Goal: Task Accomplishment & Management: Complete application form

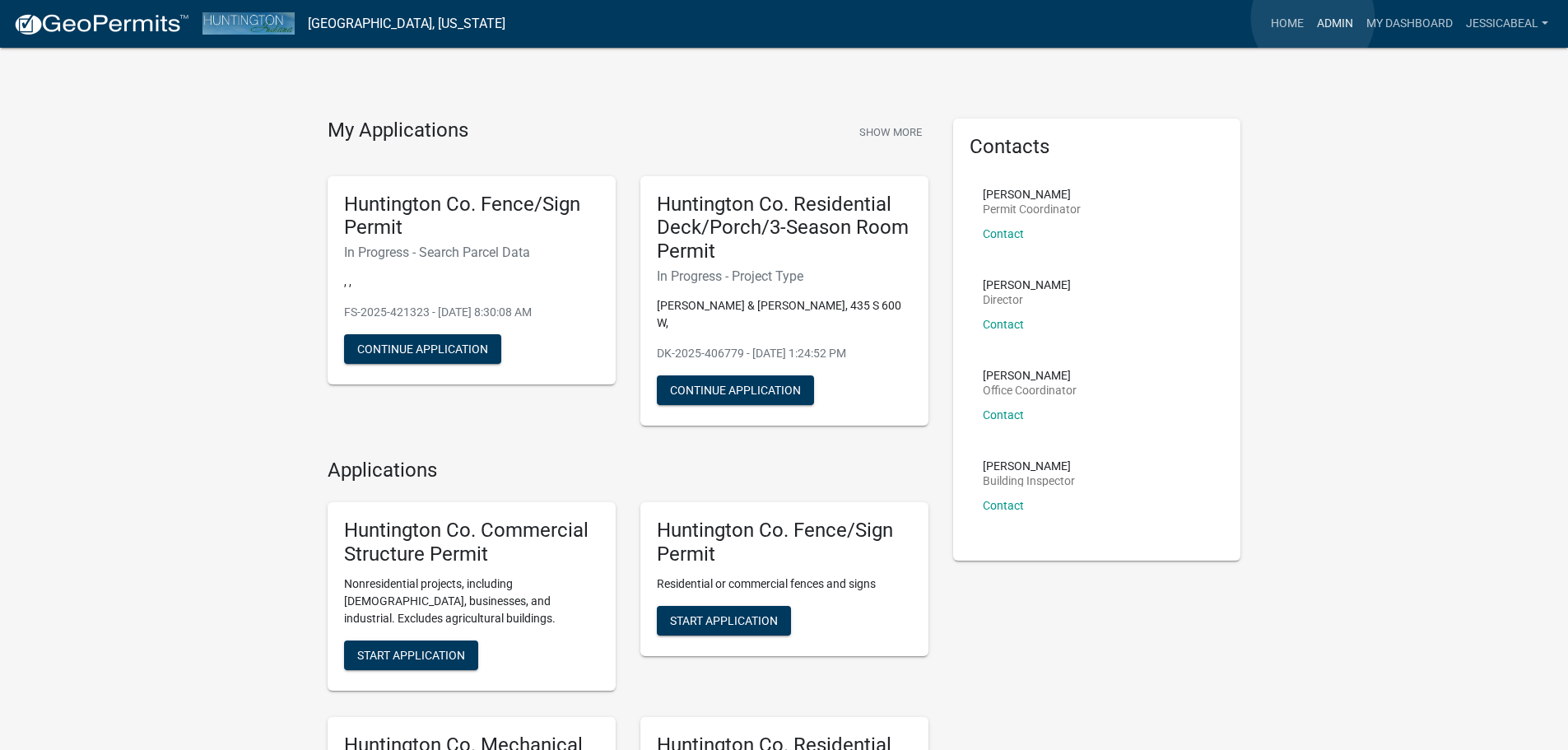
click at [1313, 18] on link "Admin" at bounding box center [1336, 24] width 50 height 32
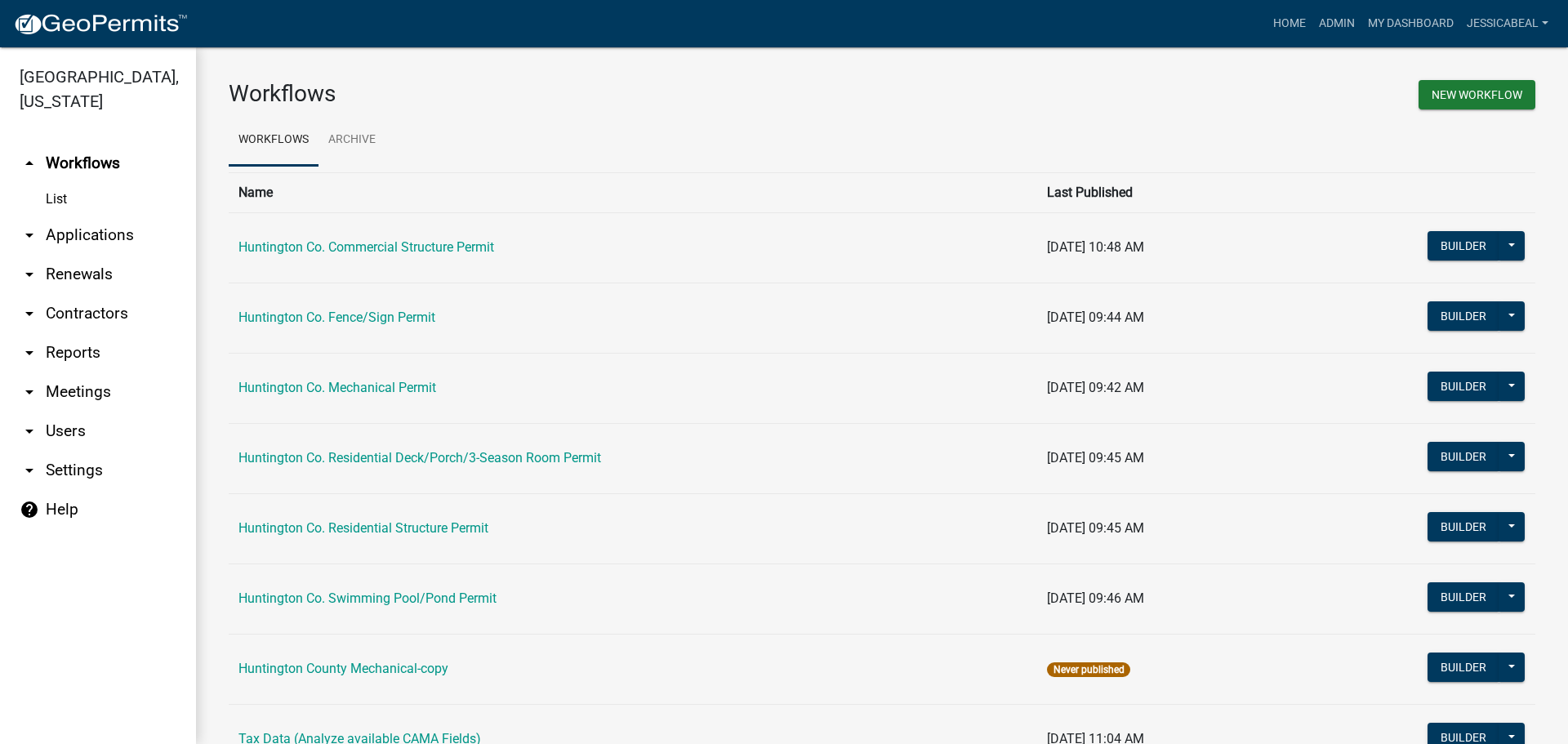
click at [76, 230] on link "arrow_drop_down Applications" at bounding box center [97, 235] width 196 height 39
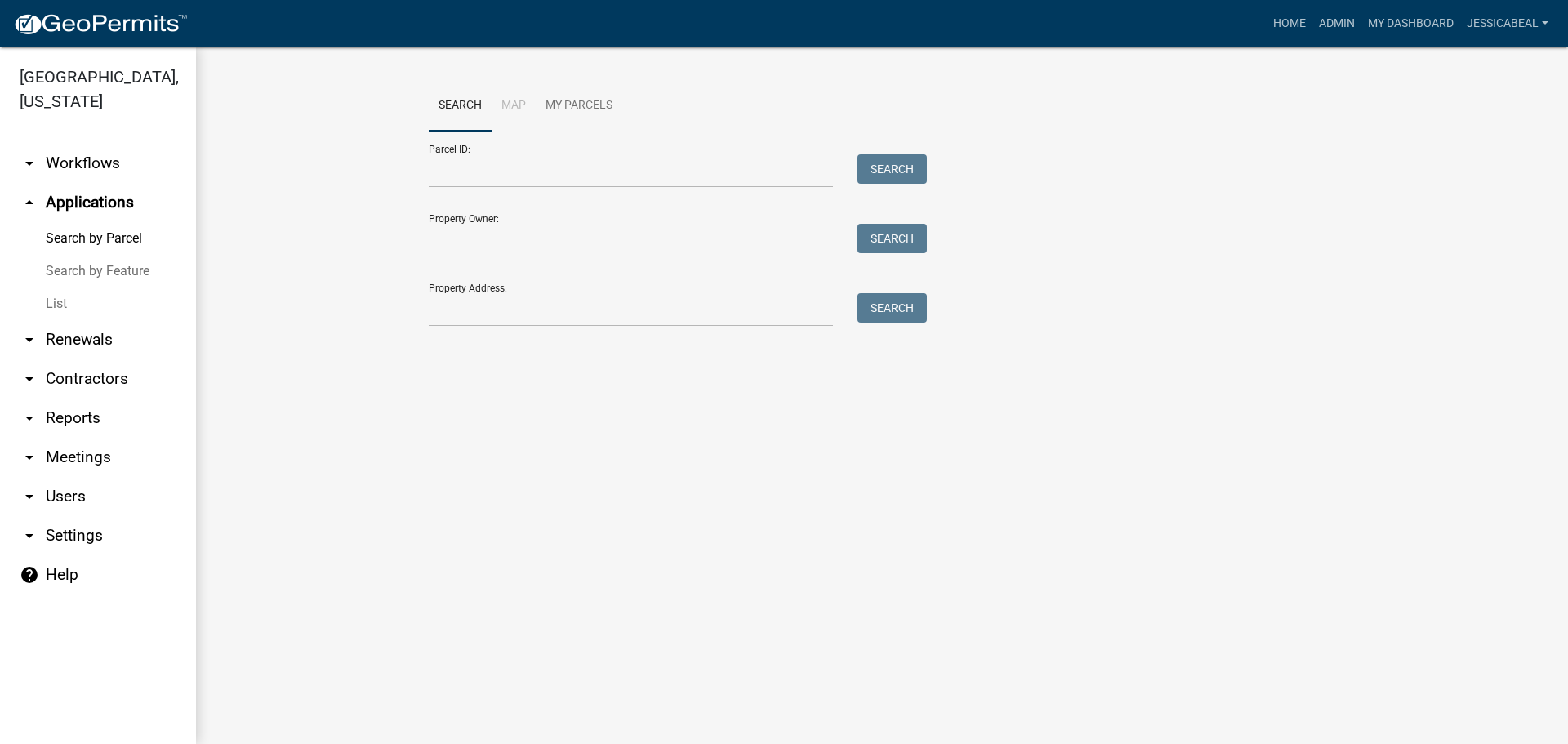
click at [56, 297] on link "List" at bounding box center [97, 303] width 196 height 33
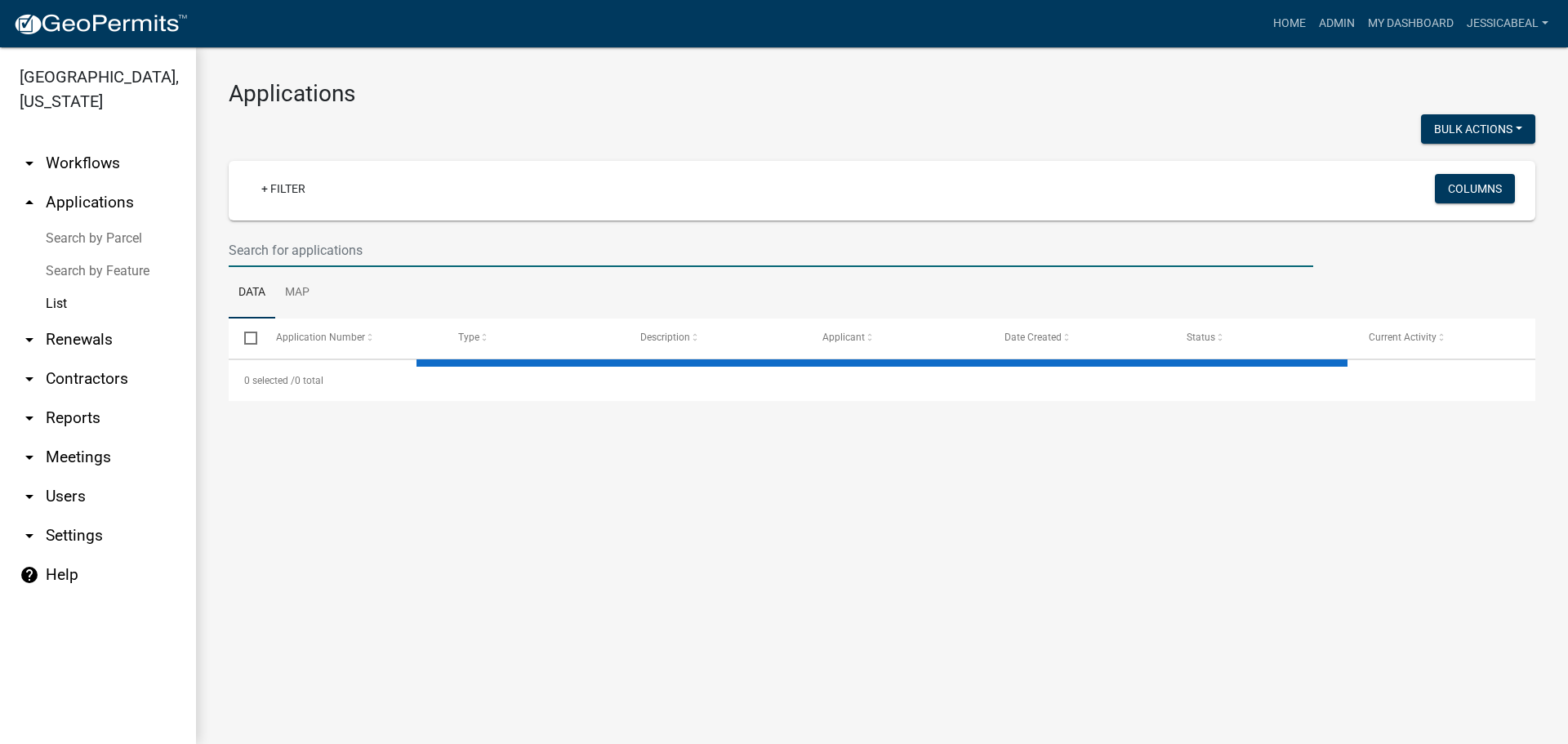
click at [398, 252] on input "text" at bounding box center [770, 251] width 1084 height 34
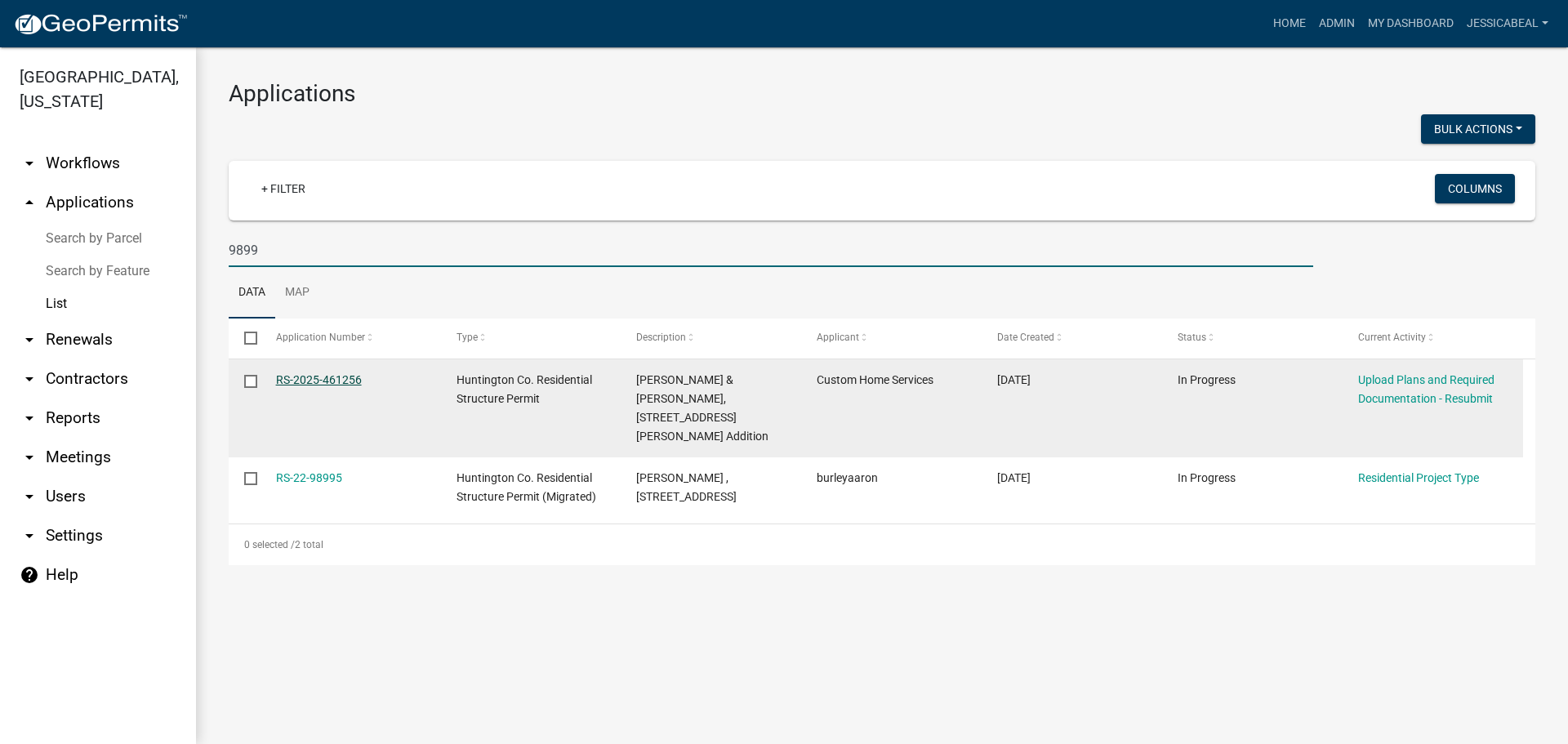
type input "9899"
click at [327, 375] on link "RS-2025-461256" at bounding box center [319, 379] width 86 height 13
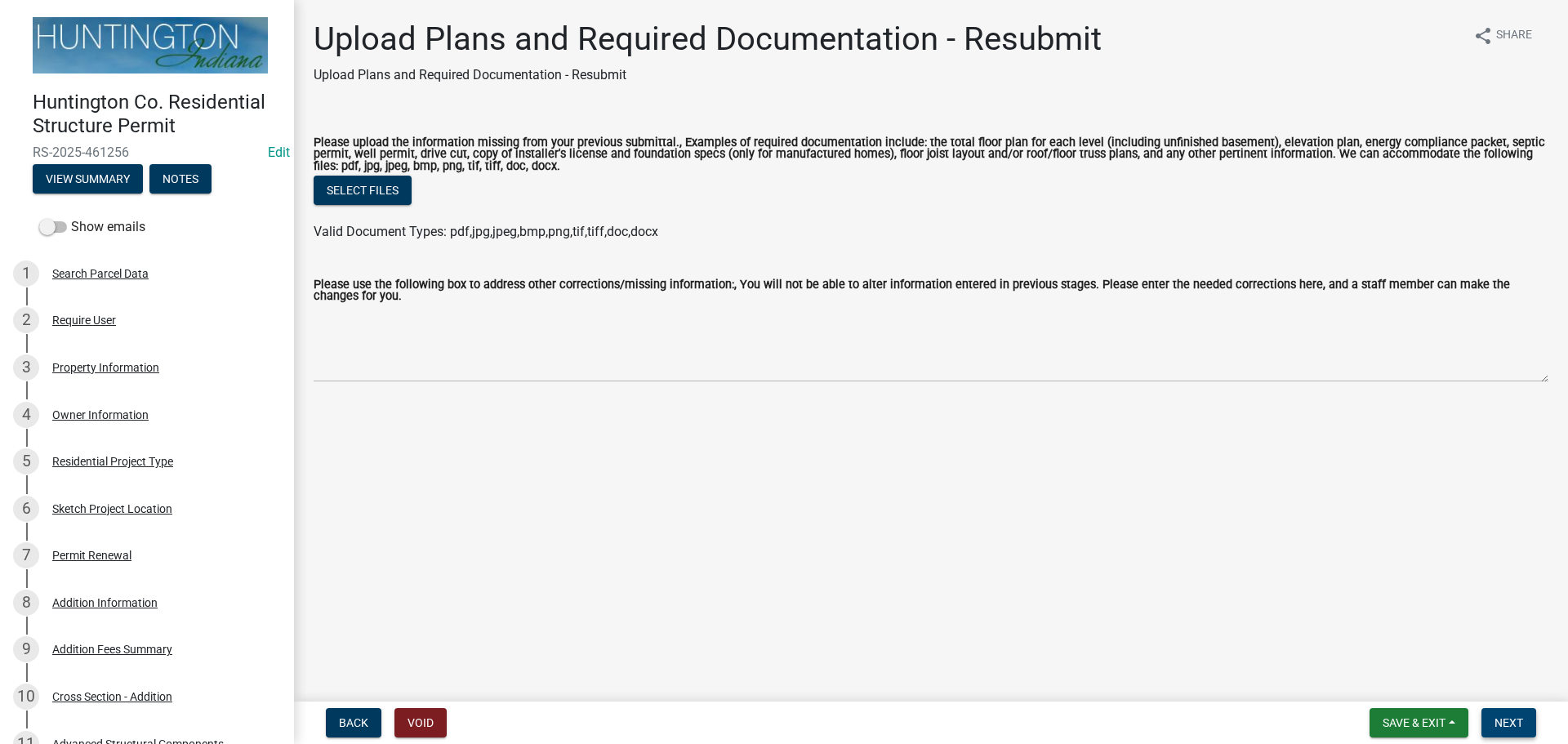
click at [1529, 712] on button "Next" at bounding box center [1509, 722] width 55 height 30
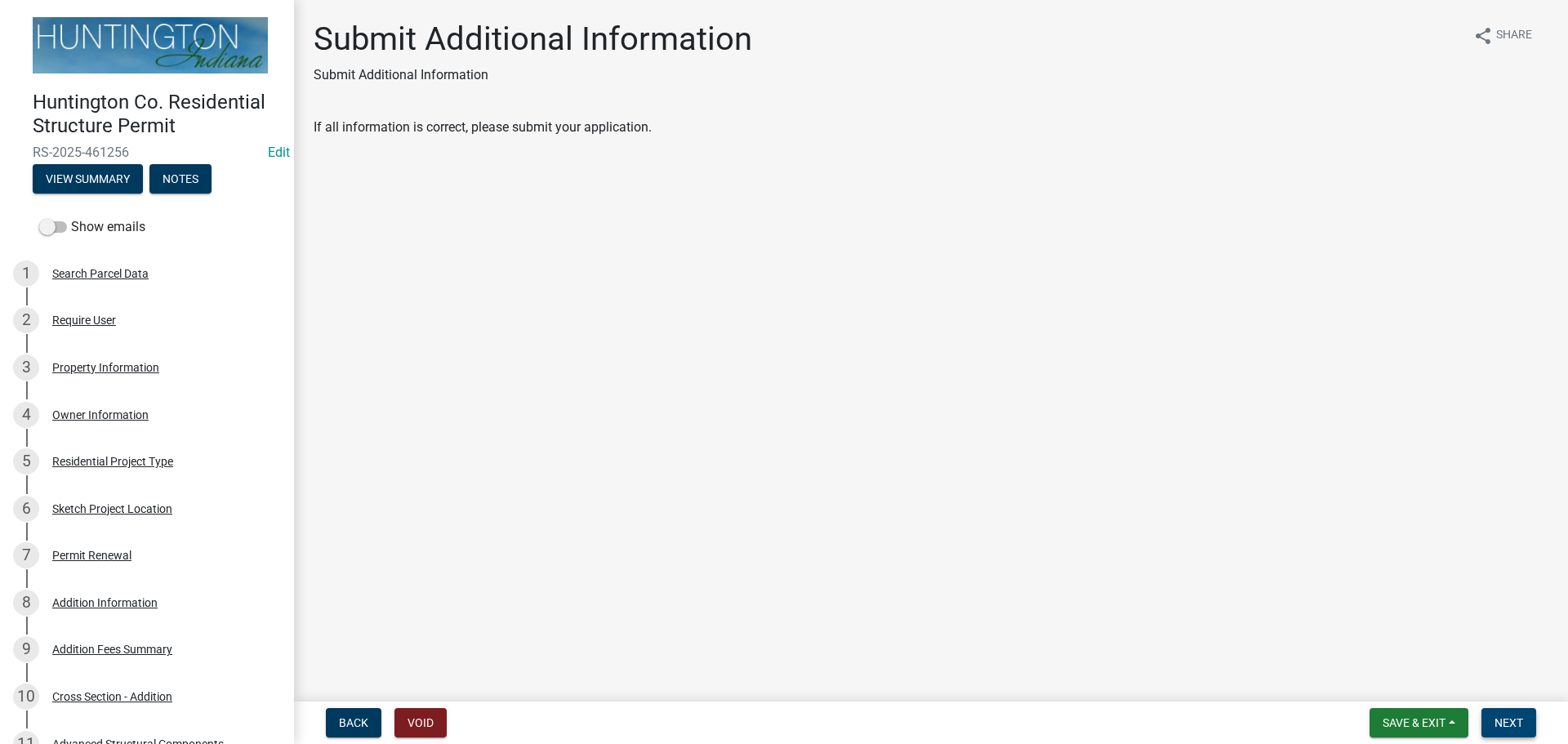
click at [1532, 719] on button "Next" at bounding box center [1509, 722] width 55 height 30
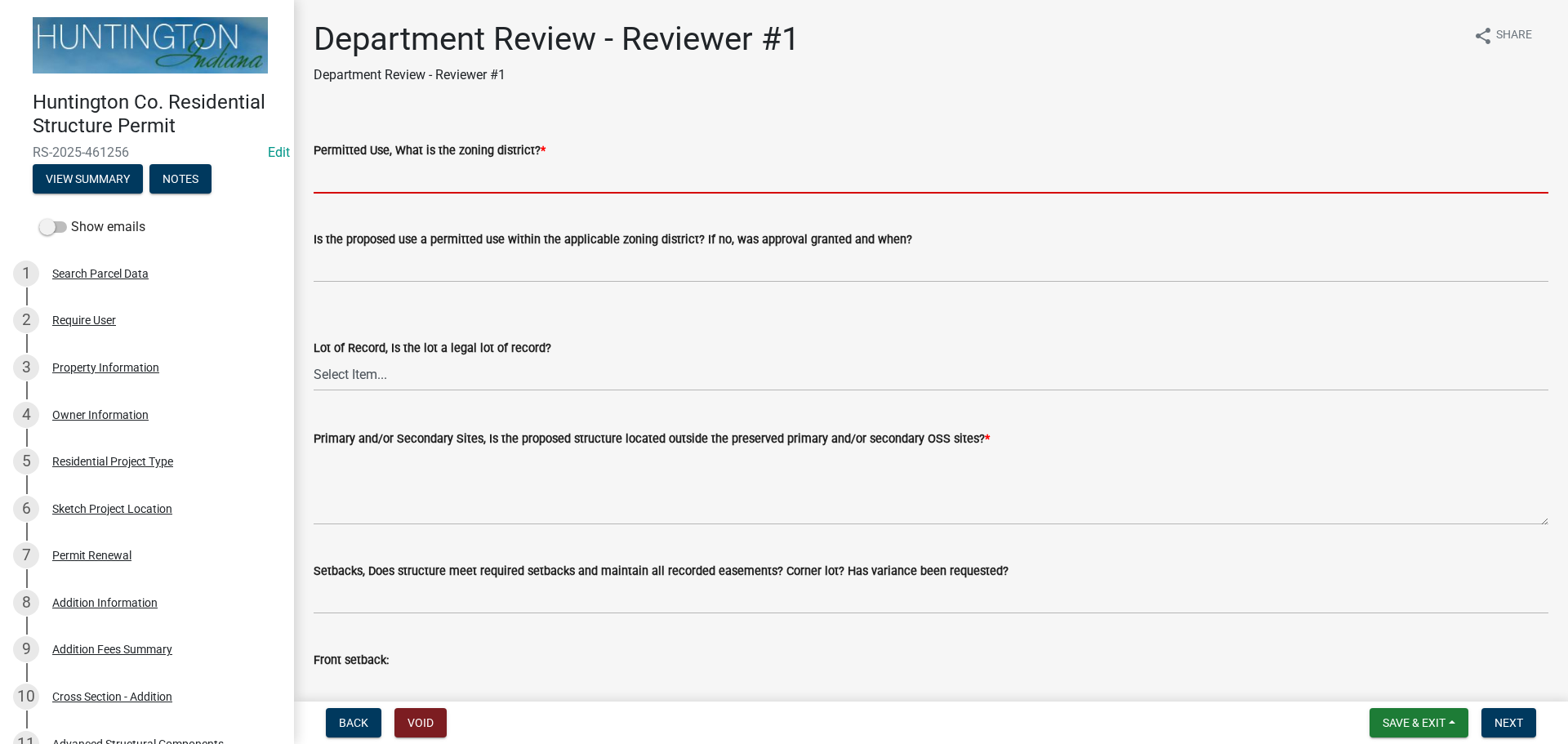
click at [355, 188] on input "Permitted Use, What is the zoning district? *" at bounding box center [931, 177] width 1235 height 34
type input "Ag"
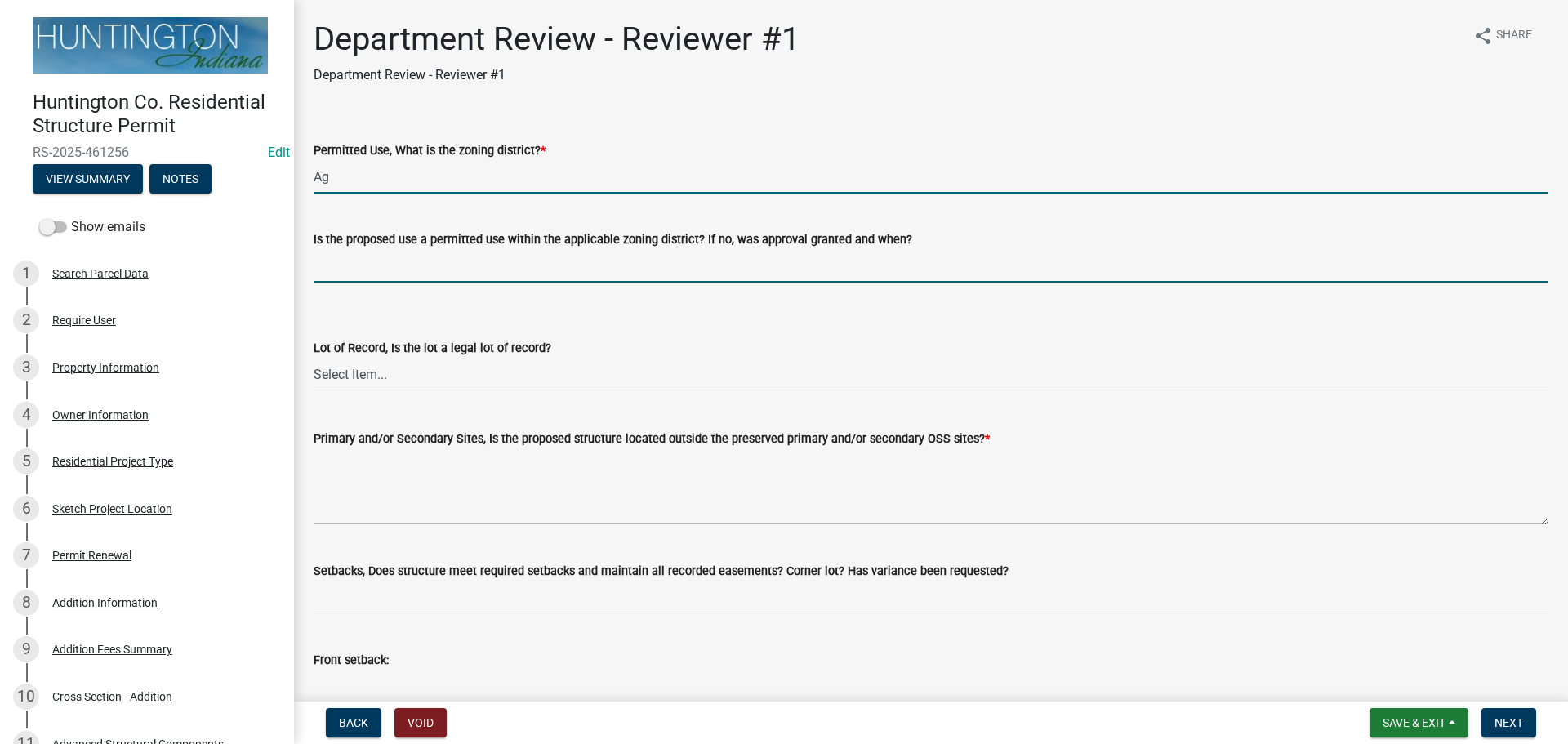
click at [381, 275] on input "Is the proposed use a permitted use within the applicable zoning district? If n…" at bounding box center [931, 266] width 1235 height 34
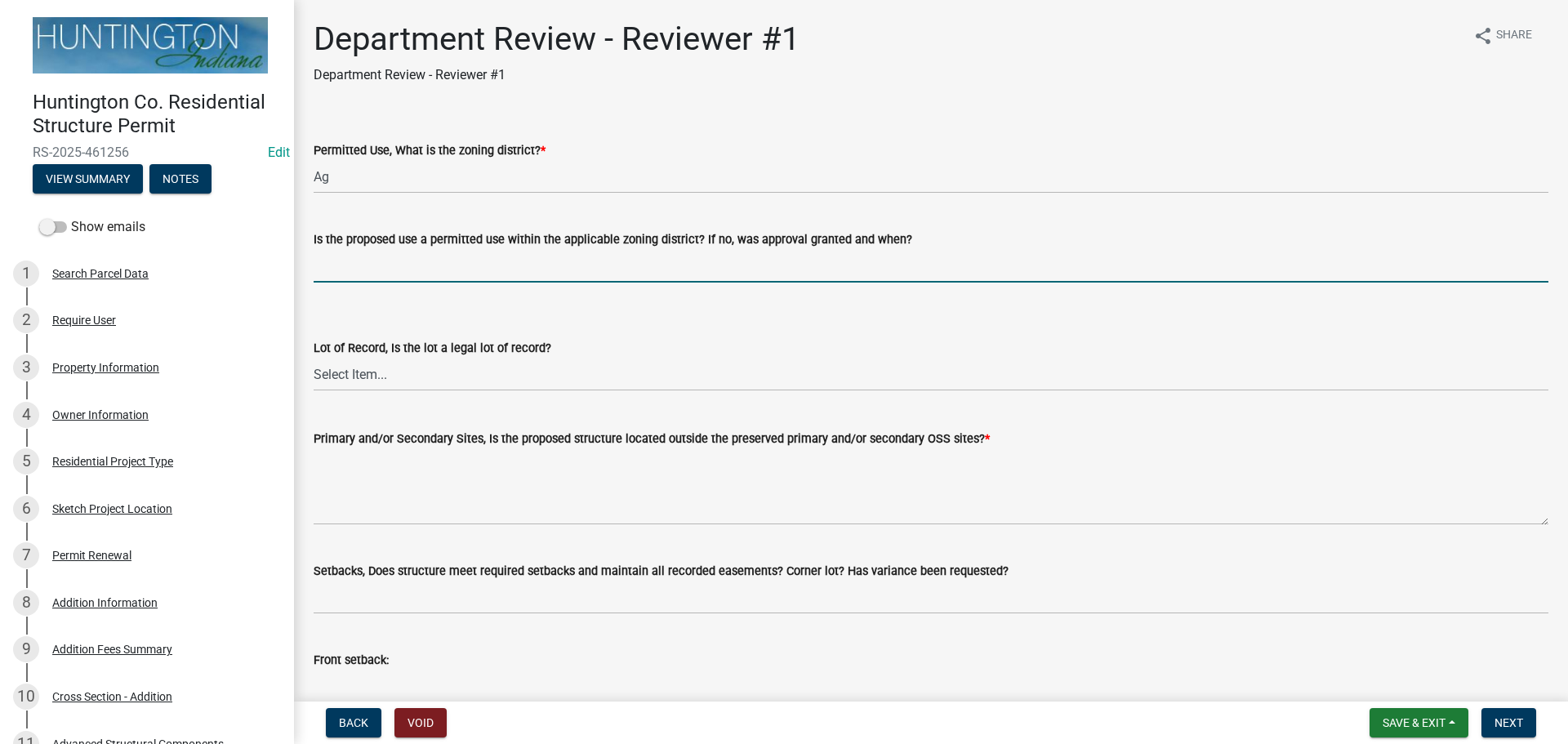
type input "yes"
click at [354, 384] on select "Select Item... Yes No" at bounding box center [931, 375] width 1235 height 34
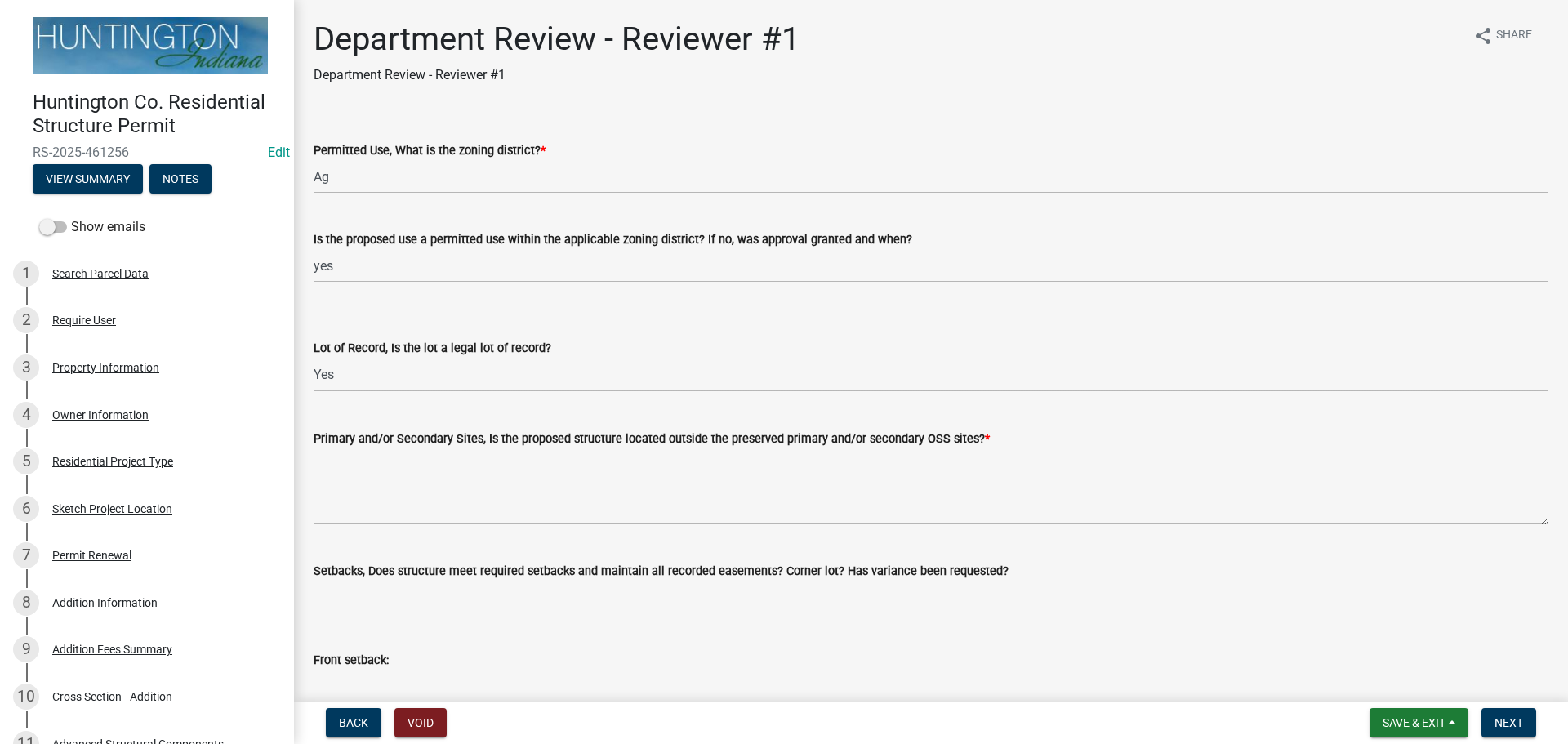
click at [314, 358] on select "Select Item... Yes No" at bounding box center [931, 375] width 1235 height 34
select select "2b50337a-1d1c-4f6e-b6b1-3d95564f7ff5"
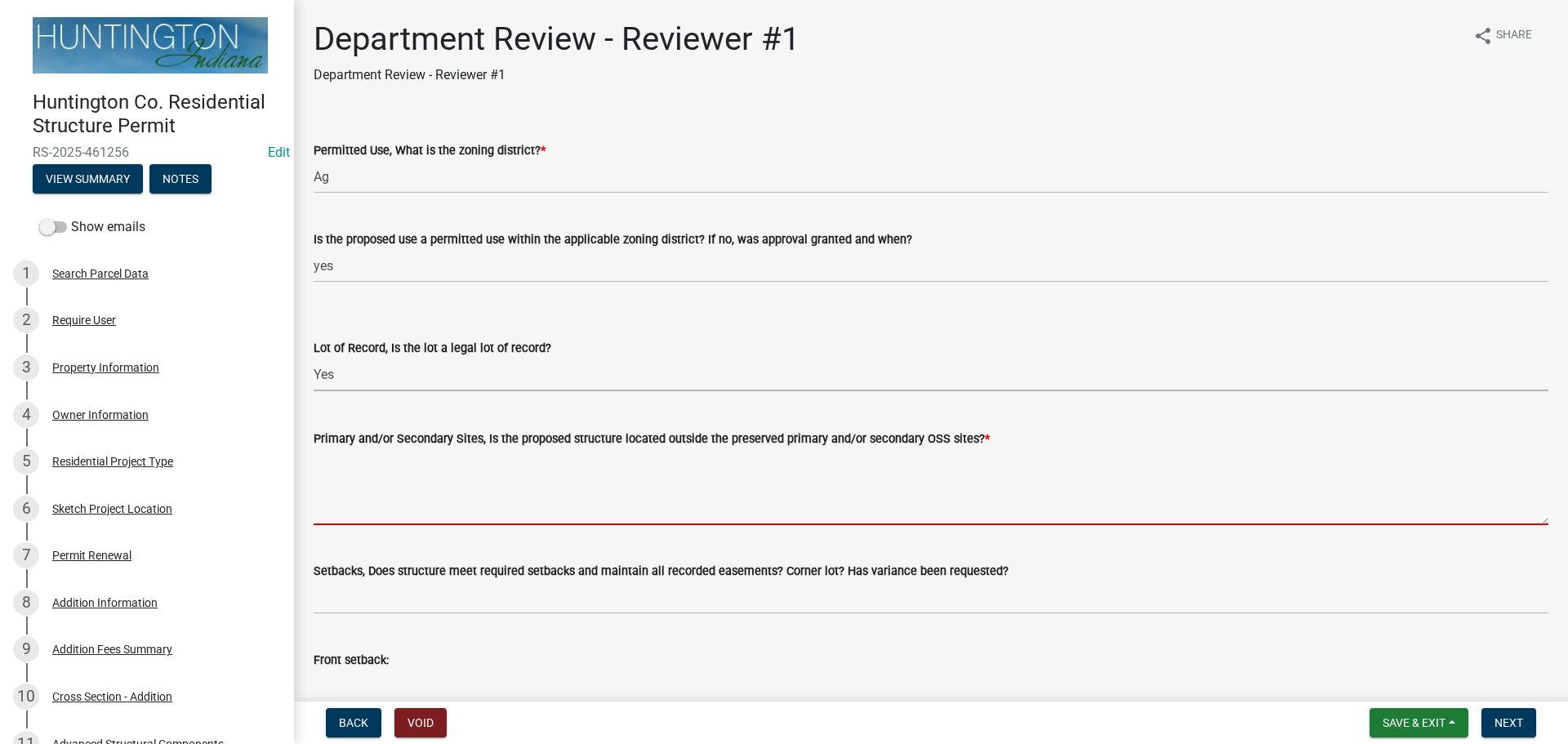
click at [350, 461] on textarea "Primary and/or Secondary Sites, Is the proposed structure located outside the p…" at bounding box center [931, 486] width 1235 height 77
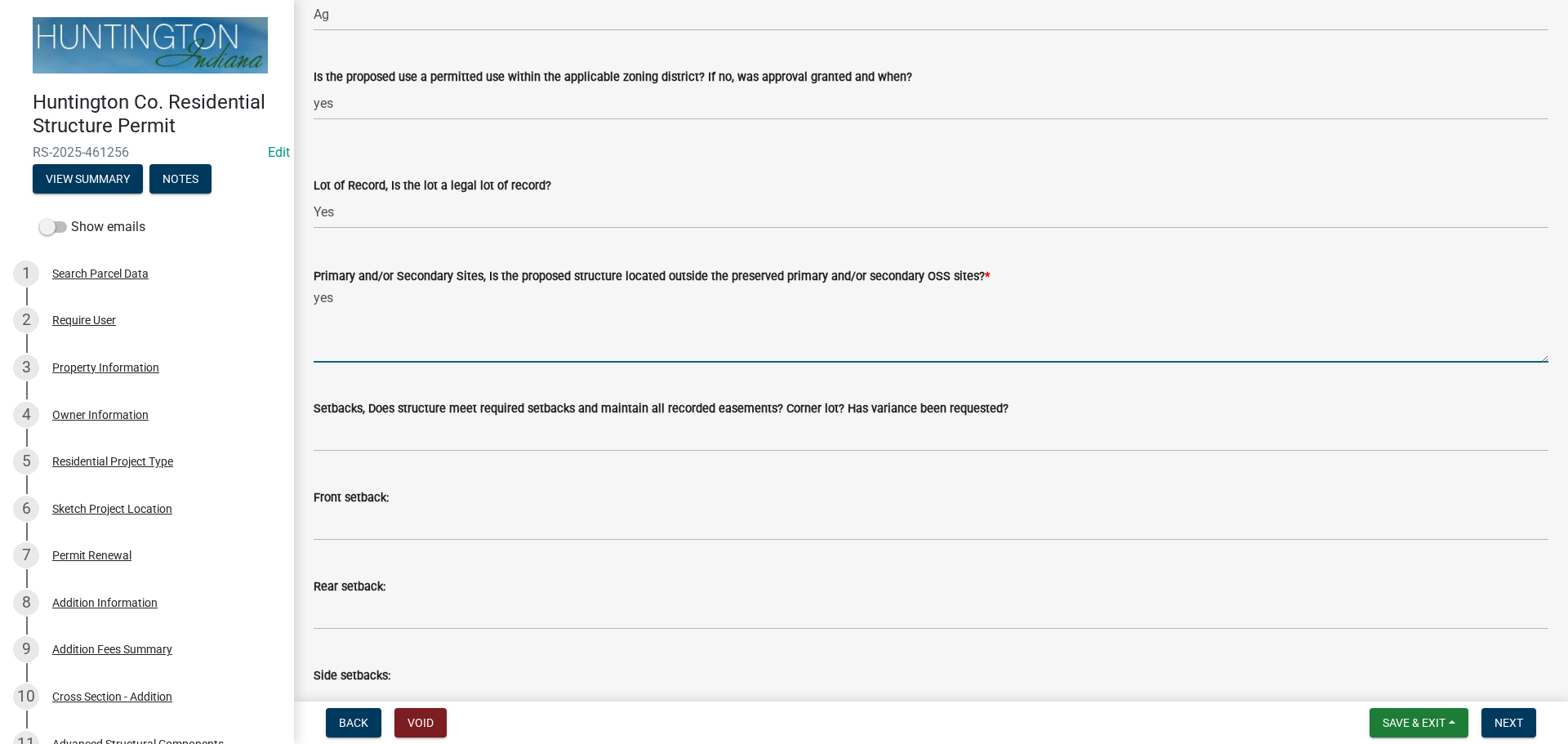
scroll to position [164, 0]
type textarea "yes"
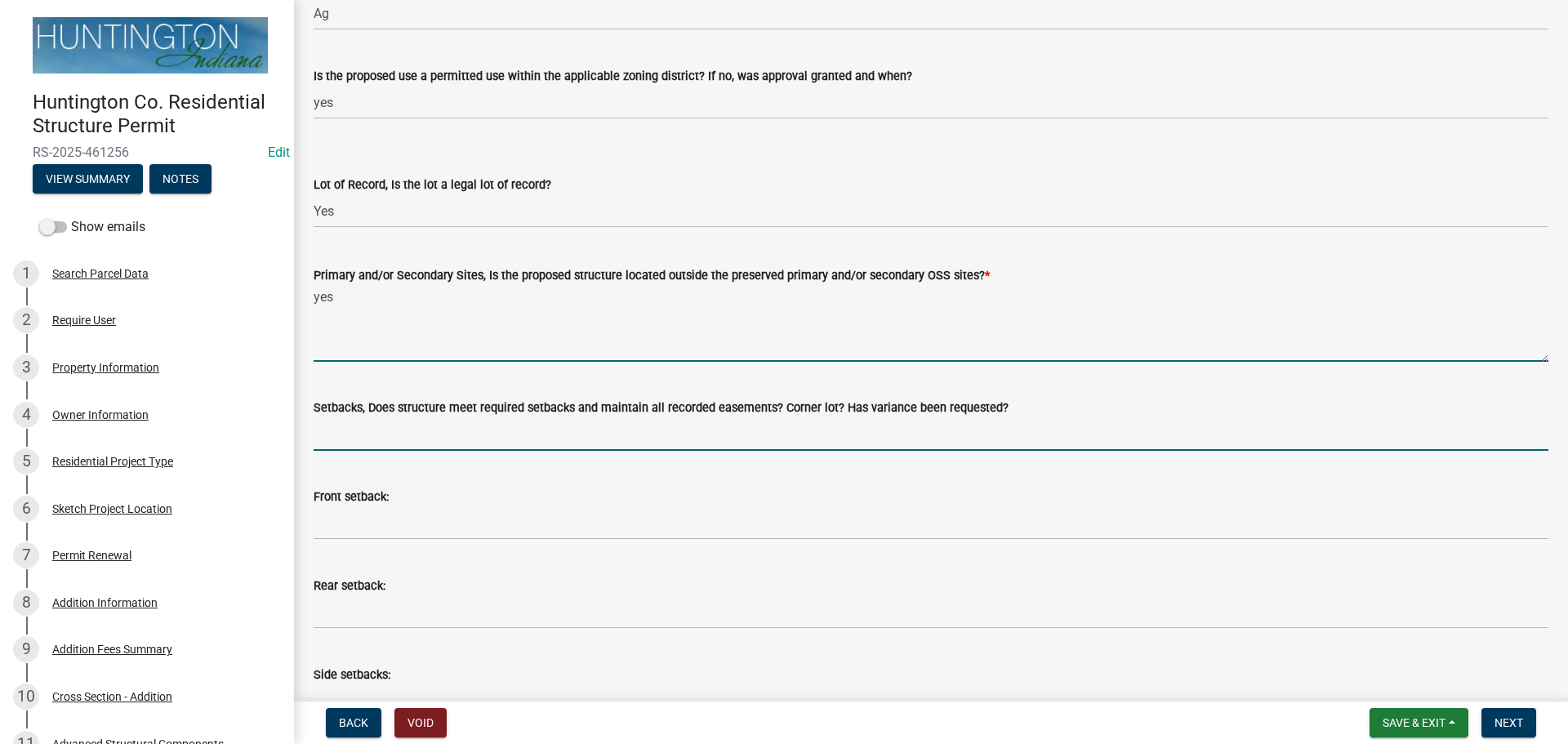
click at [359, 435] on input "Setbacks, Does structure meet required setbacks and maintain all recorded easem…" at bounding box center [931, 434] width 1235 height 34
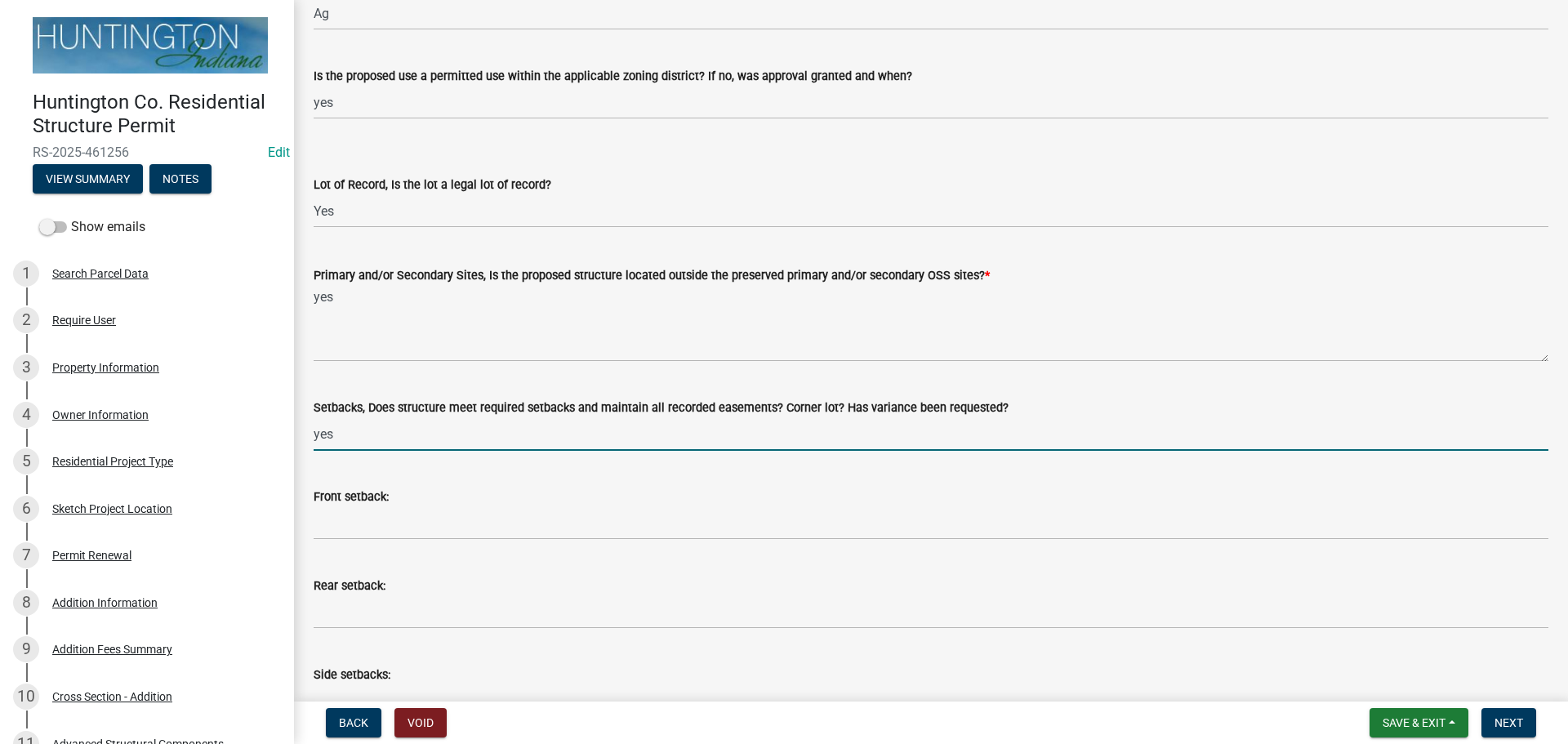
type input "yes"
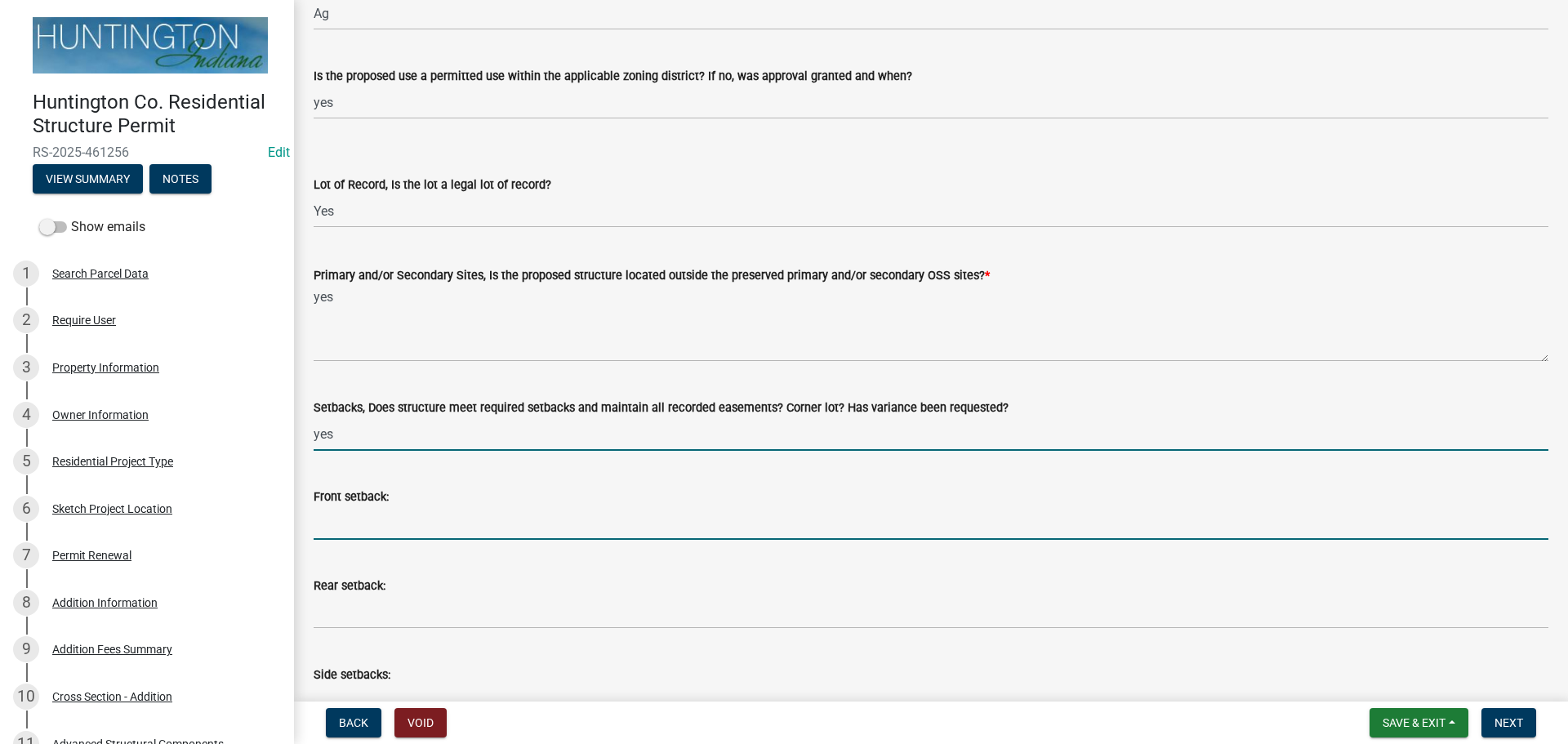
click at [324, 534] on input "Front setback:" at bounding box center [931, 523] width 1235 height 34
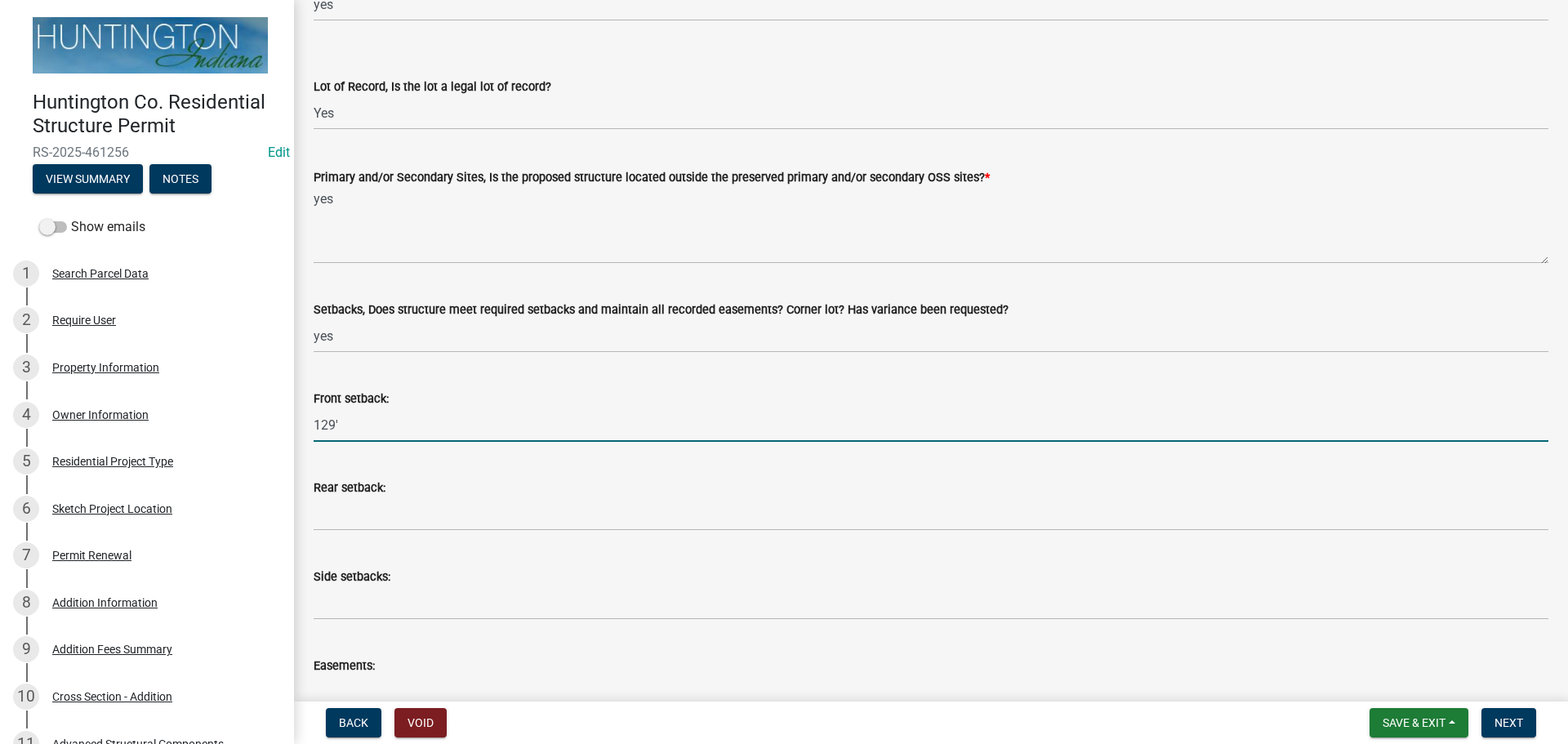
scroll to position [408, 0]
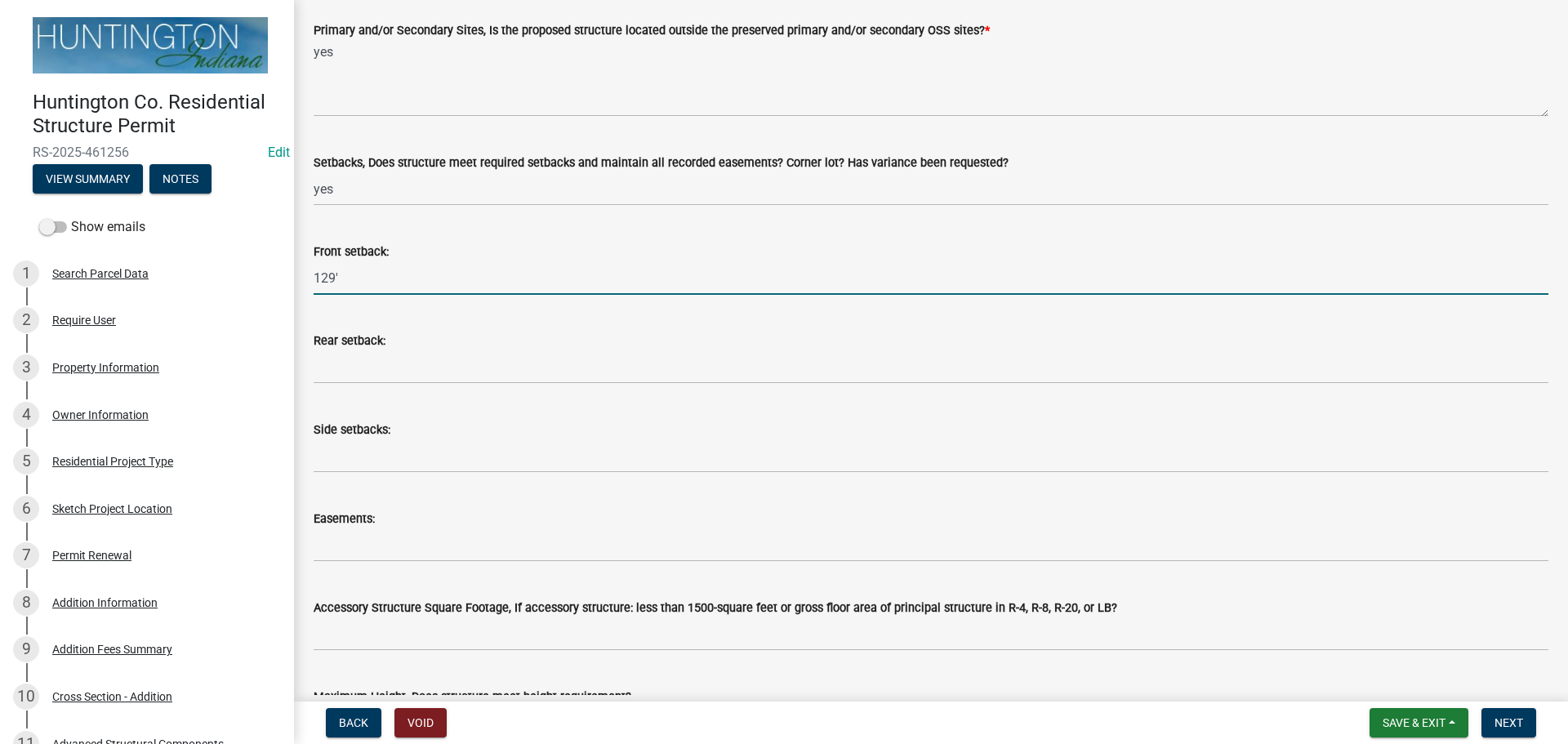
type input "129'"
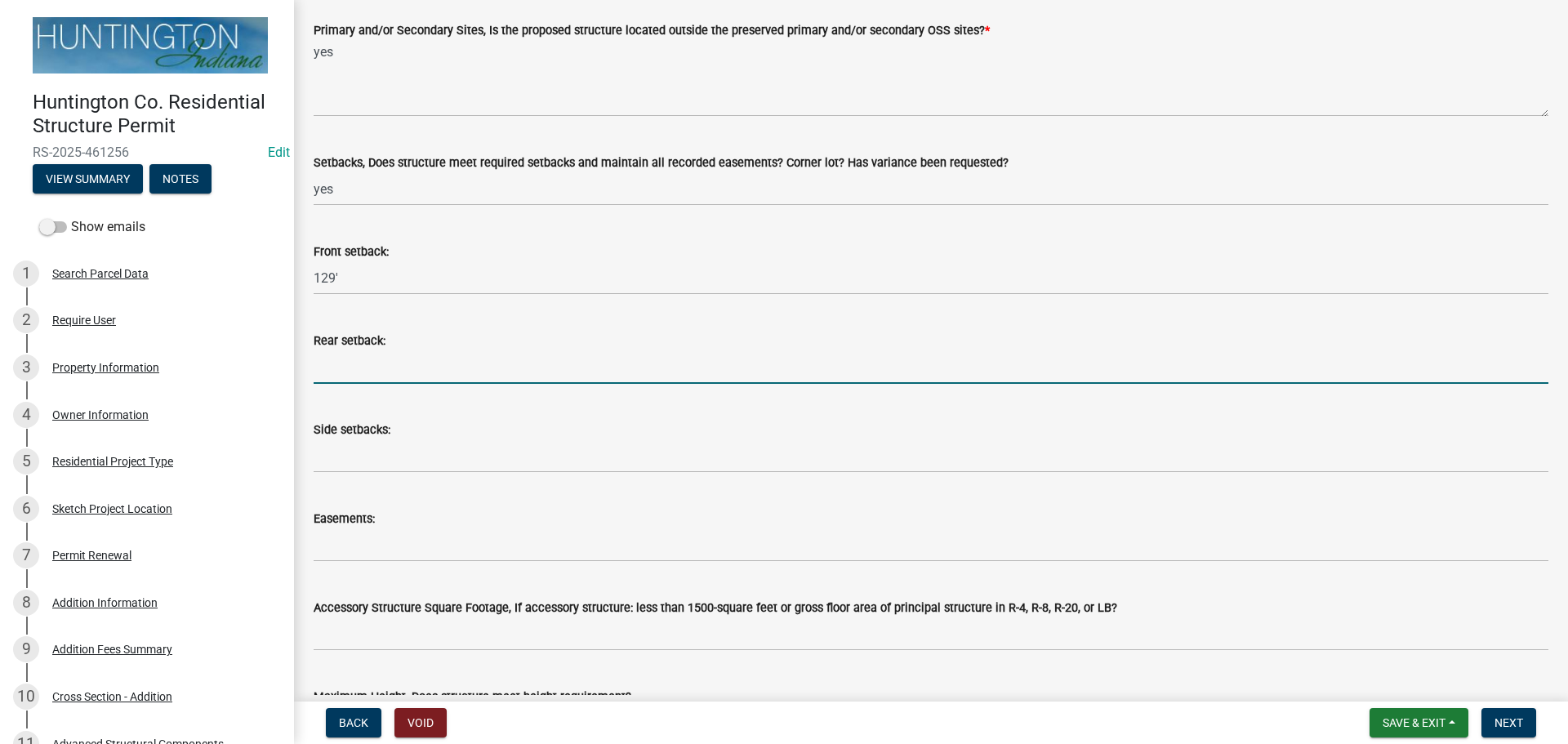
click at [361, 364] on input "Rear setback:" at bounding box center [931, 367] width 1235 height 34
type input "n/a"
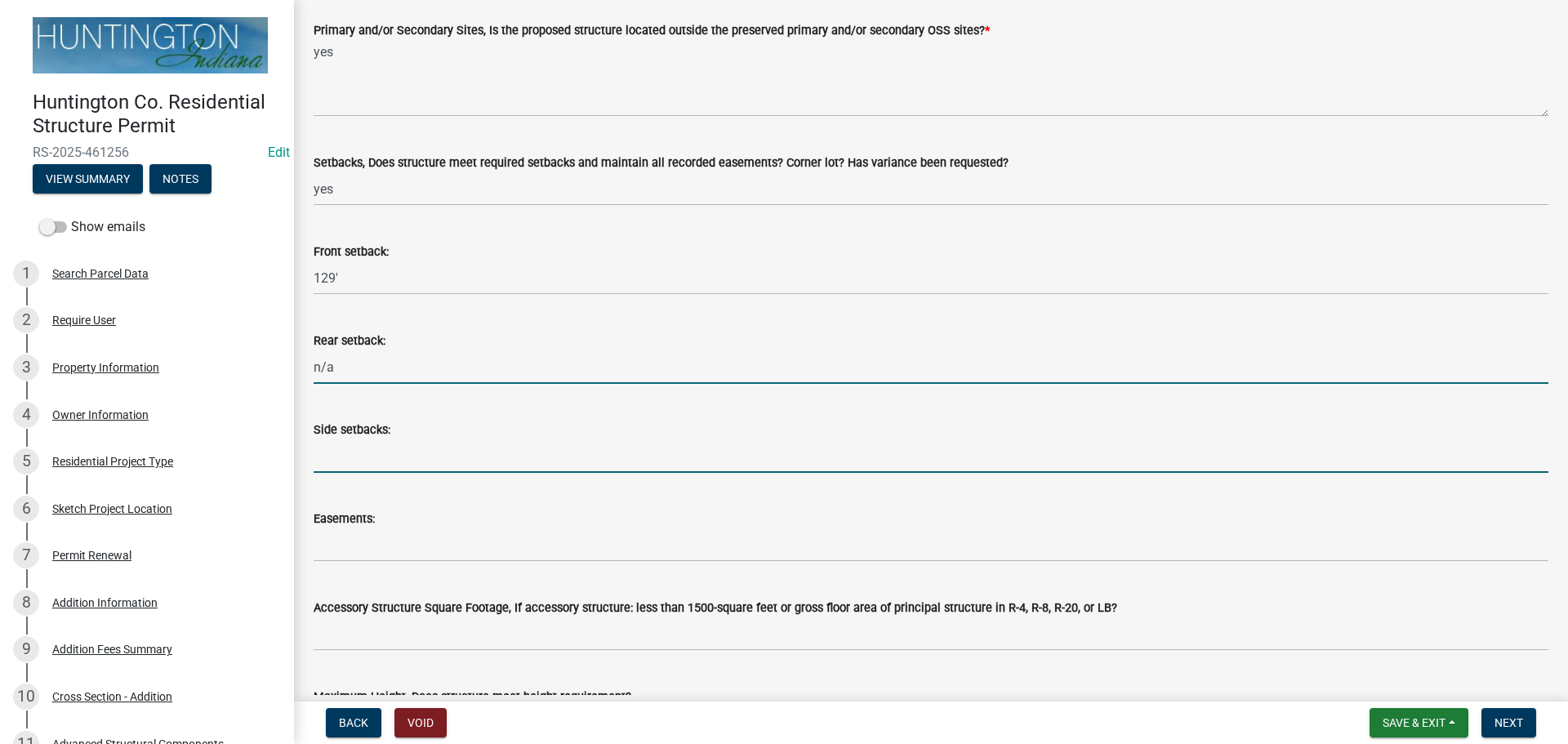
click at [348, 458] on input "Side setbacks:" at bounding box center [931, 456] width 1235 height 34
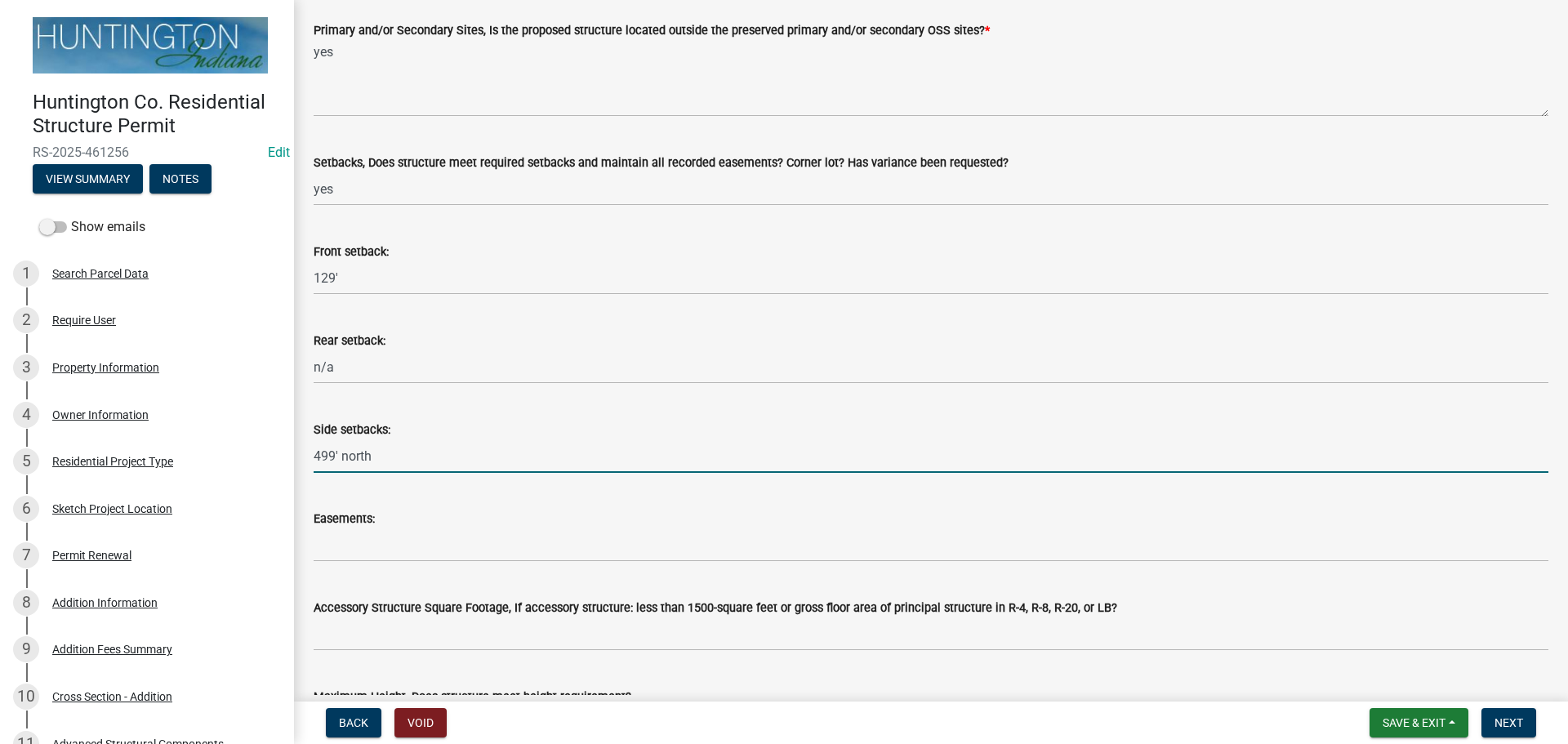
type input "499' north"
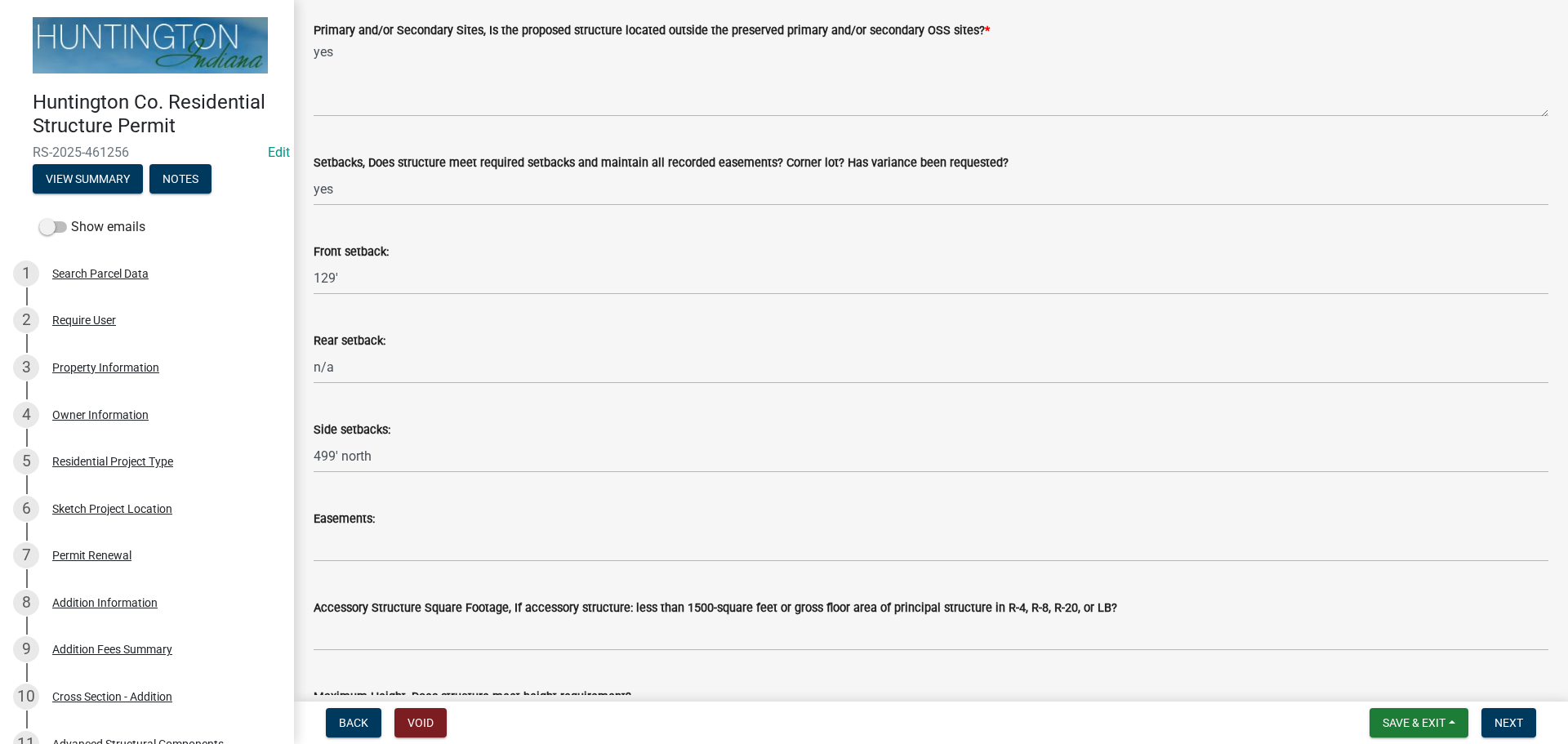
click at [395, 562] on wm-data-entity-input "Easements:" at bounding box center [931, 530] width 1235 height 89
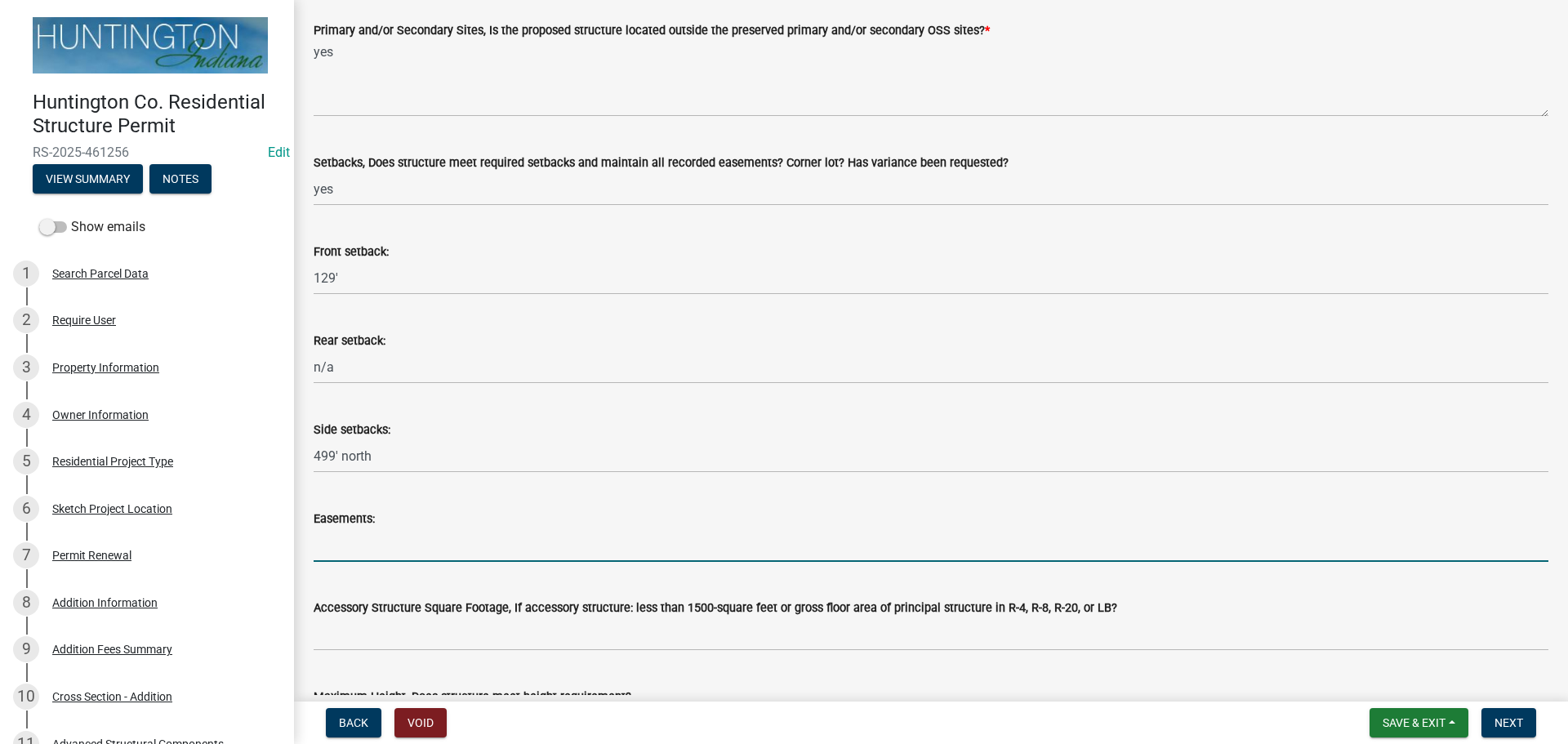
drag, startPoint x: 387, startPoint y: 544, endPoint x: 395, endPoint y: 541, distance: 8.5
click at [387, 544] on input "Easements:" at bounding box center [931, 545] width 1235 height 34
type input "n/a"
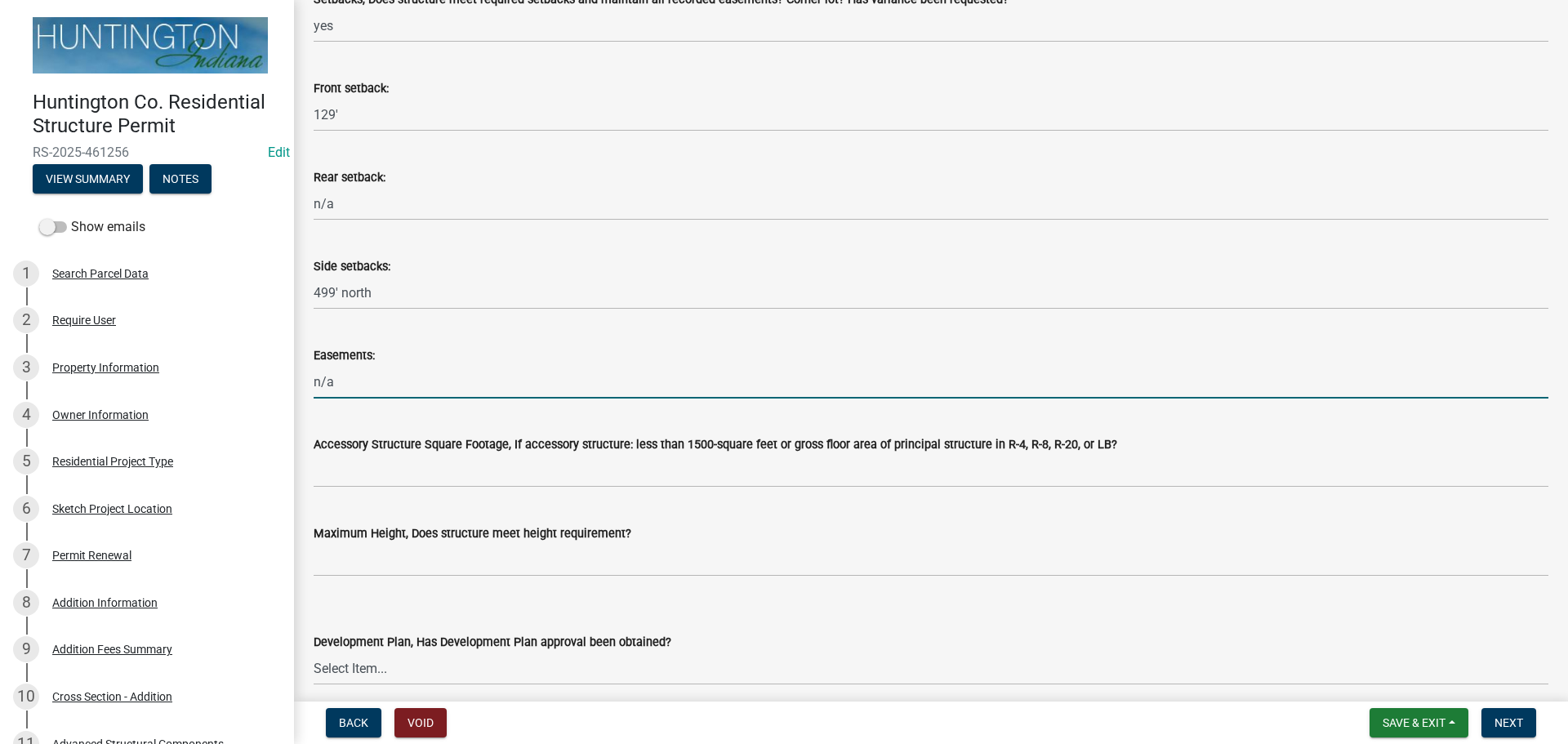
scroll to position [735, 0]
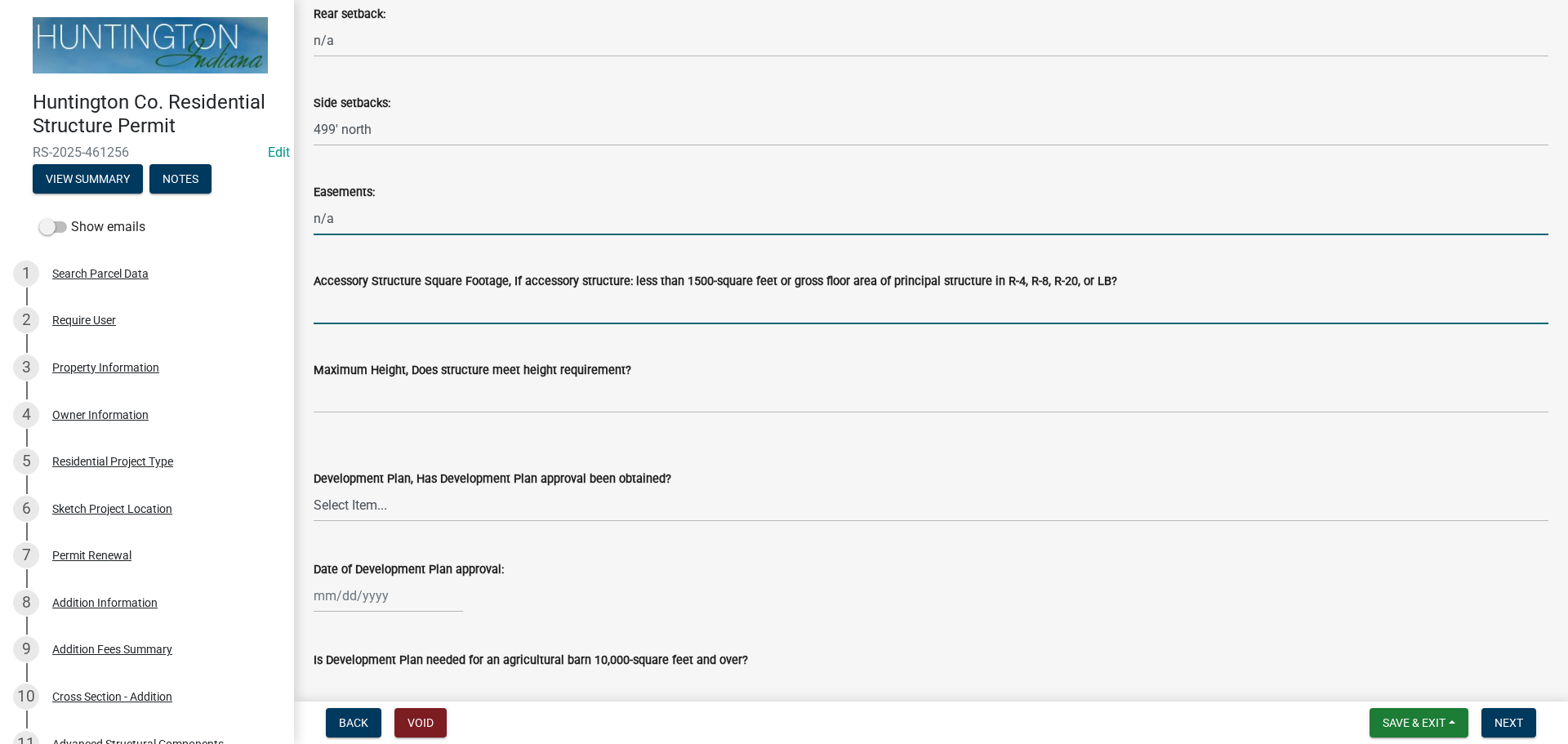
click at [366, 323] on input "Accessory Structure Square Footage, If accessory structure: less than 1500-squa…" at bounding box center [931, 308] width 1235 height 34
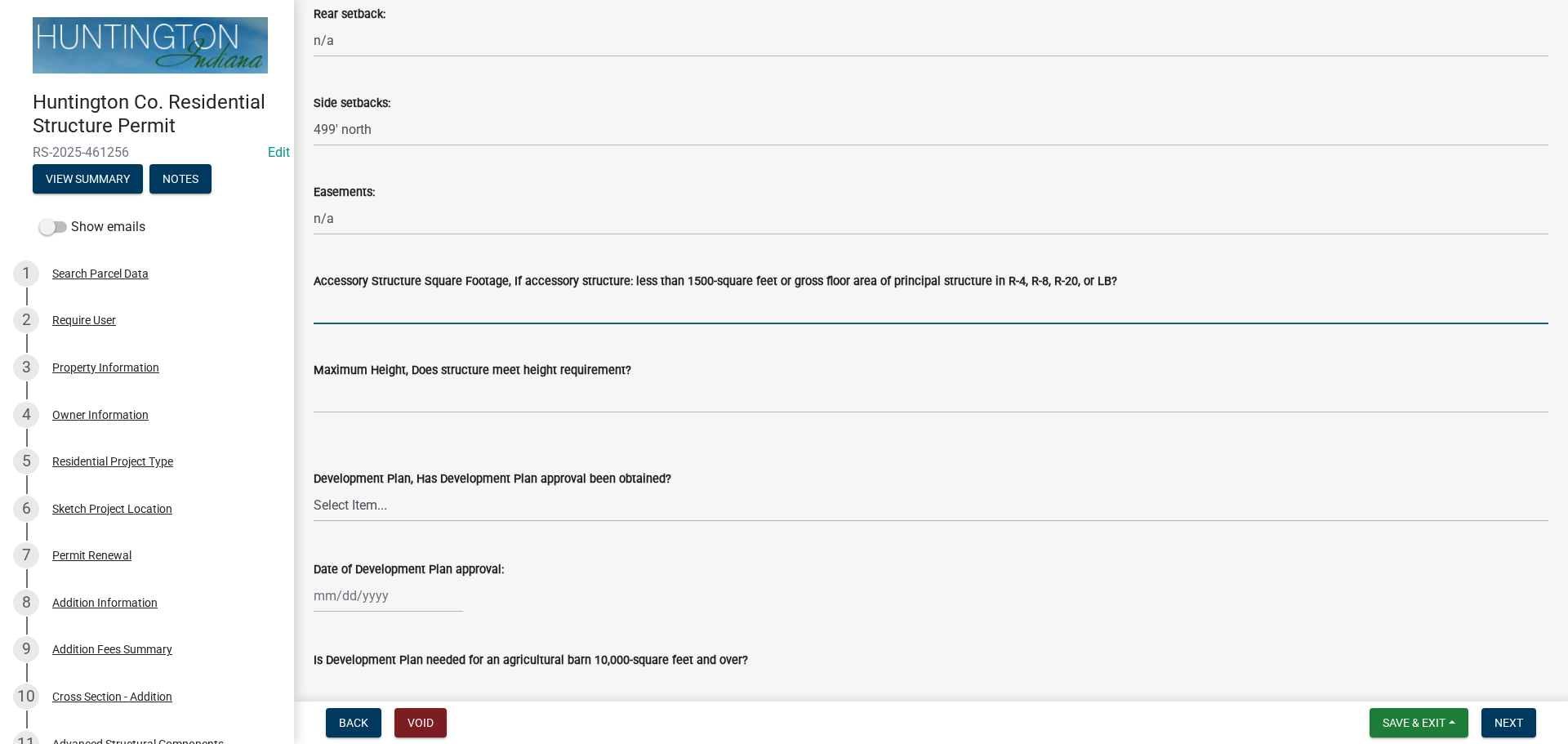
type input "n/a"
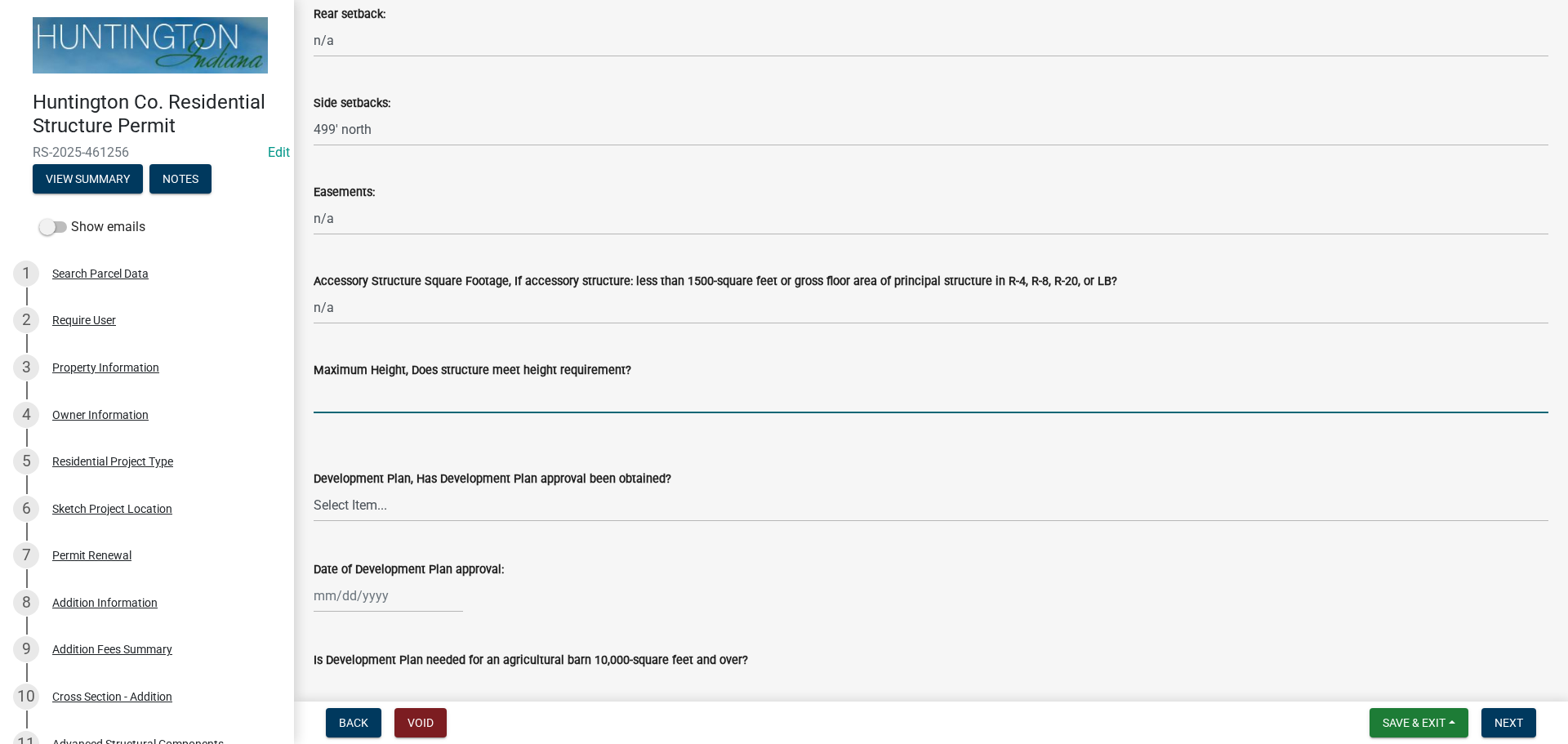
drag, startPoint x: 379, startPoint y: 383, endPoint x: 393, endPoint y: 395, distance: 18.4
click at [379, 383] on input "Maximum Height, Does structure meet height requirement?" at bounding box center [931, 397] width 1235 height 34
type input "yes"
click at [384, 513] on select "Select Item... Yes No N/A" at bounding box center [931, 505] width 1235 height 34
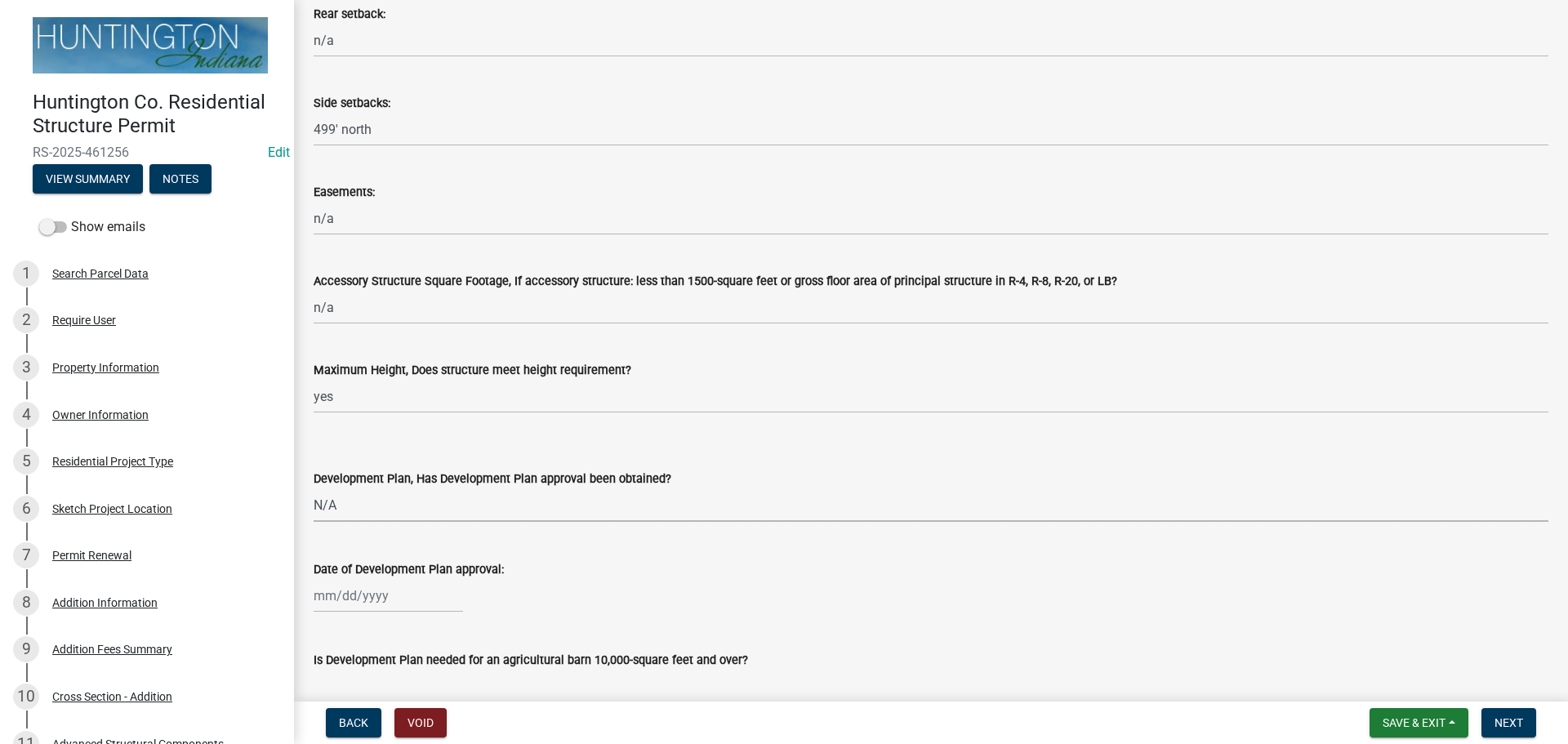
click at [314, 488] on select "Select Item... Yes No N/A" at bounding box center [931, 505] width 1235 height 34
select select "674b3438-44d1-433f-a18e-9a900d807566"
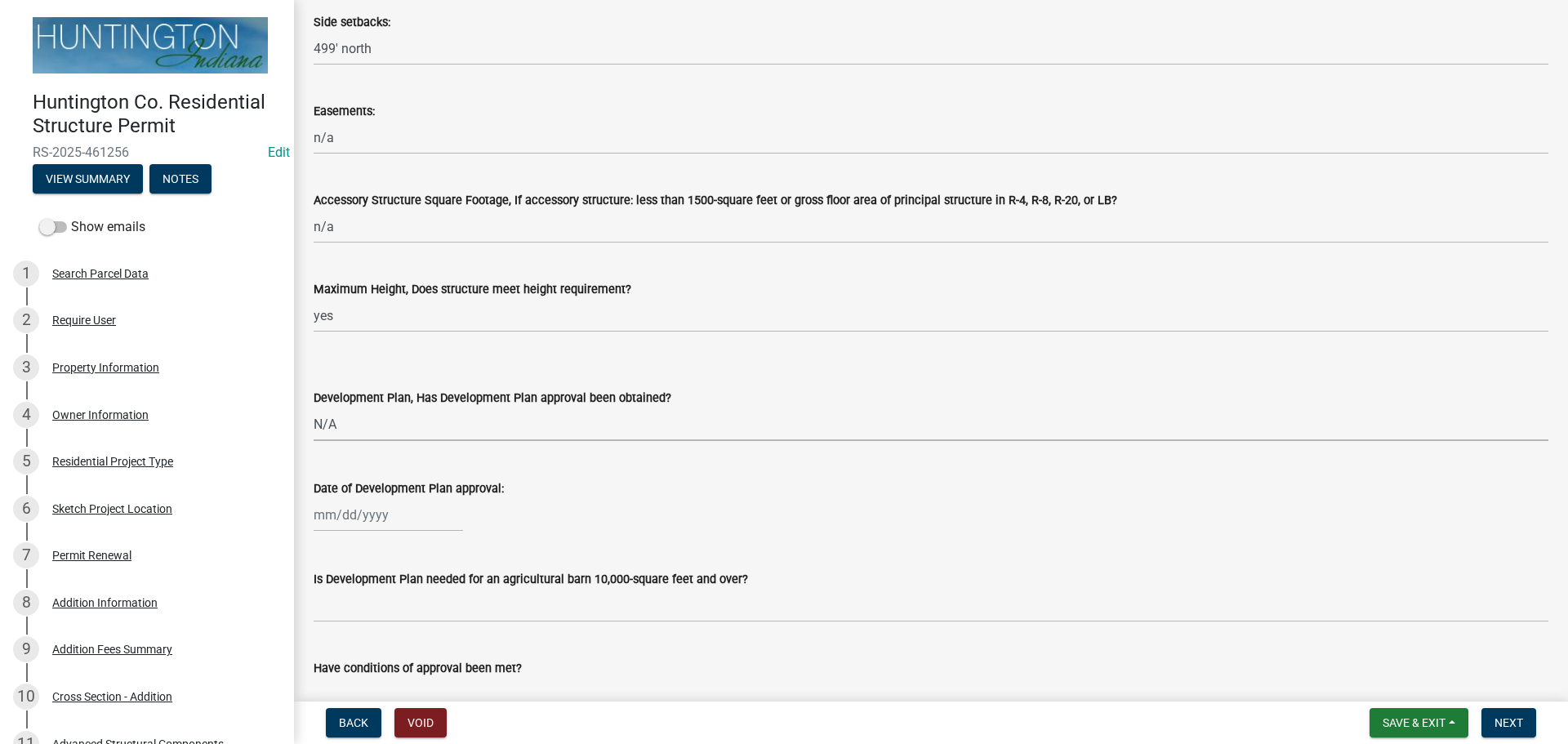
scroll to position [980, 0]
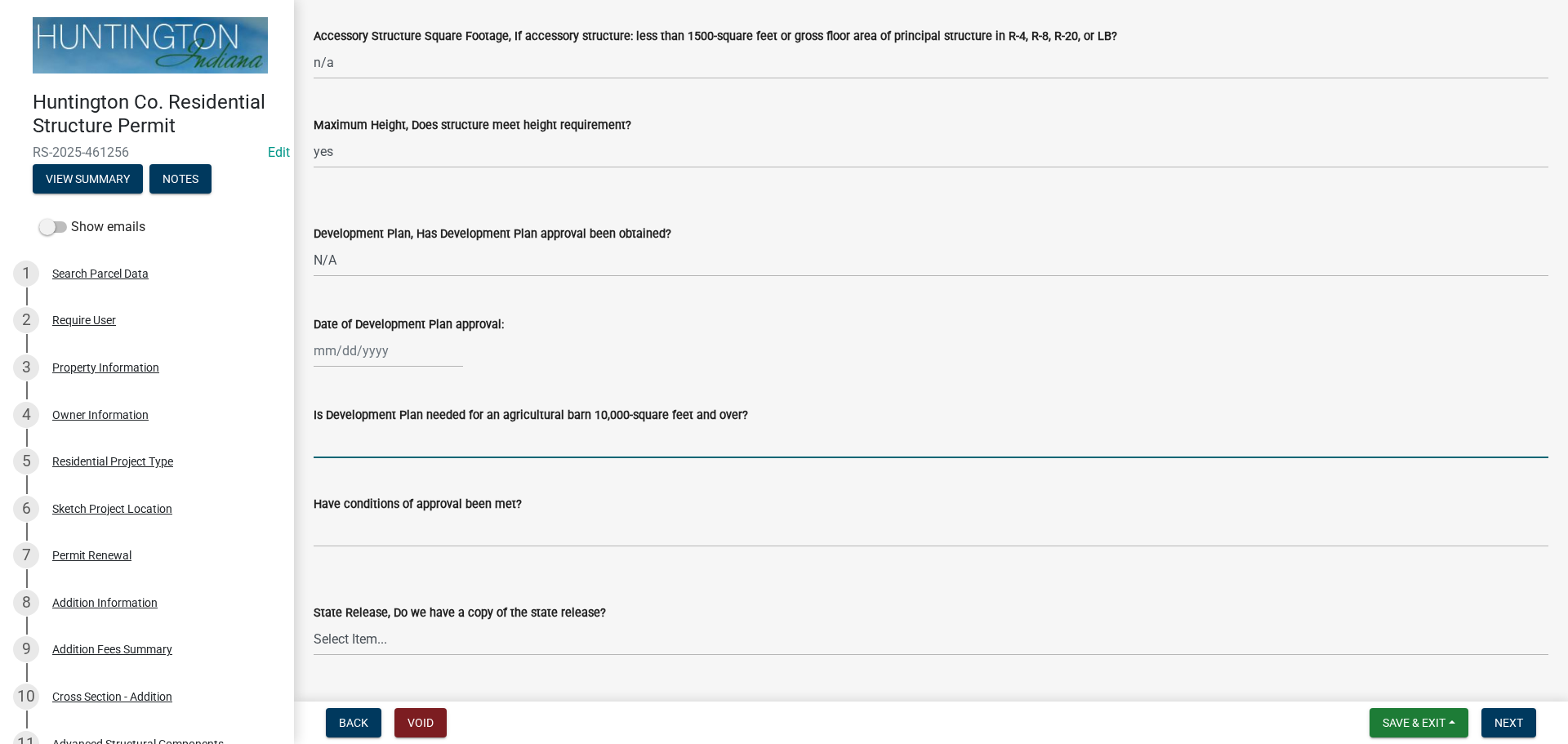
click at [344, 446] on input "Is Development Plan needed for an agricultural barn 10,000-square feet and over?" at bounding box center [931, 441] width 1235 height 34
type input "n/a"
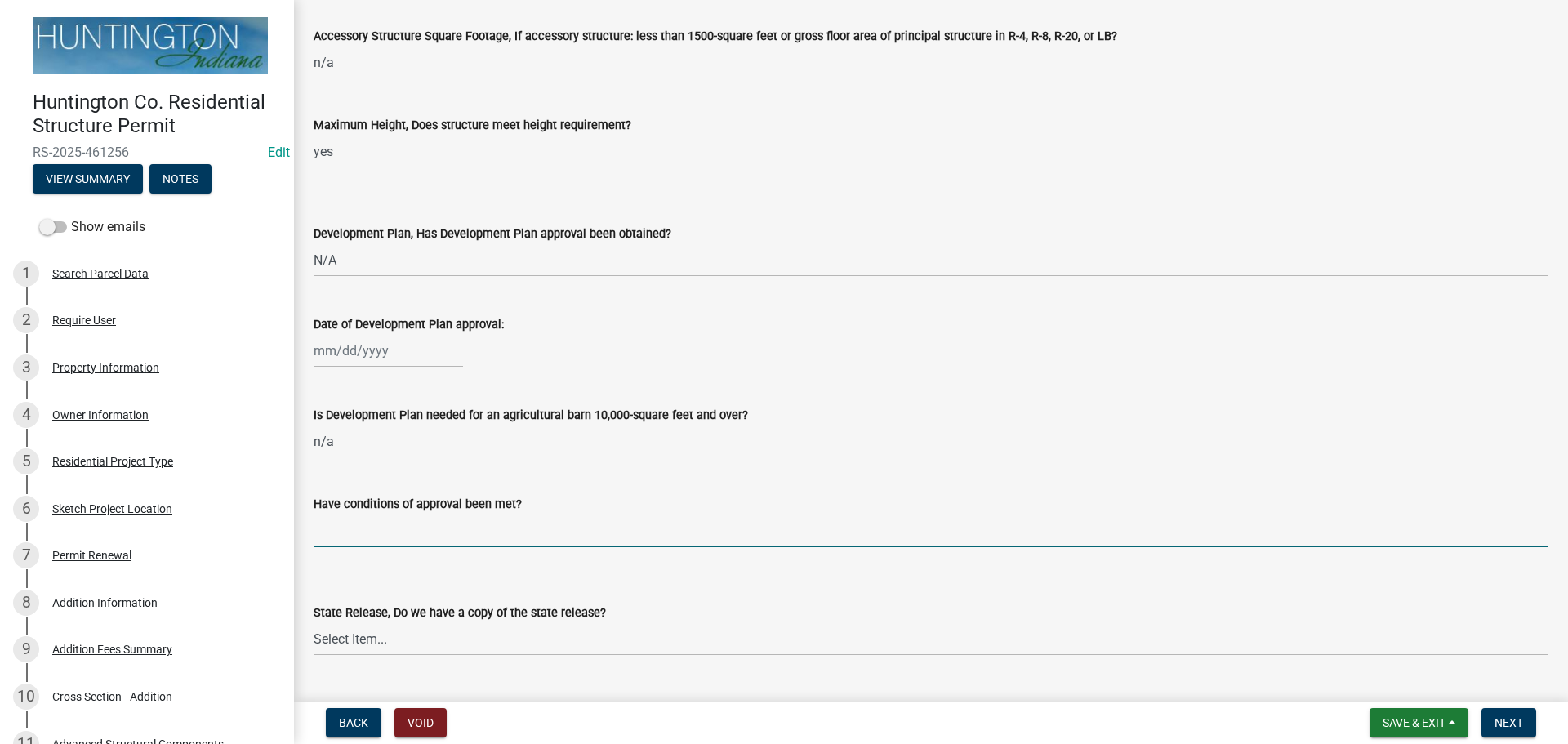
click at [353, 544] on input "Have conditions of approval been met?" at bounding box center [931, 530] width 1235 height 34
type input "n/a"
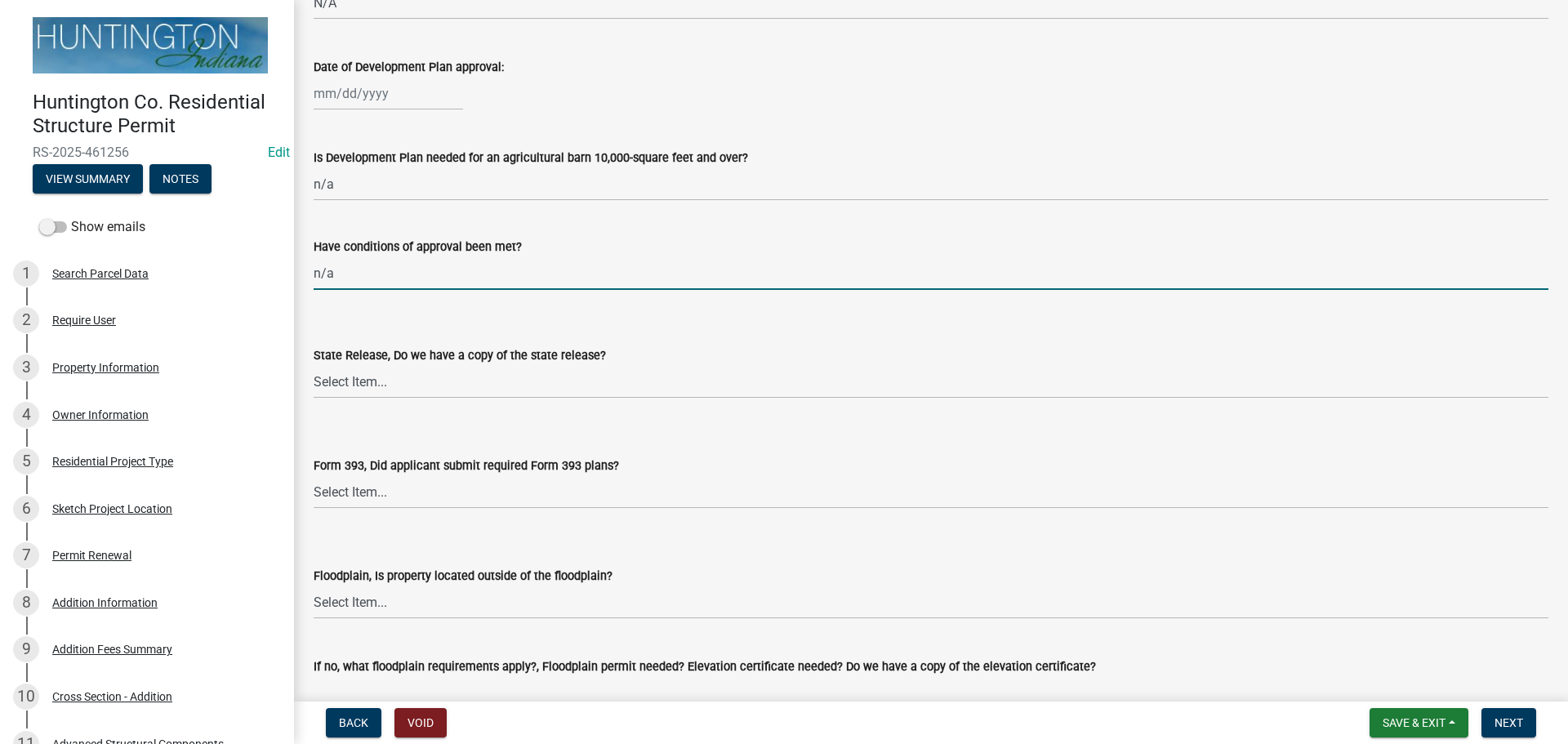
scroll to position [1306, 0]
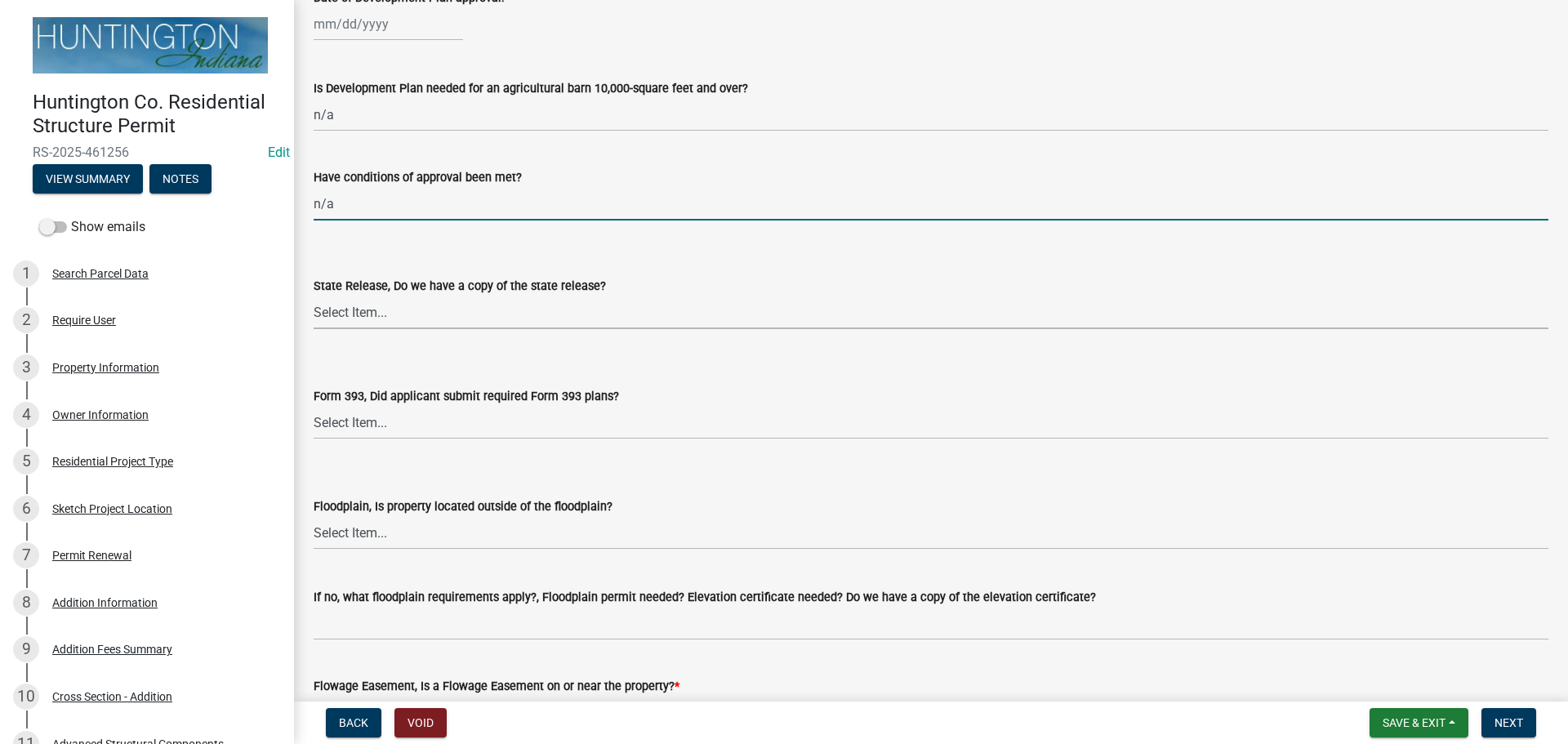
click at [356, 321] on select "Select Item... Yes No N/A" at bounding box center [931, 313] width 1235 height 34
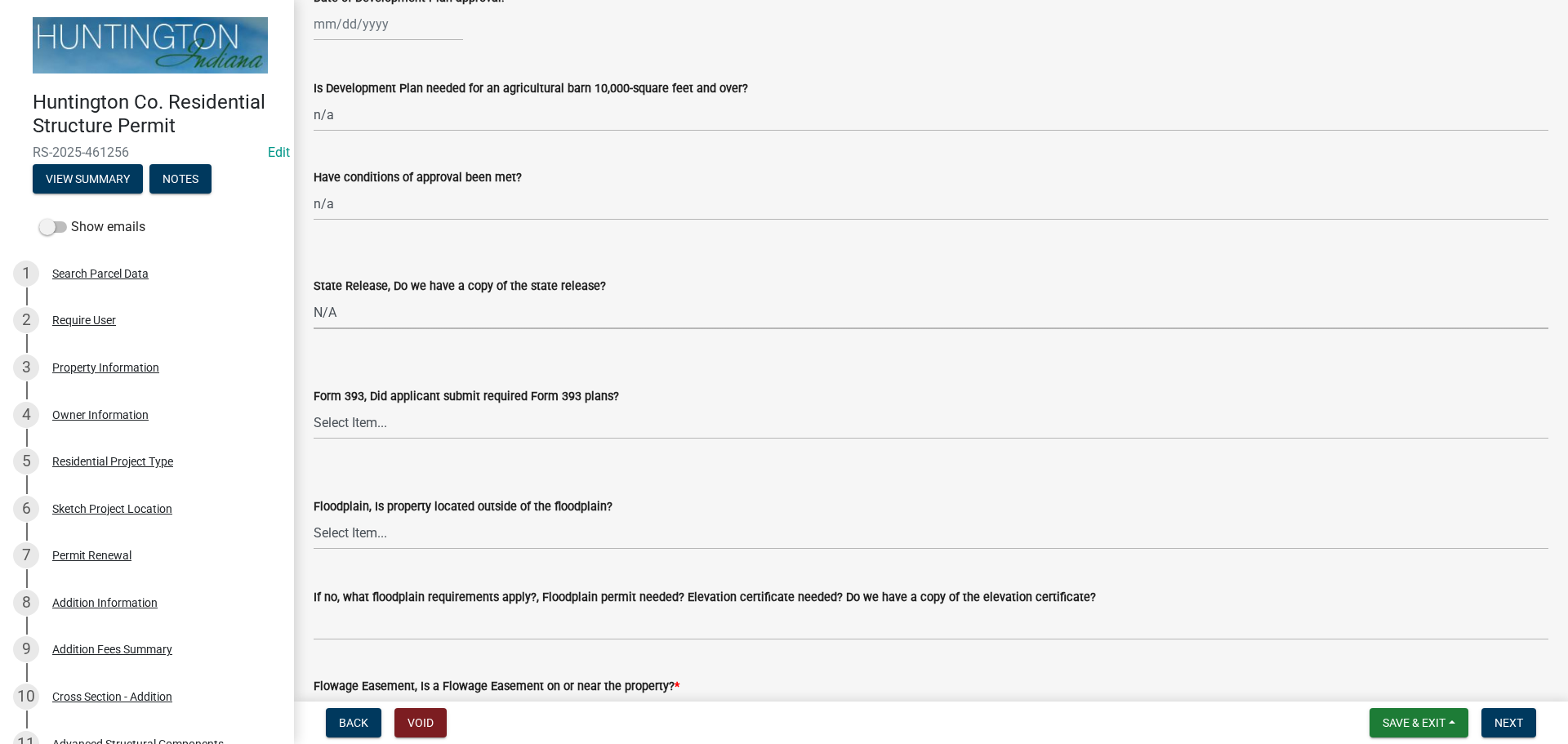
click at [314, 296] on select "Select Item... Yes No N/A" at bounding box center [931, 313] width 1235 height 34
select select "d625d8e2-c016-4fa4-b697-cc01dbb75373"
click at [354, 424] on select "Select Item... Yes No N/A" at bounding box center [931, 423] width 1235 height 34
click at [314, 406] on select "Select Item... Yes No N/A" at bounding box center [931, 423] width 1235 height 34
select select "220652cf-f23d-4527-9188-e71e6281c1f5"
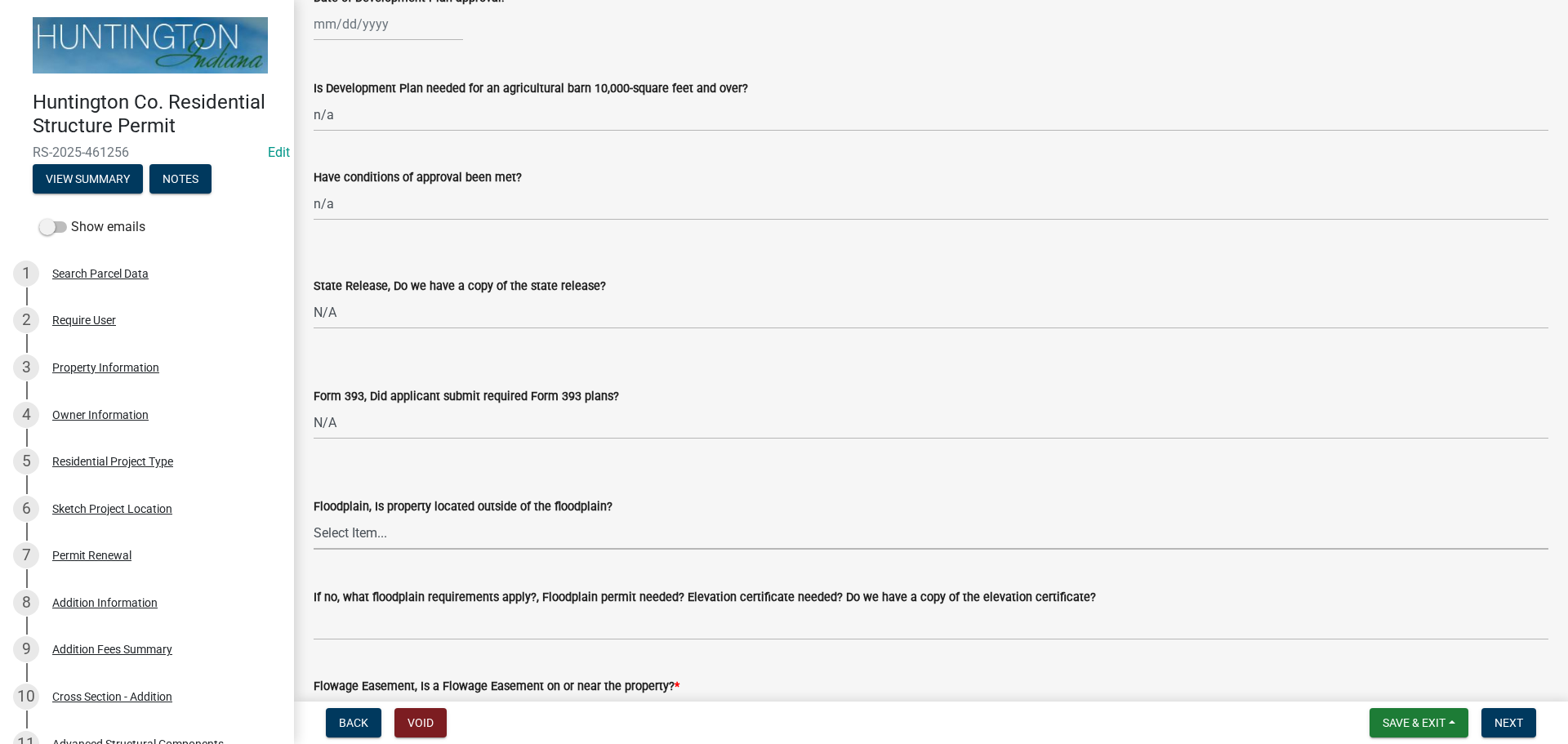
click at [364, 536] on select "Select Item... Yes No" at bounding box center [931, 533] width 1235 height 34
click at [314, 516] on select "Select Item... Yes No" at bounding box center [931, 533] width 1235 height 34
select select "5ad78b45-2880-474c-97ef-2440aa75ee84"
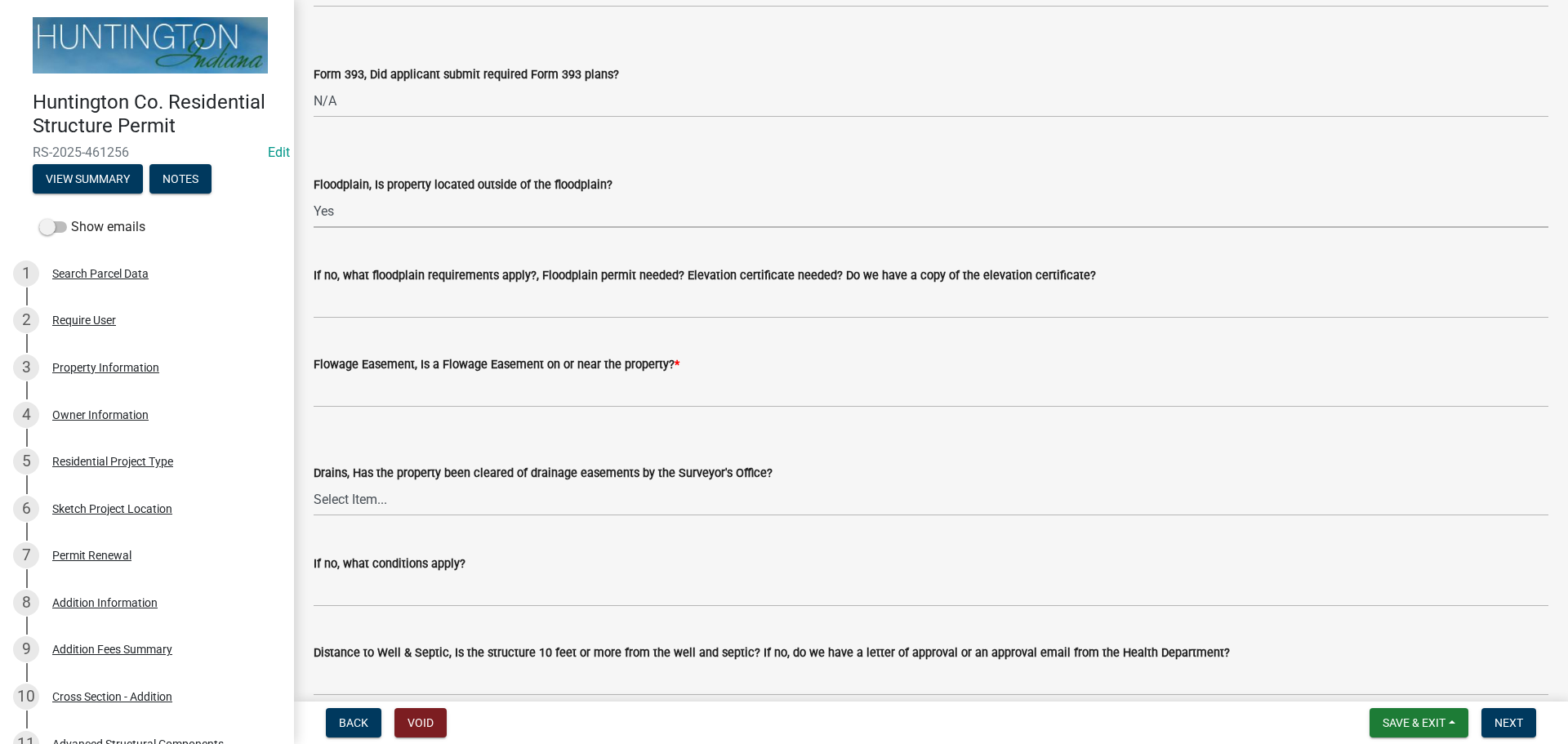
scroll to position [1633, 0]
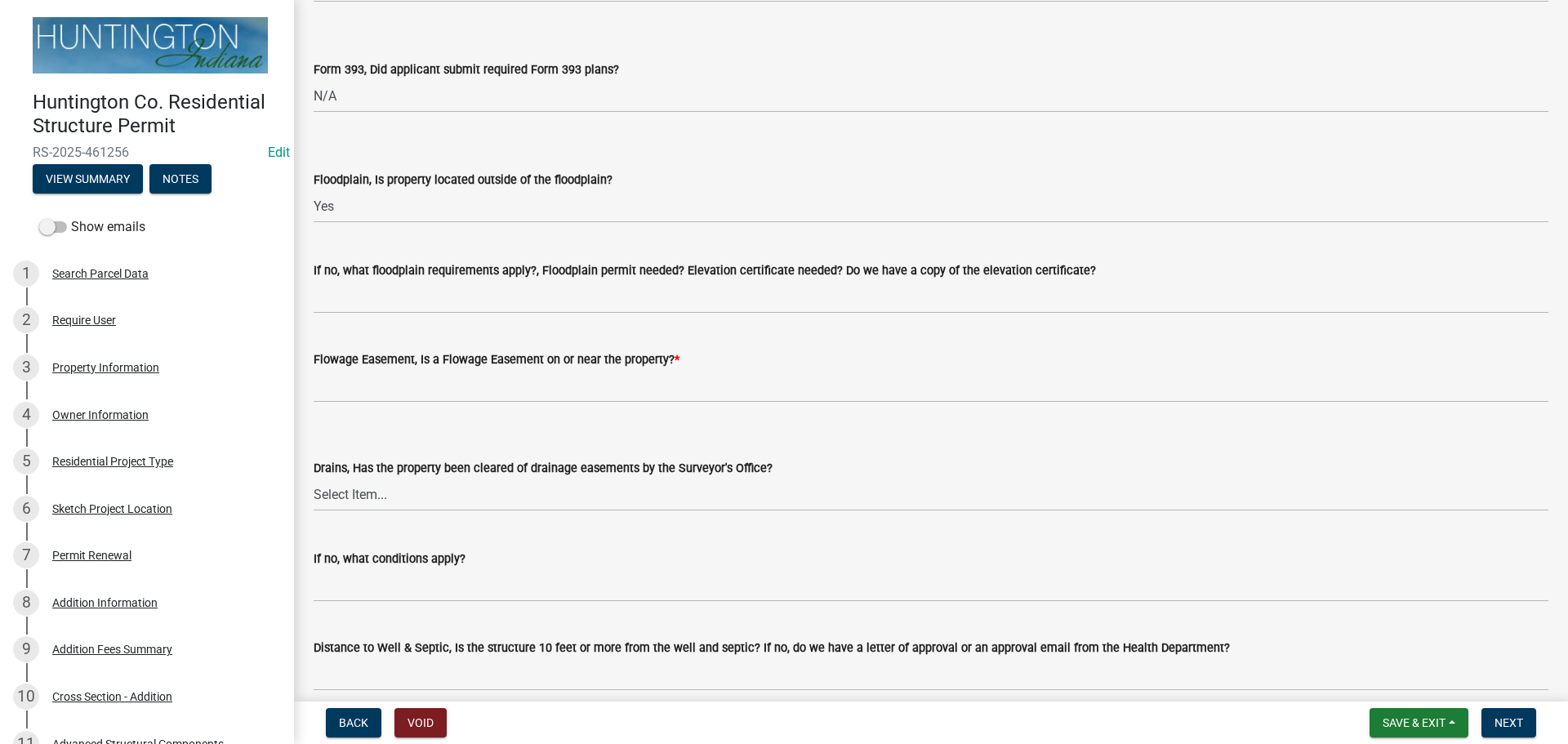
click at [93, 156] on span "RS-2025-461256" at bounding box center [147, 153] width 229 height 15
click at [87, 182] on button "View Summary" at bounding box center [88, 179] width 110 height 30
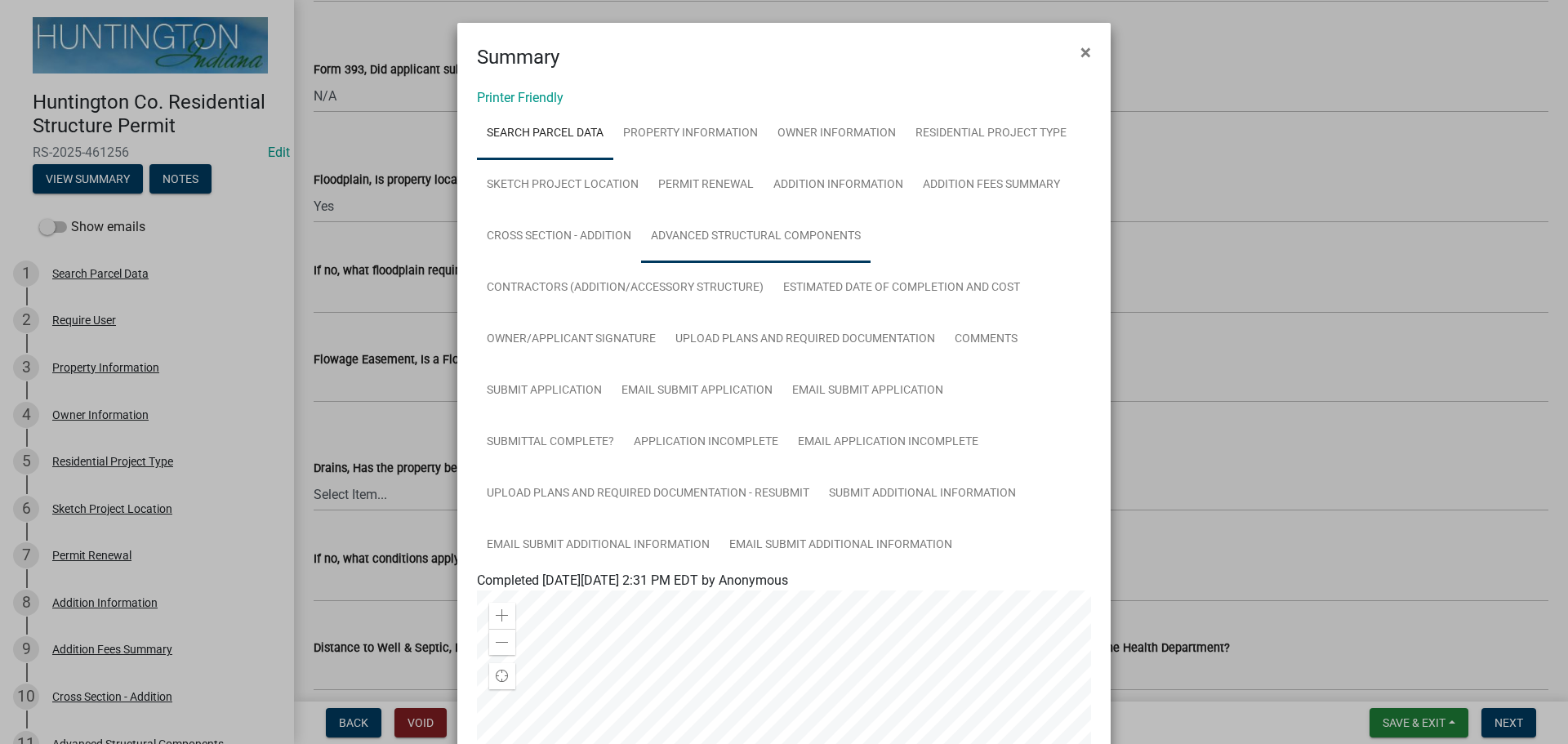
click at [686, 241] on link "Advanced Structural Components" at bounding box center [755, 237] width 230 height 53
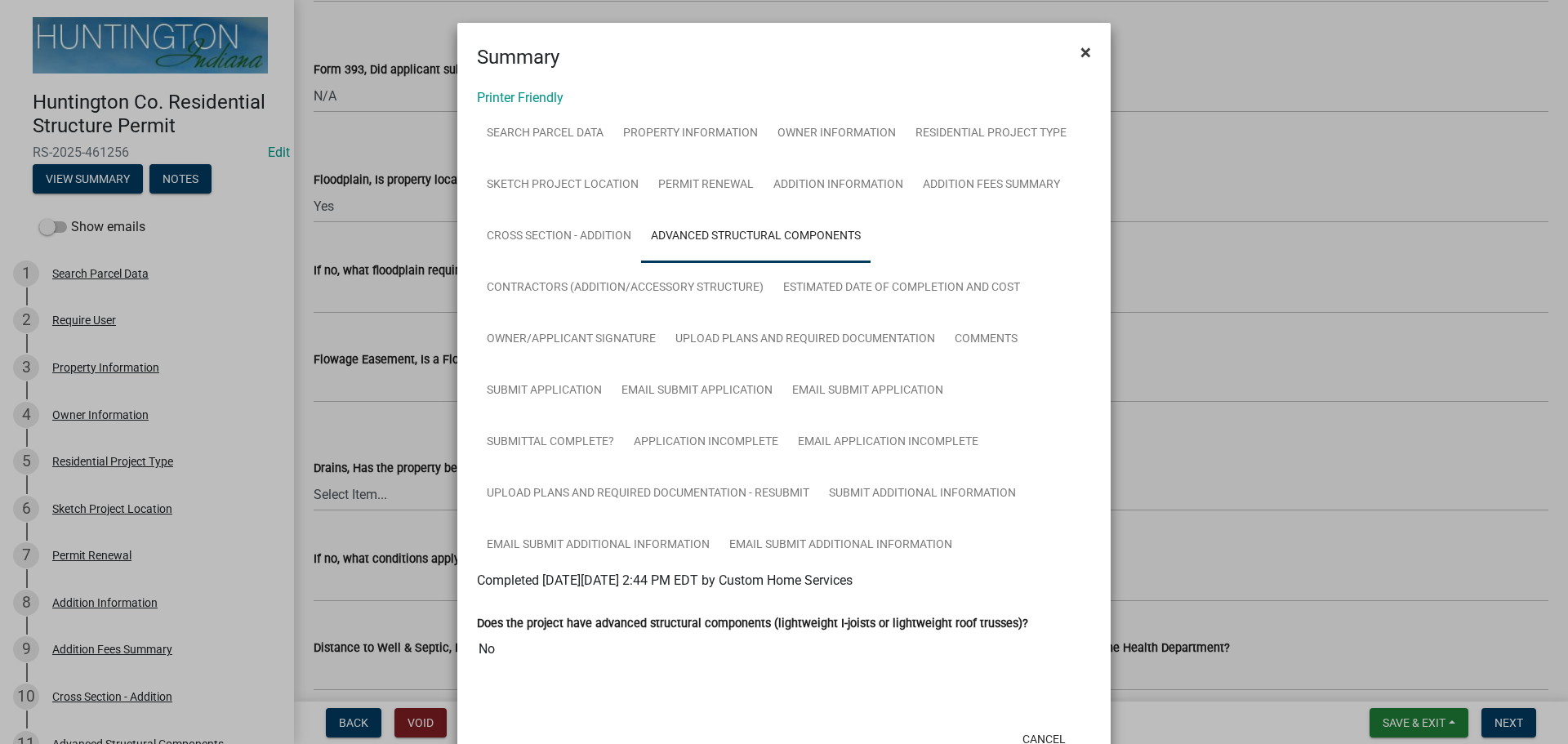
click at [1072, 58] on button "×" at bounding box center [1085, 53] width 36 height 46
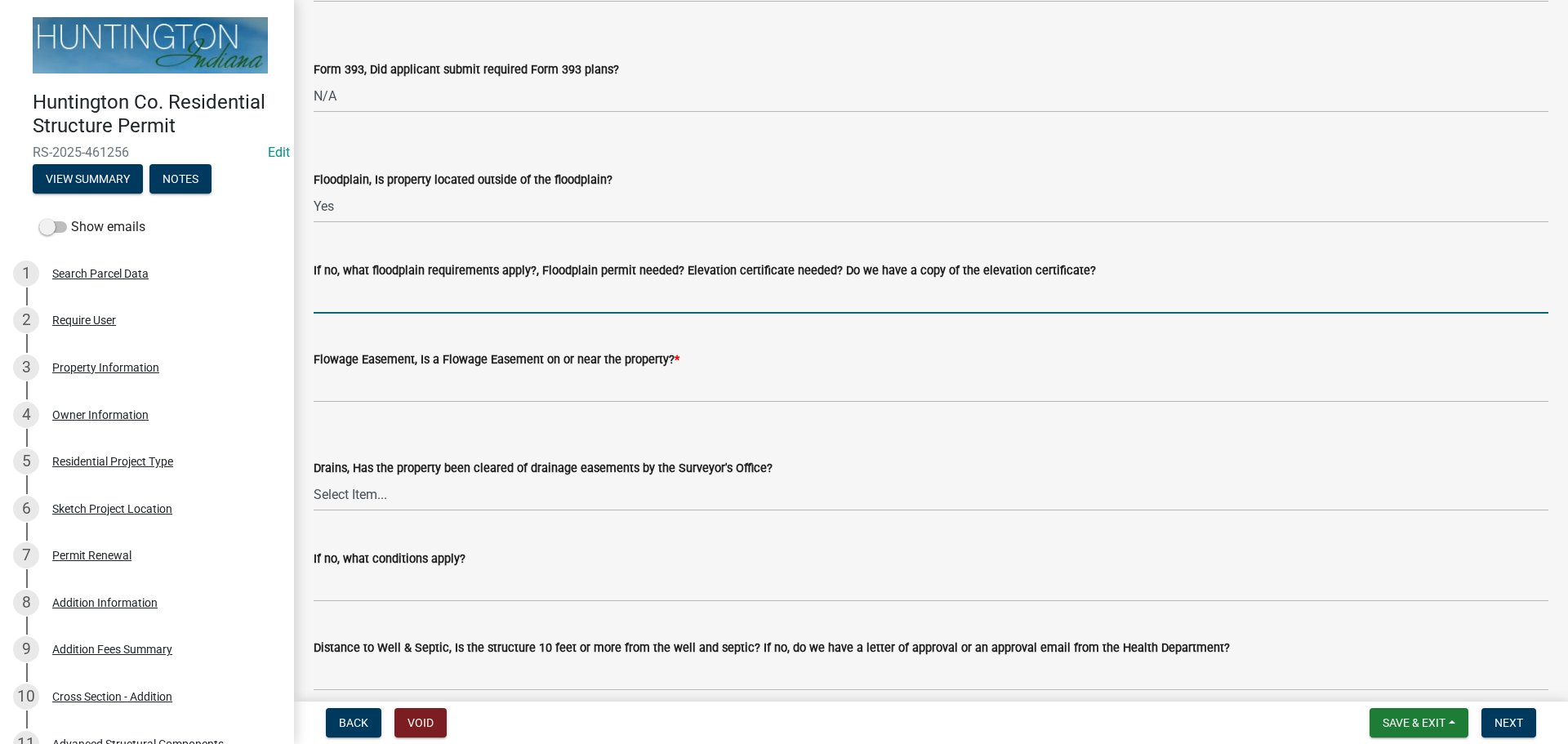
click at [345, 297] on input "If no, what floodplain requirements apply?, Floodplain permit needed? Elevation…" at bounding box center [931, 297] width 1235 height 34
type input "n/a"
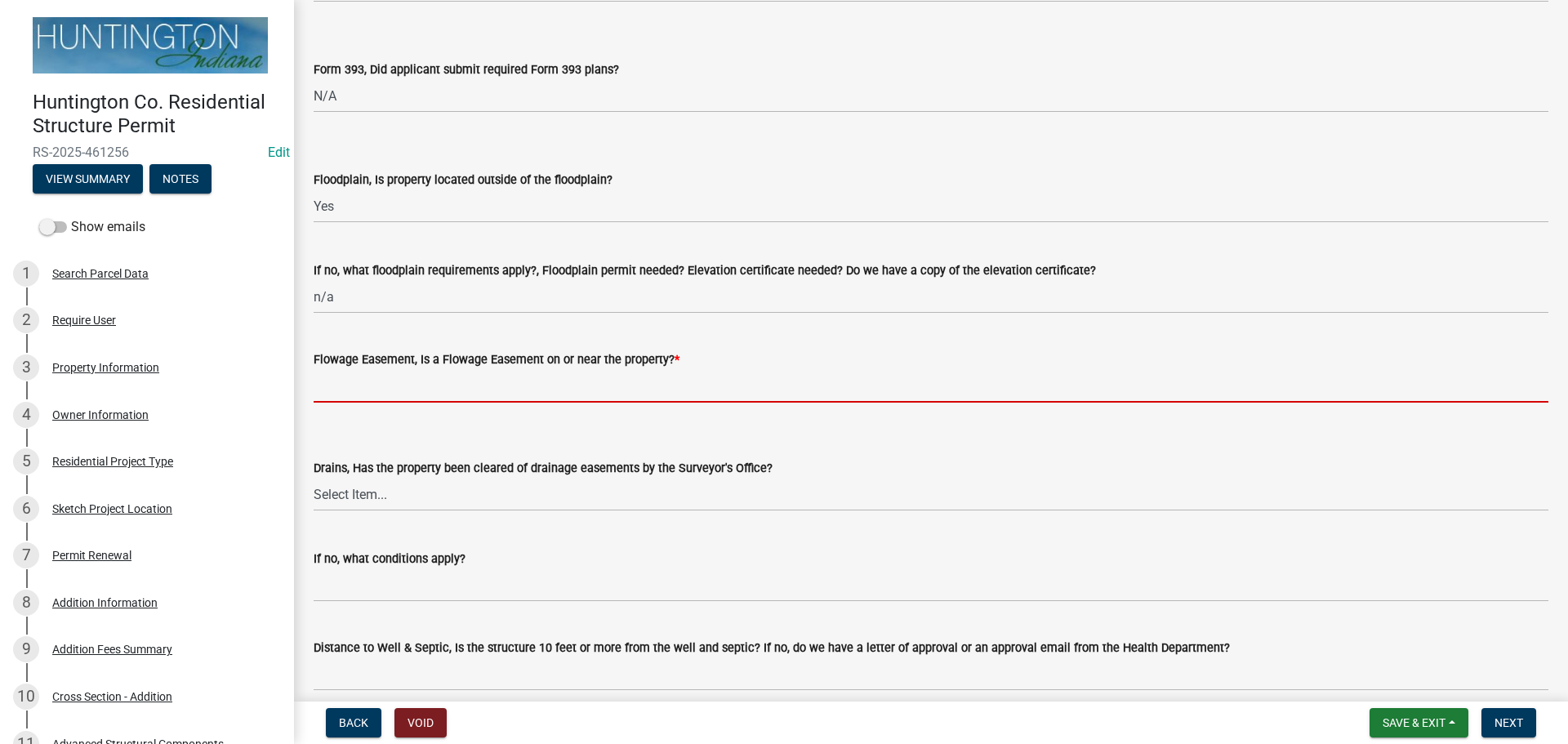
click at [353, 386] on input "Flowage Easement, Is a Flowage Easement on or near the property? *" at bounding box center [931, 386] width 1235 height 34
type input "no"
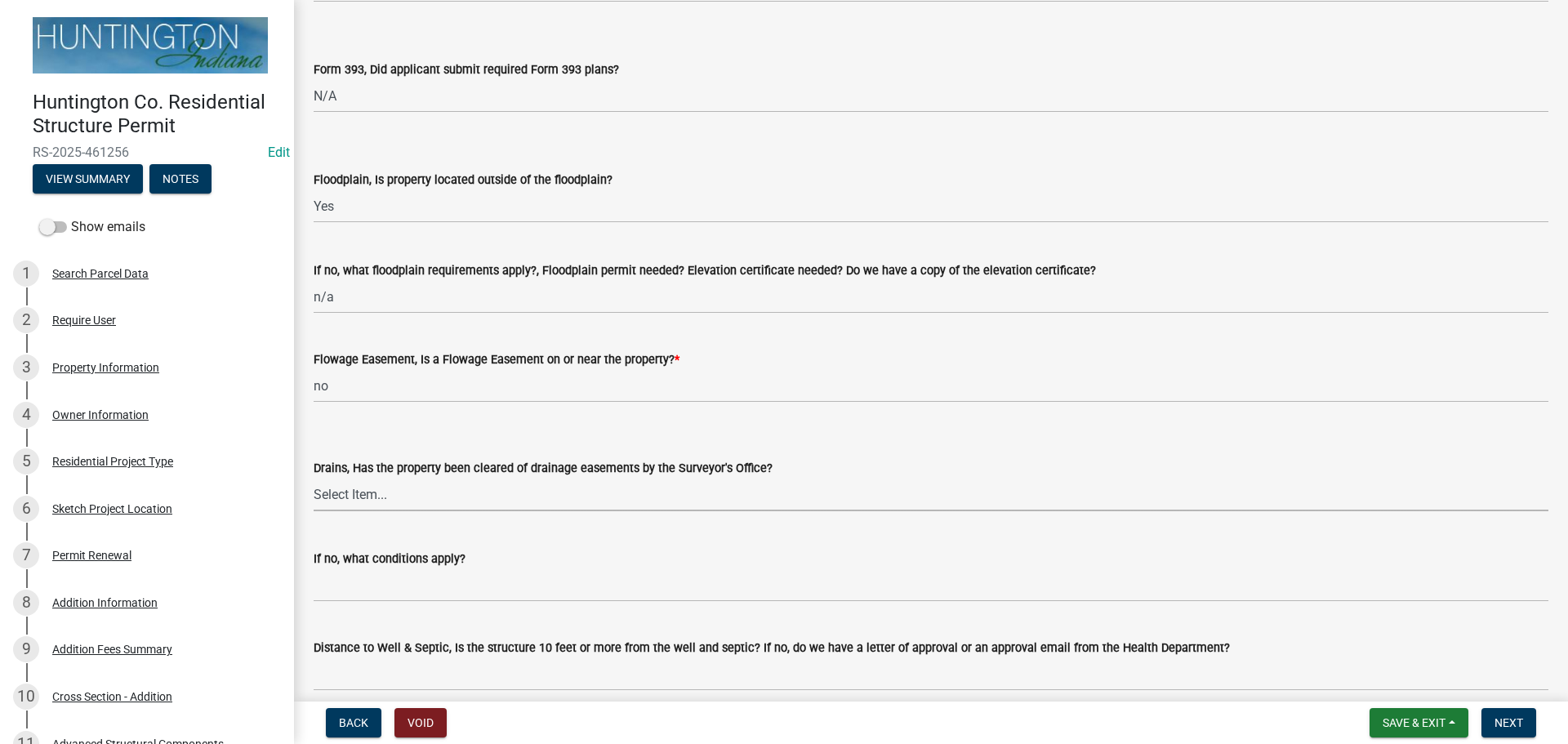
click at [372, 502] on select "Select Item... Yes No" at bounding box center [931, 495] width 1235 height 34
click at [314, 478] on select "Select Item... Yes No" at bounding box center [931, 495] width 1235 height 34
select select "aa299abd-59e4-4841-82bd-632f03f187ef"
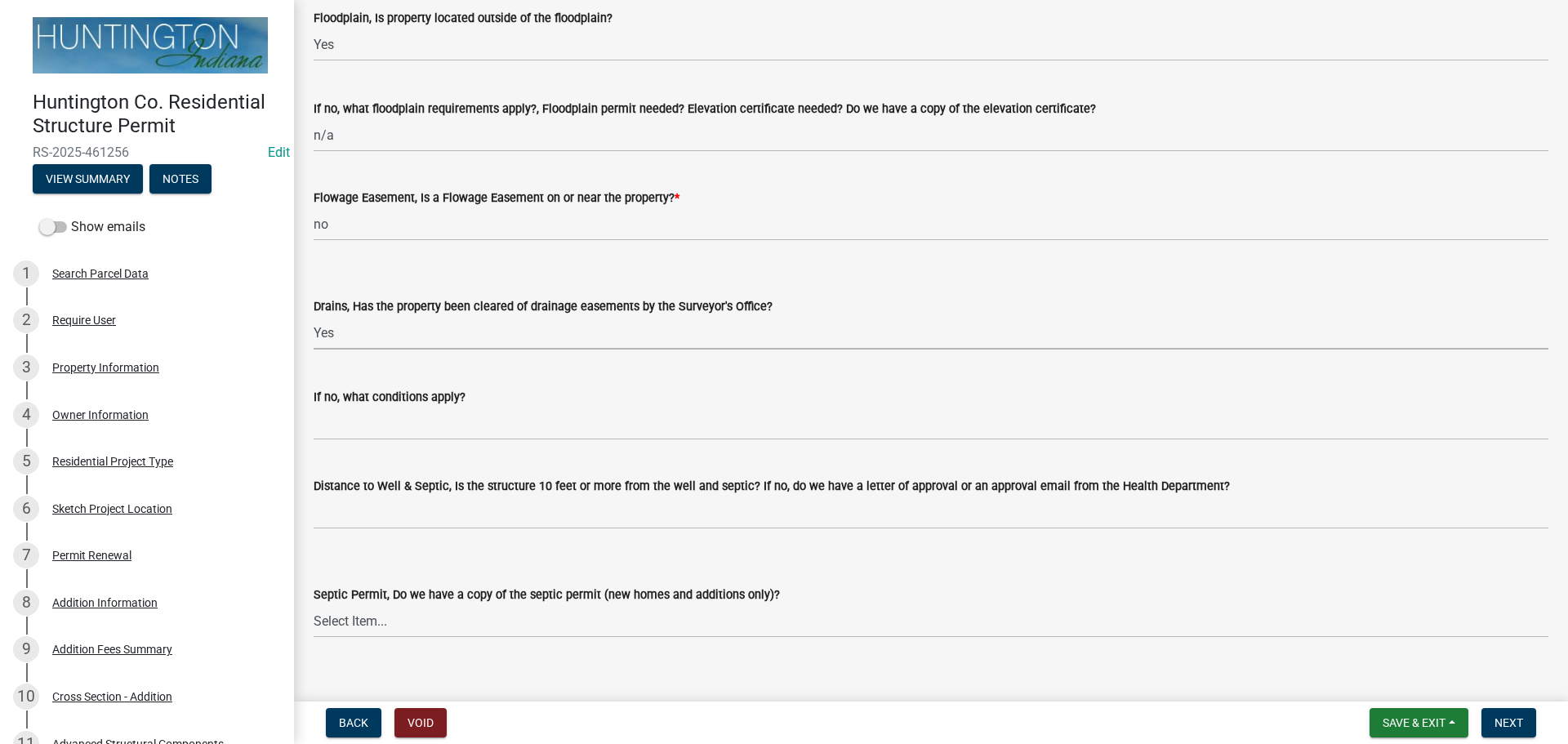
scroll to position [1796, 0]
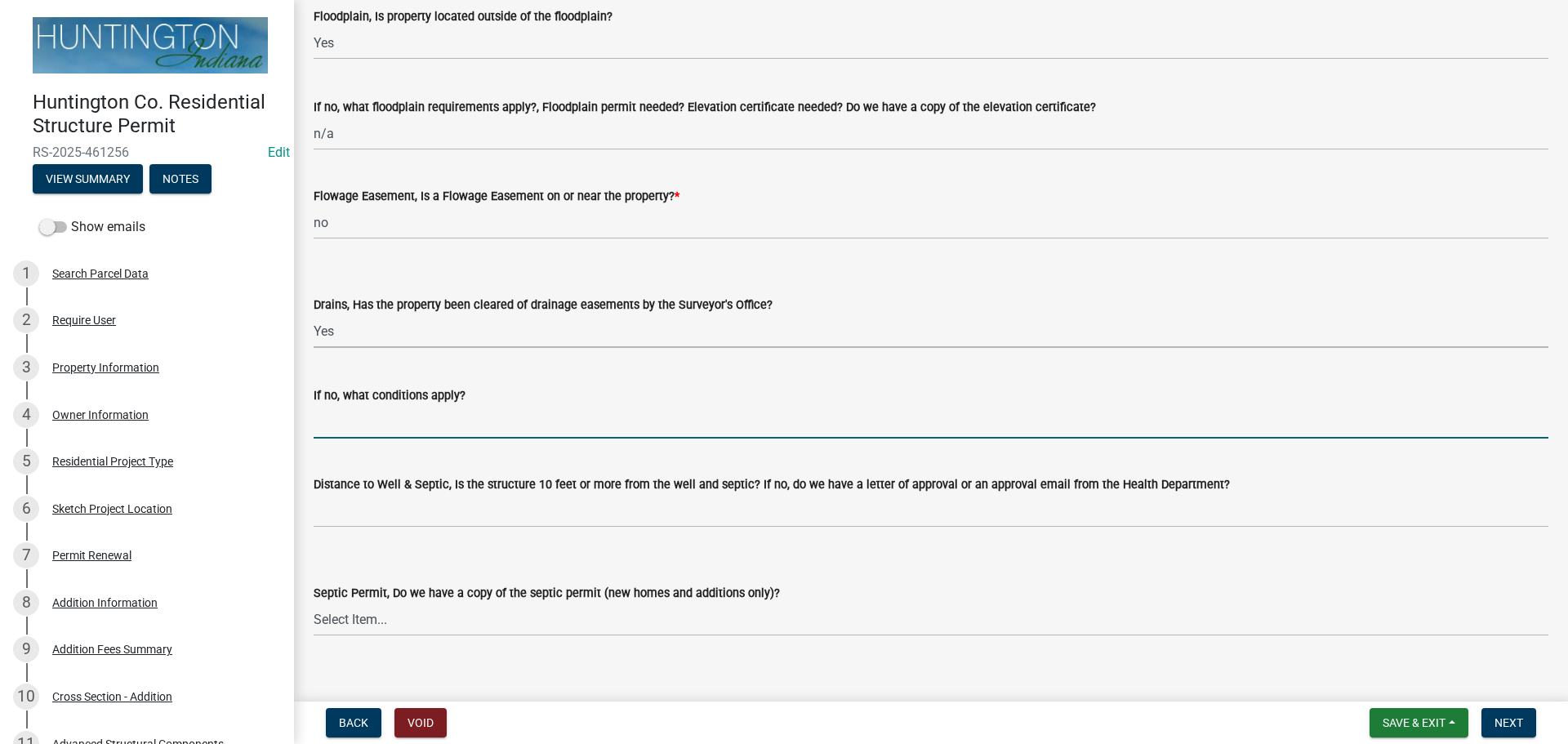
click at [366, 418] on input "If no, what conditions apply?" at bounding box center [931, 422] width 1235 height 34
type input "n/a"
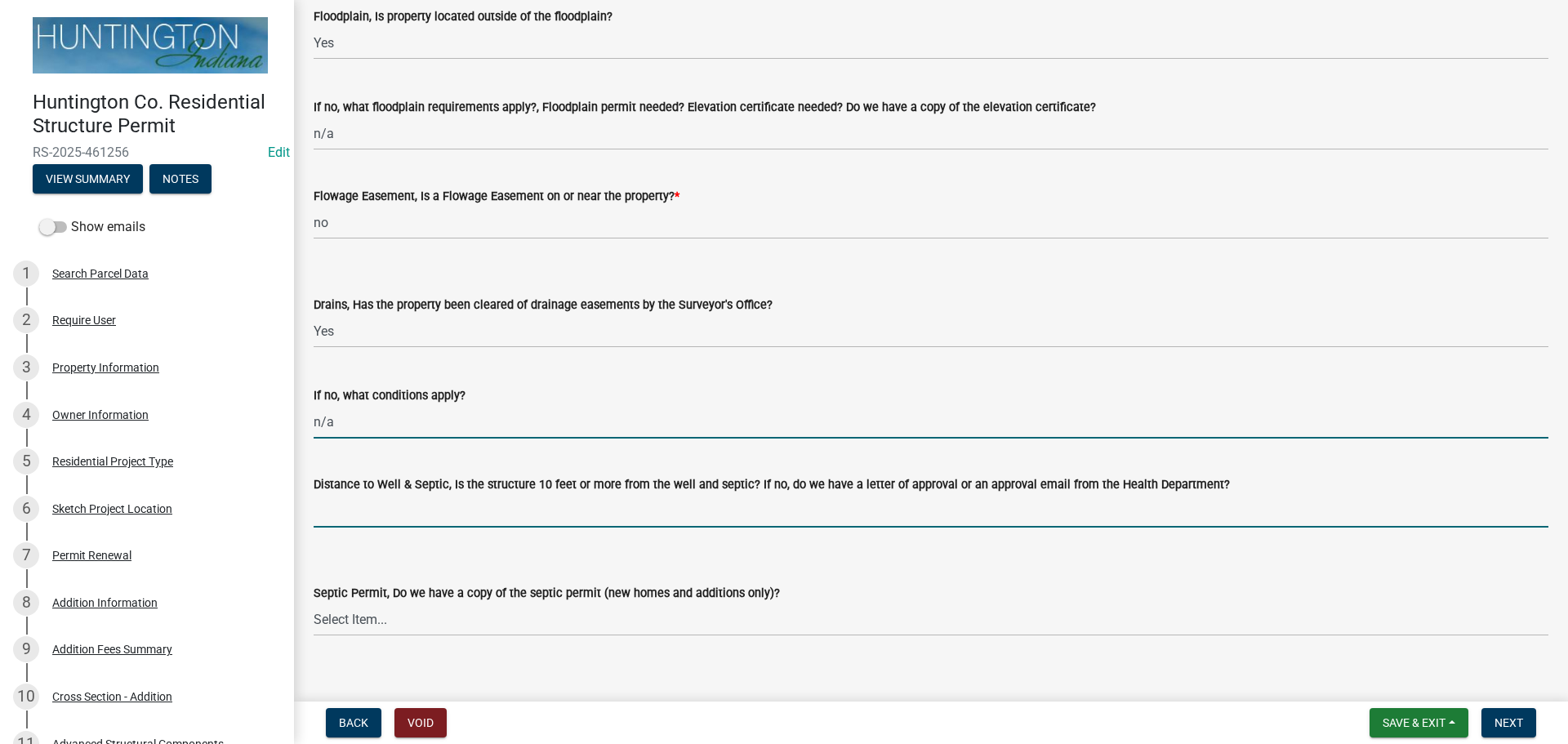
click at [383, 510] on input "Distance to Well & Septic, Is the structure 10 feet or more from the well and s…" at bounding box center [931, 511] width 1235 height 34
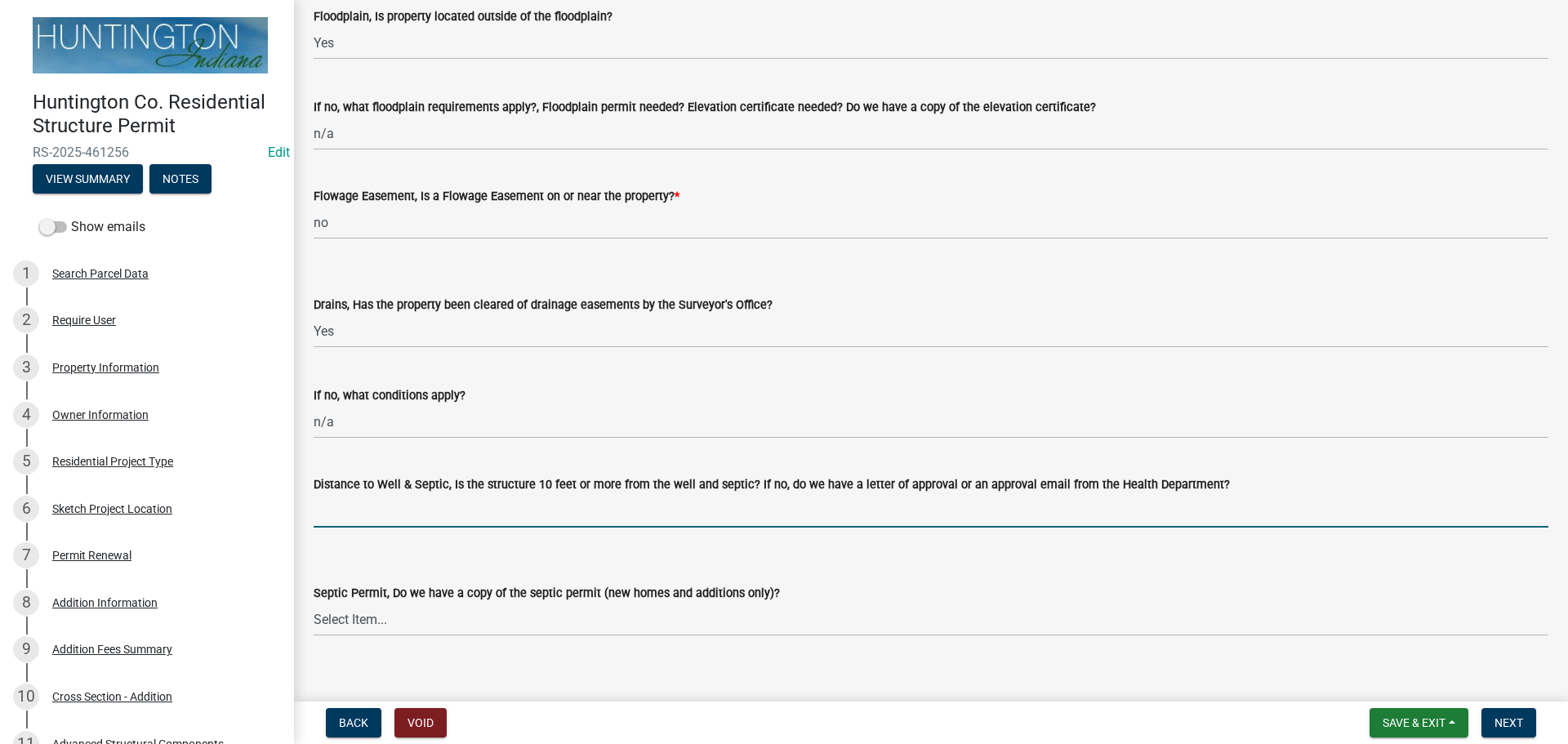
type input "yes per applicant"
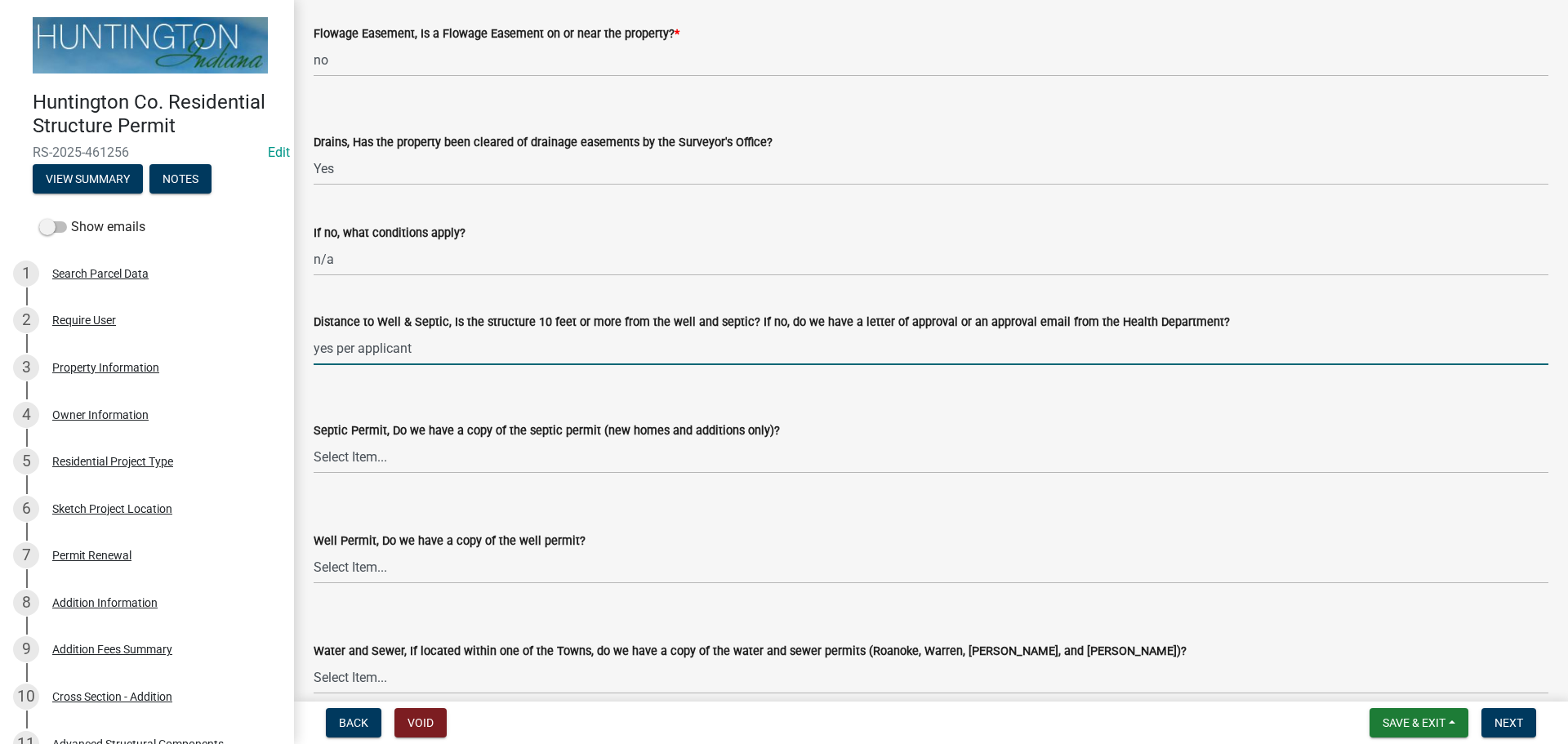
scroll to position [1959, 0]
click at [387, 475] on wm-data-entity-input "Septic Permit, Do we have a copy of the septic permit (new homes and additions …" at bounding box center [931, 432] width 1235 height 110
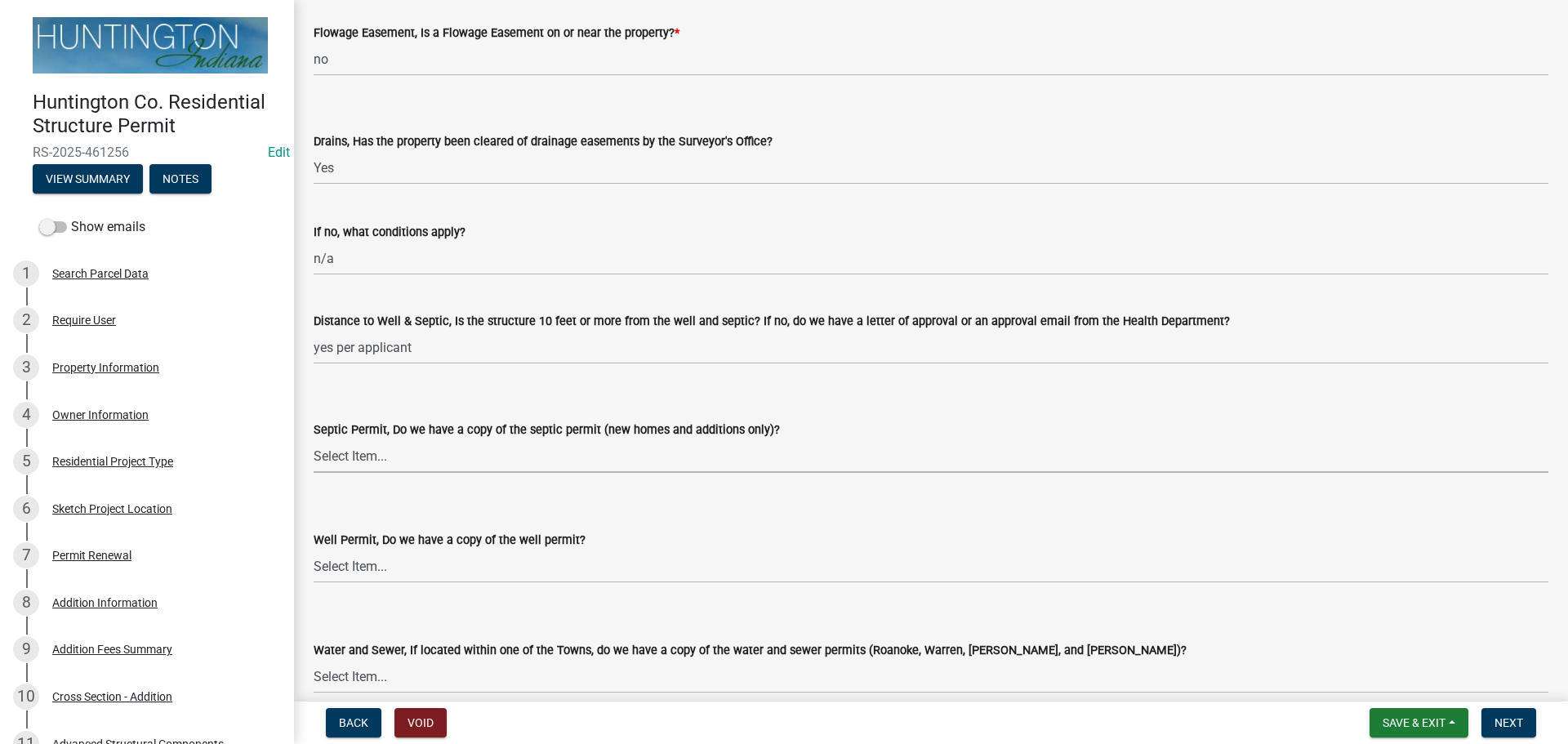
click at [358, 459] on select "Select Item... Yes No N/A" at bounding box center [931, 456] width 1235 height 34
click at [314, 439] on select "Select Item... Yes No N/A" at bounding box center [931, 456] width 1235 height 34
select select "9e915027-22d8-4398-b0f5-e3cf97d893e0"
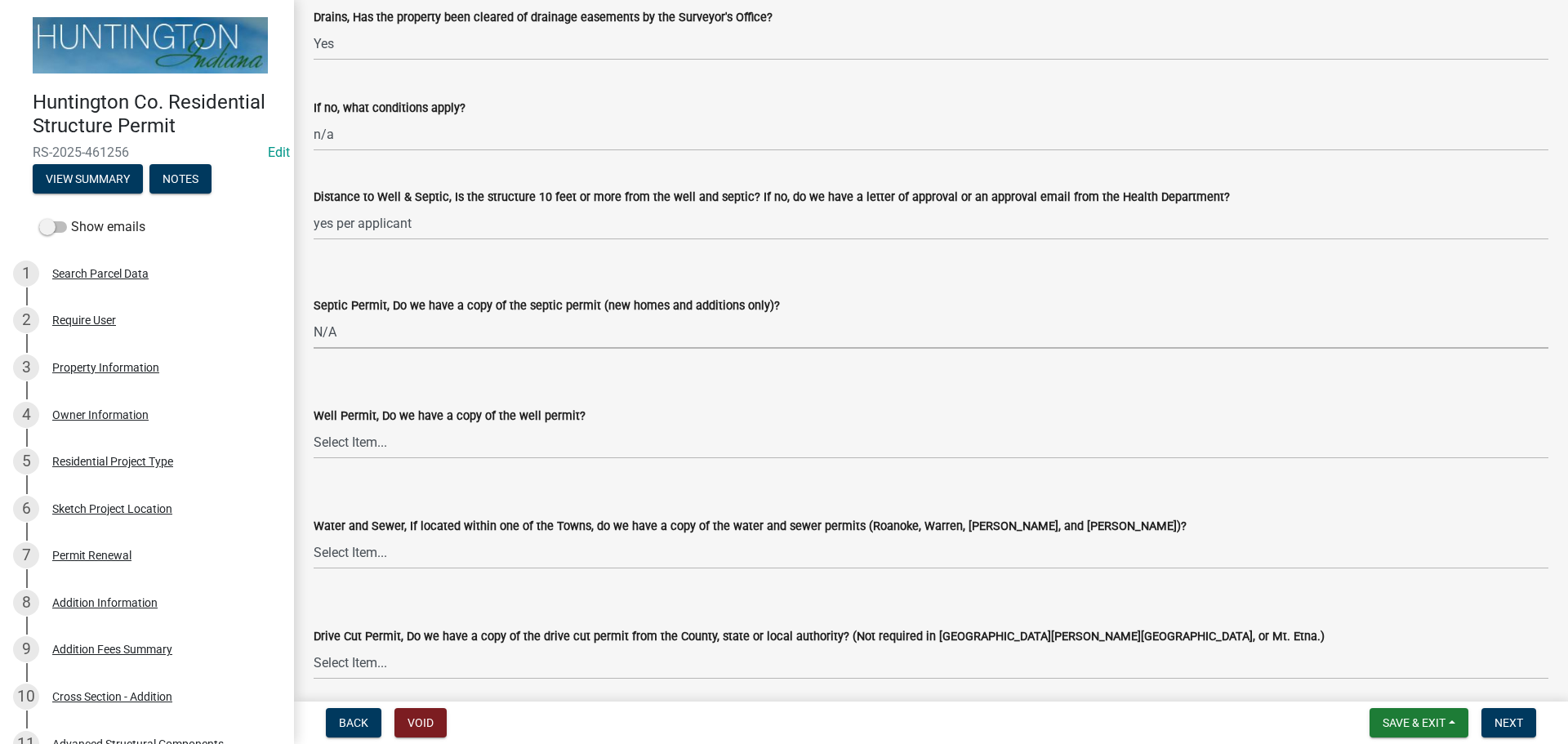
scroll to position [2286, 0]
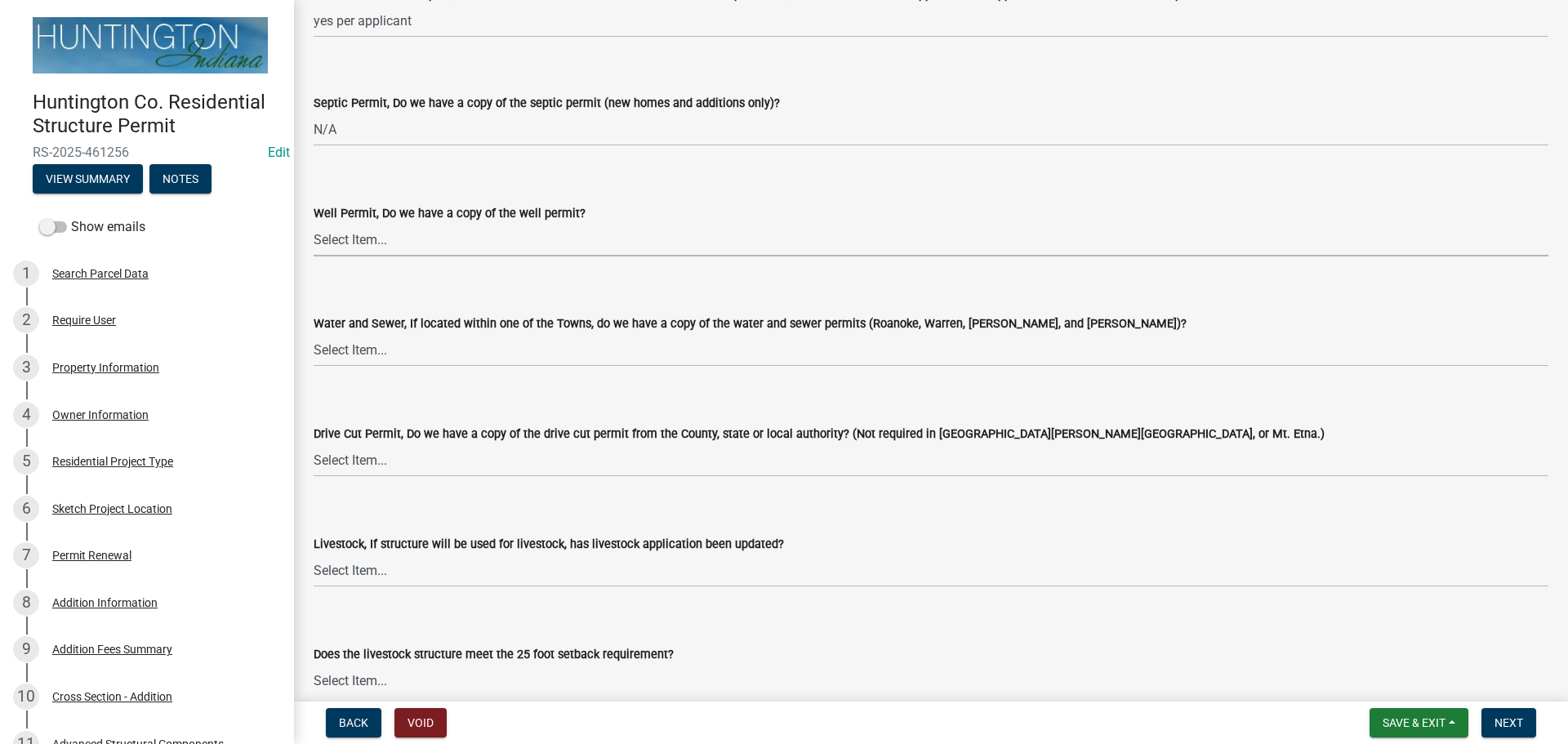
click at [374, 243] on select "Select Item... Yes No N/A" at bounding box center [931, 240] width 1235 height 34
click at [314, 223] on select "Select Item... Yes No N/A" at bounding box center [931, 240] width 1235 height 34
select select "2c91b07e-37d9-4ec5-b504-47058404e578"
click at [364, 357] on select "Select Item... Yes No N/A" at bounding box center [931, 350] width 1235 height 34
click at [314, 333] on select "Select Item... Yes No N/A" at bounding box center [931, 350] width 1235 height 34
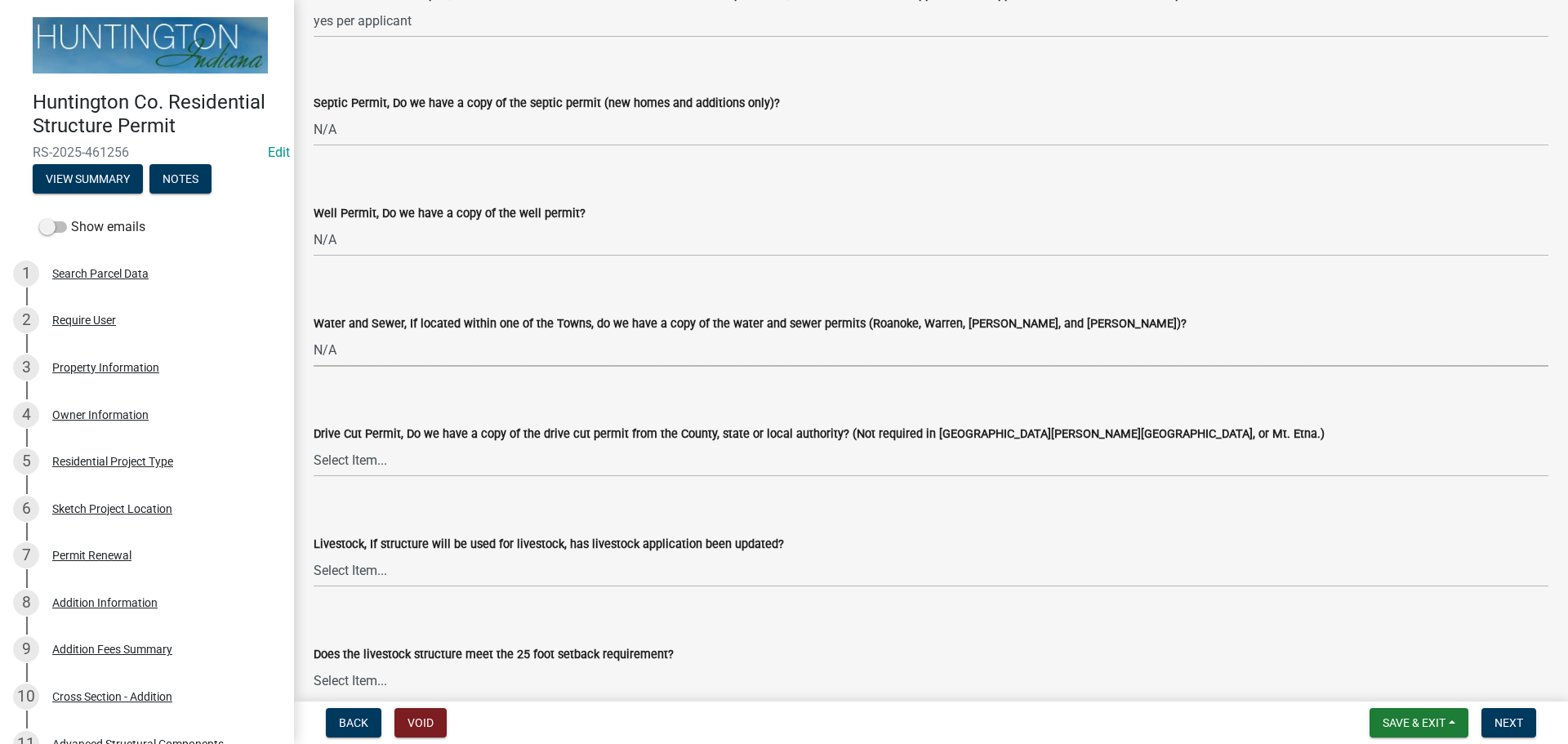
select select "d6bfa9ee-3bd9-4f2b-bea1-0bf2a35e48f8"
click at [358, 458] on select "Select Item... Yes No N/A" at bounding box center [931, 460] width 1235 height 34
click at [314, 443] on select "Select Item... Yes No N/A" at bounding box center [931, 460] width 1235 height 34
select select "e1967740-c41b-4de5-b294-b9bc371f9c7c"
click at [354, 564] on select "Select Item... Yes No N/A" at bounding box center [931, 570] width 1235 height 34
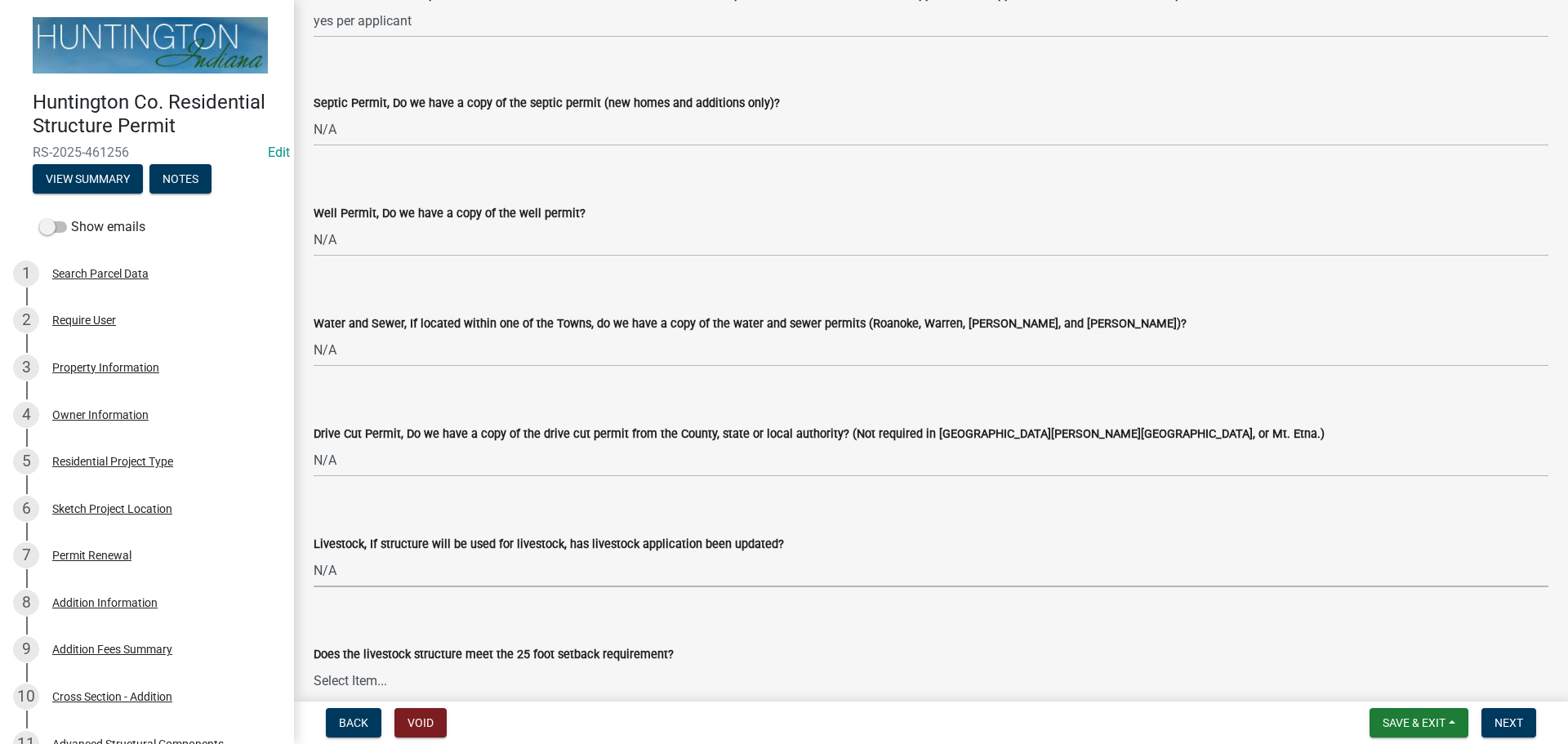
click at [314, 553] on select "Select Item... Yes No N/A" at bounding box center [931, 570] width 1235 height 34
select select "4095ee07-1040-41d6-85c6-c6be8bf6c85e"
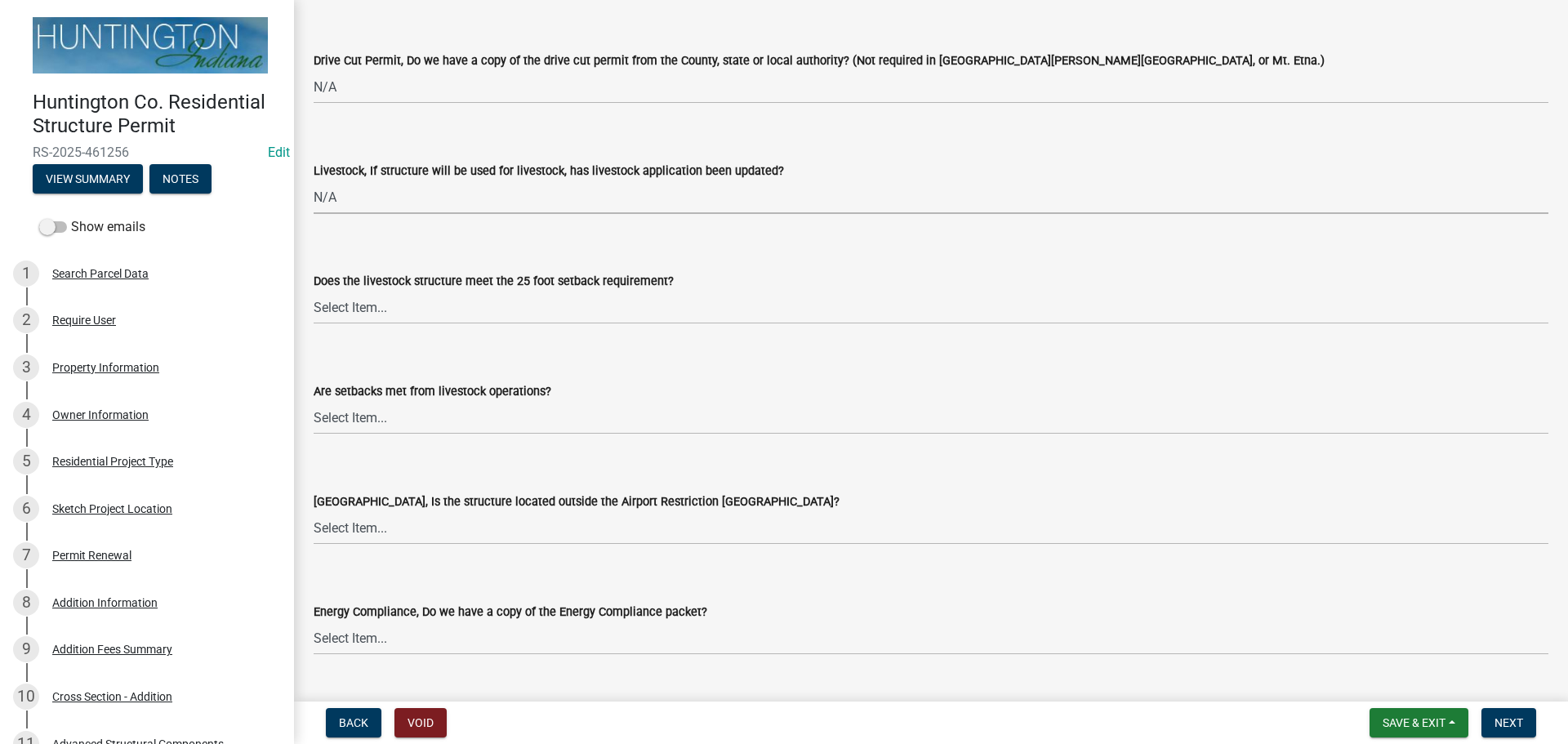
scroll to position [2694, 0]
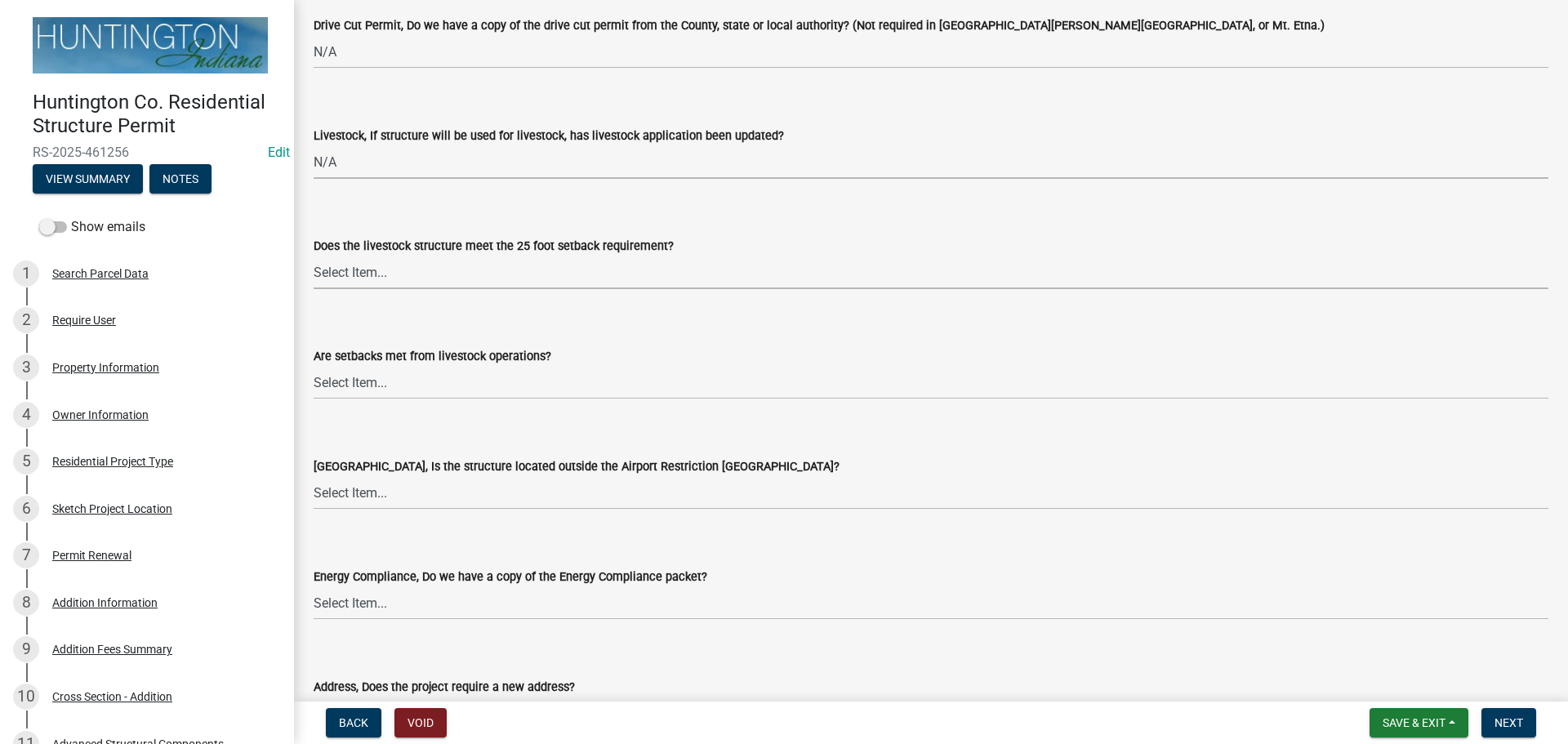
click at [336, 279] on select "Select Item... Yes No N/A" at bounding box center [931, 273] width 1235 height 34
click at [314, 256] on select "Select Item... Yes No N/A" at bounding box center [931, 273] width 1235 height 34
select select "87343147-211b-4763-93bb-8b2ee6155afc"
click at [340, 379] on select "Select Item... Yes No" at bounding box center [931, 383] width 1235 height 34
click at [314, 366] on select "Select Item... Yes No" at bounding box center [931, 383] width 1235 height 34
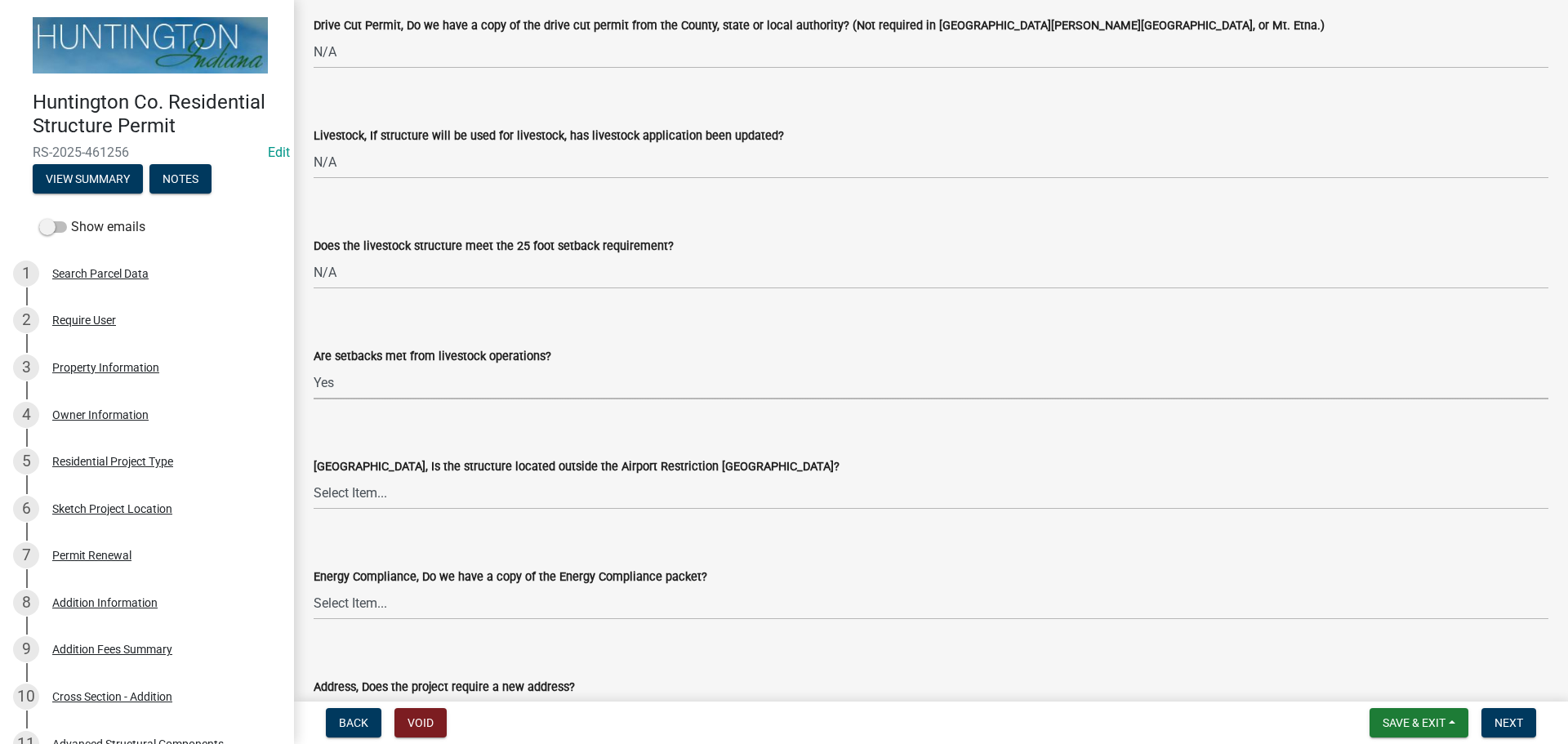
select select "a533f136-47b9-4377-857f-add42c7a7ee1"
click at [348, 500] on select "Select Item... Yes No" at bounding box center [931, 493] width 1235 height 34
click at [314, 476] on select "Select Item... Yes No" at bounding box center [931, 493] width 1235 height 34
select select "3c66432b-8bb8-4124-90df-d6035d4b372c"
click at [359, 604] on select "Select Item... Yes No N/A" at bounding box center [931, 603] width 1235 height 34
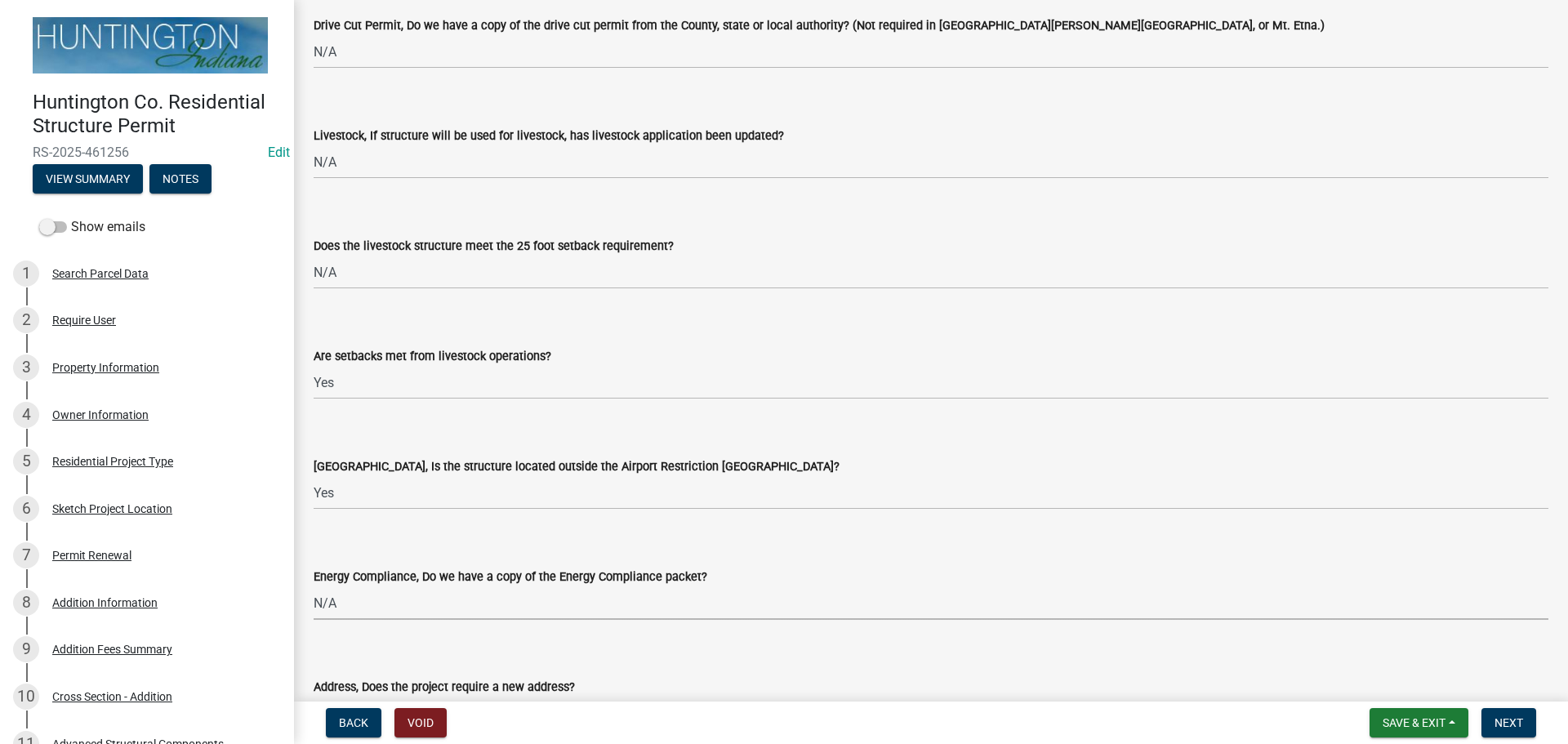
click at [314, 586] on select "Select Item... Yes No N/A" at bounding box center [931, 603] width 1235 height 34
select select "eefb9dc7-f8b2-40a4-9773-3ac47aeffb04"
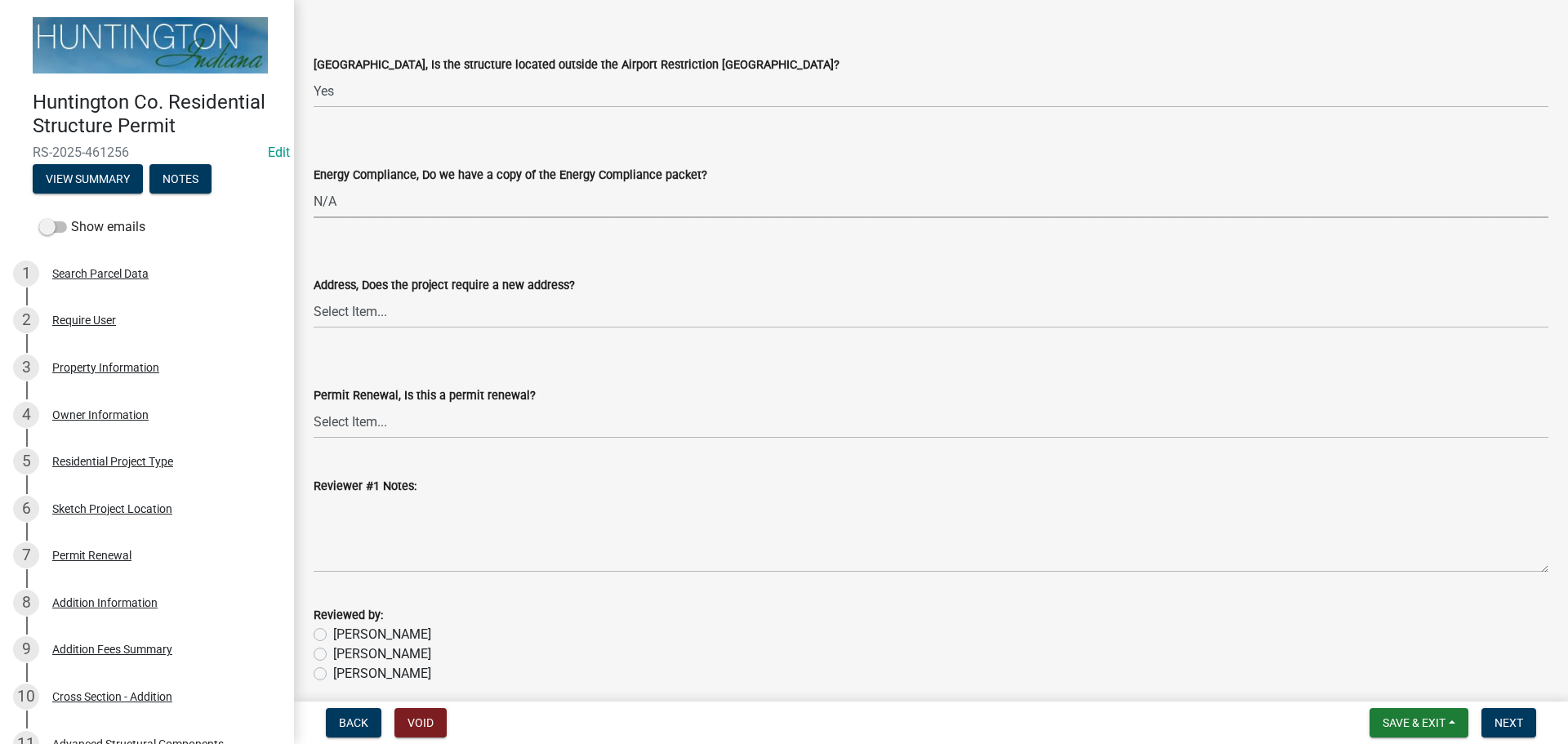
scroll to position [3102, 0]
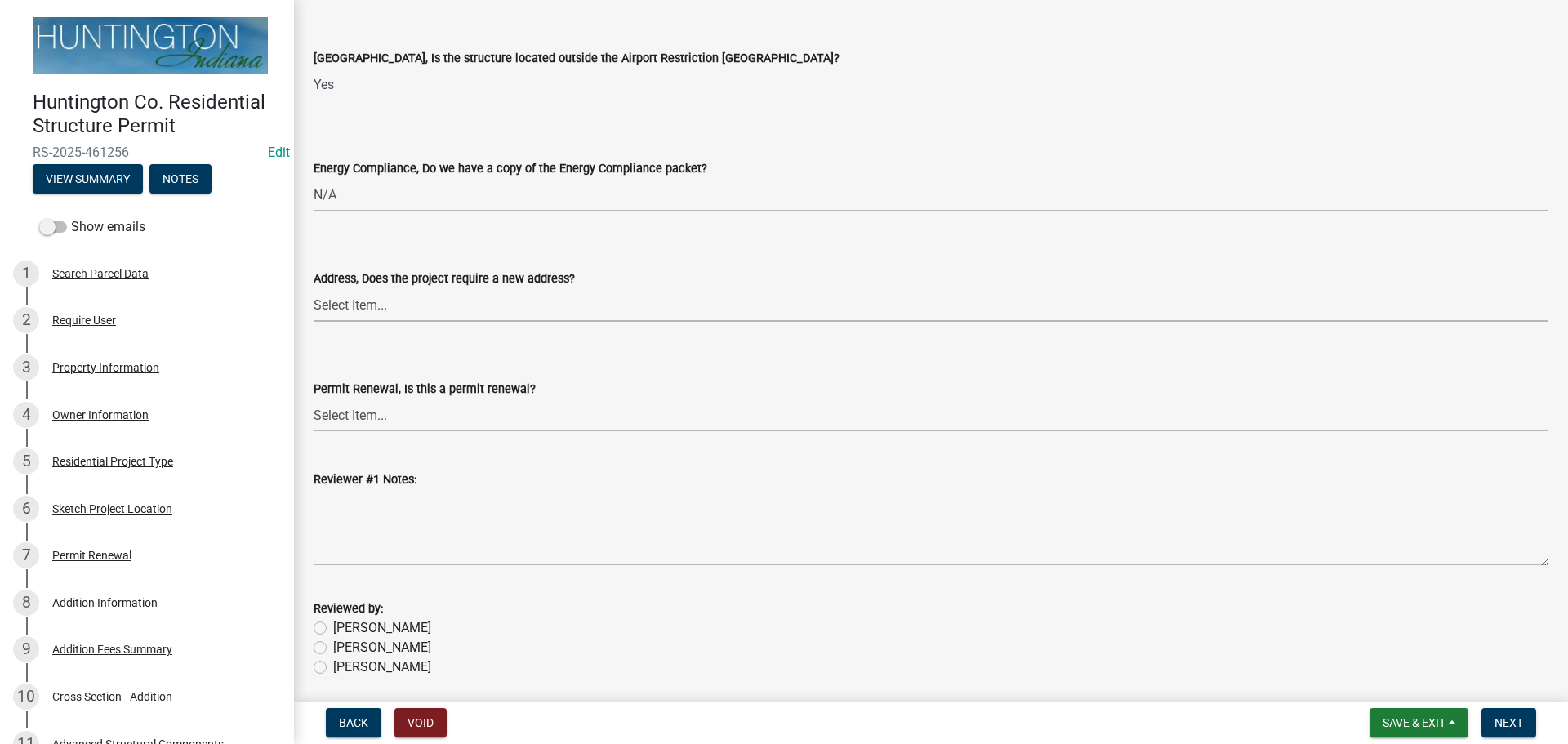
drag, startPoint x: 363, startPoint y: 299, endPoint x: 358, endPoint y: 321, distance: 22.6
click at [363, 299] on select "Select Item... Yes No" at bounding box center [931, 305] width 1235 height 34
click at [314, 288] on select "Select Item... Yes No" at bounding box center [931, 305] width 1235 height 34
select select "dab9127f-4f14-4b54-93cb-019292fe7c15"
click at [333, 652] on label "[PERSON_NAME]" at bounding box center [382, 647] width 98 height 19
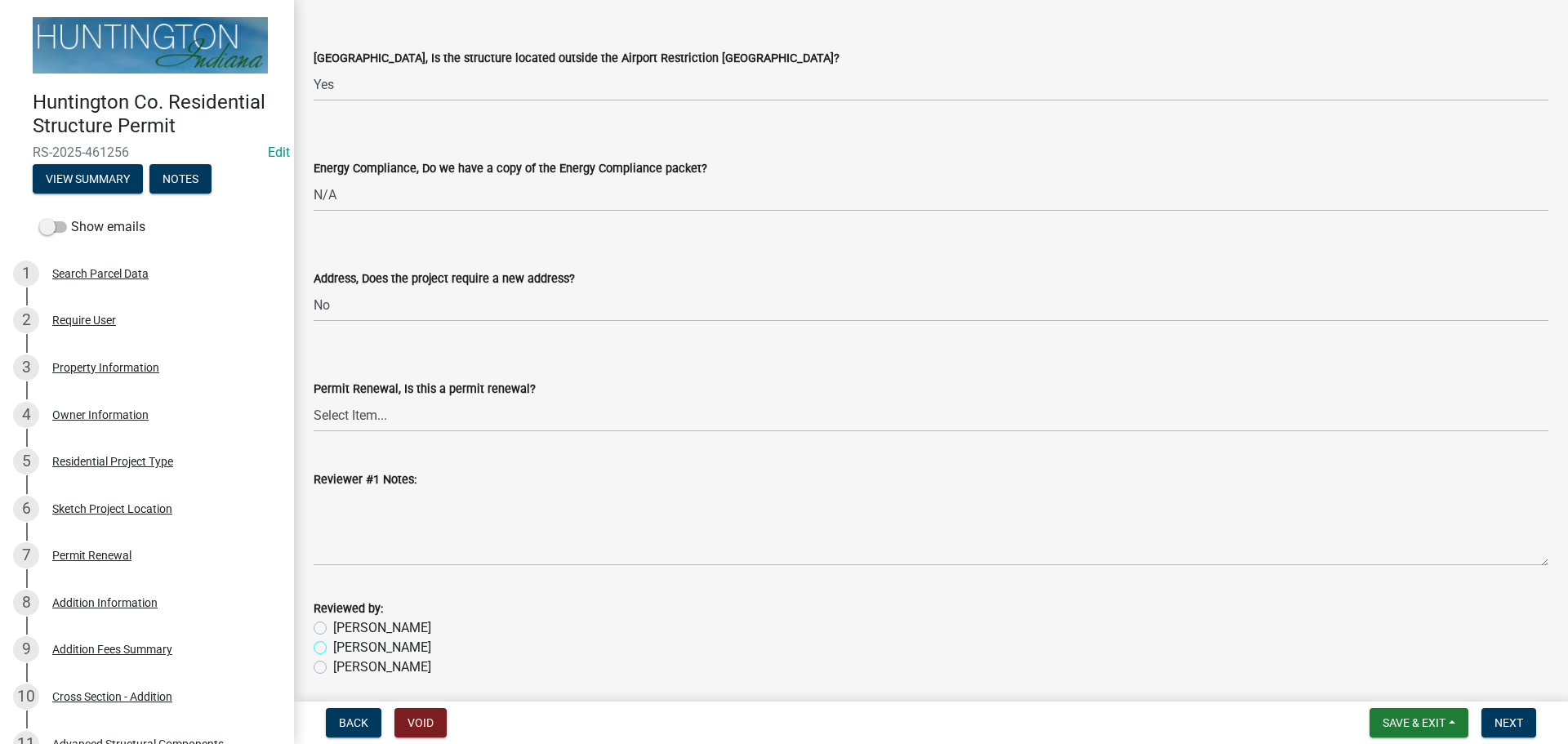
click at [333, 648] on input "[PERSON_NAME]" at bounding box center [338, 642] width 11 height 11
radio input "true"
click at [1509, 719] on span "Next" at bounding box center [1509, 722] width 29 height 13
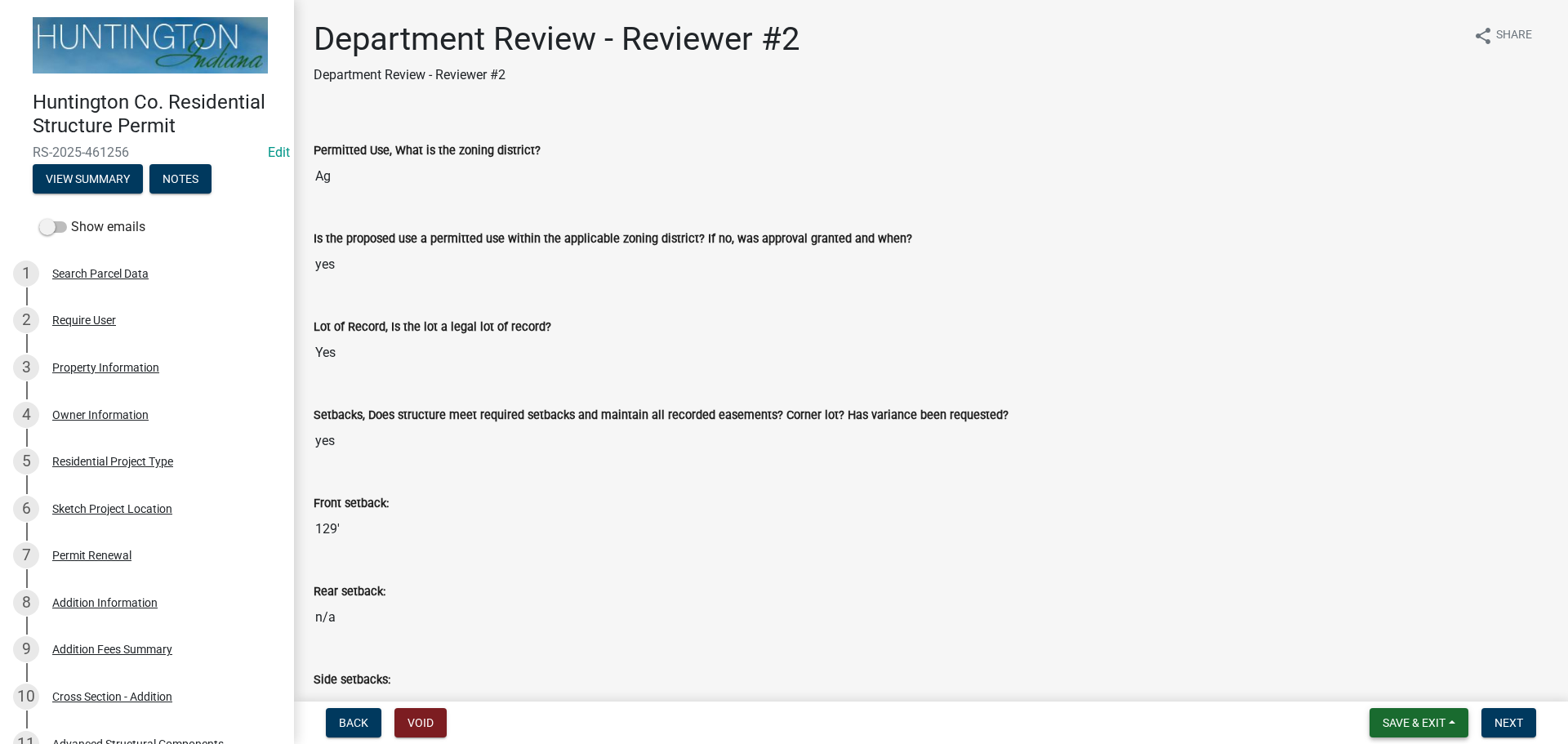
click at [1382, 708] on button "Save & Exit" at bounding box center [1419, 722] width 99 height 30
click at [1370, 680] on button "Save & Exit" at bounding box center [1403, 680] width 131 height 39
